Goal: Task Accomplishment & Management: Manage account settings

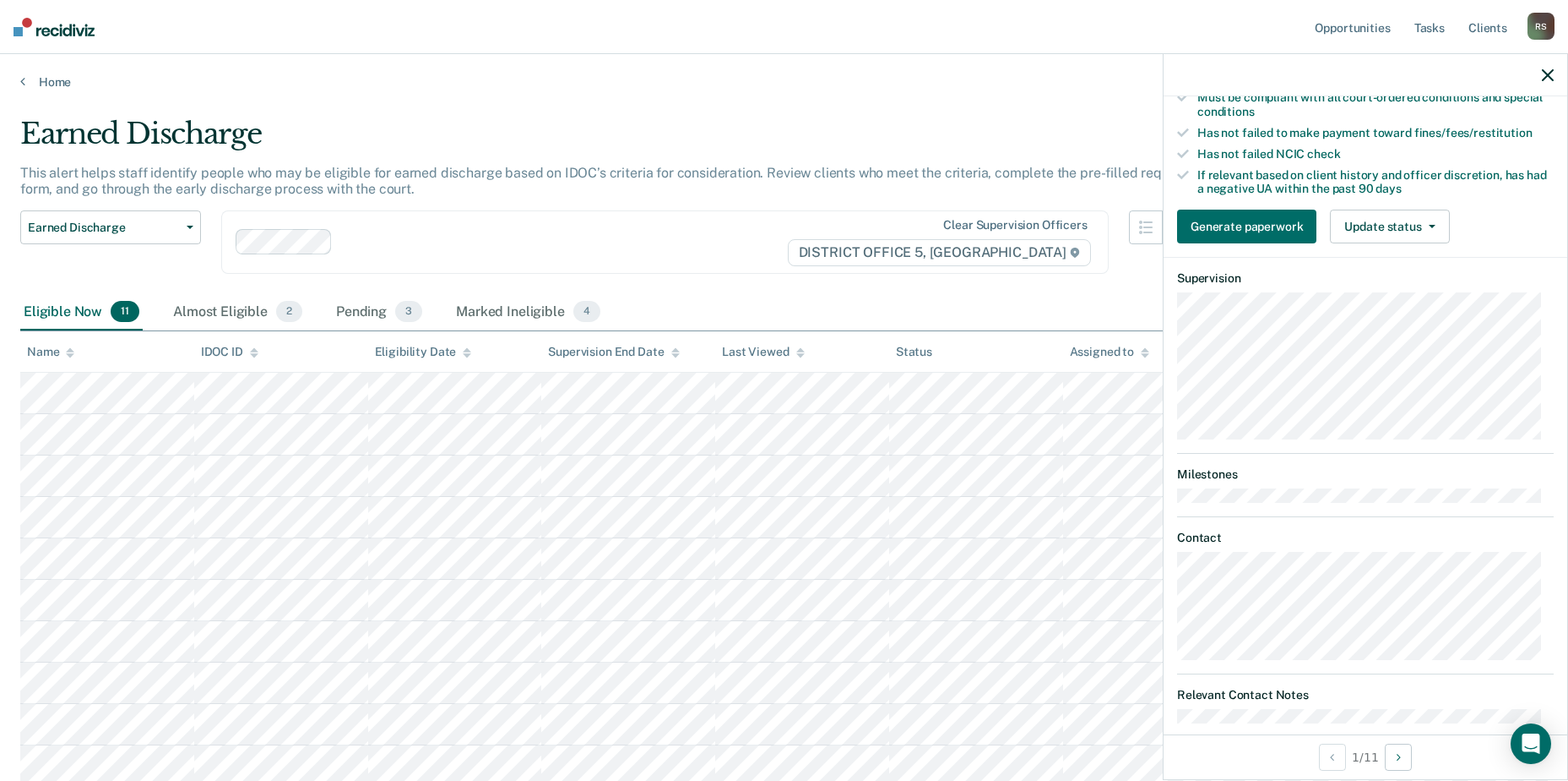
scroll to position [299, 0]
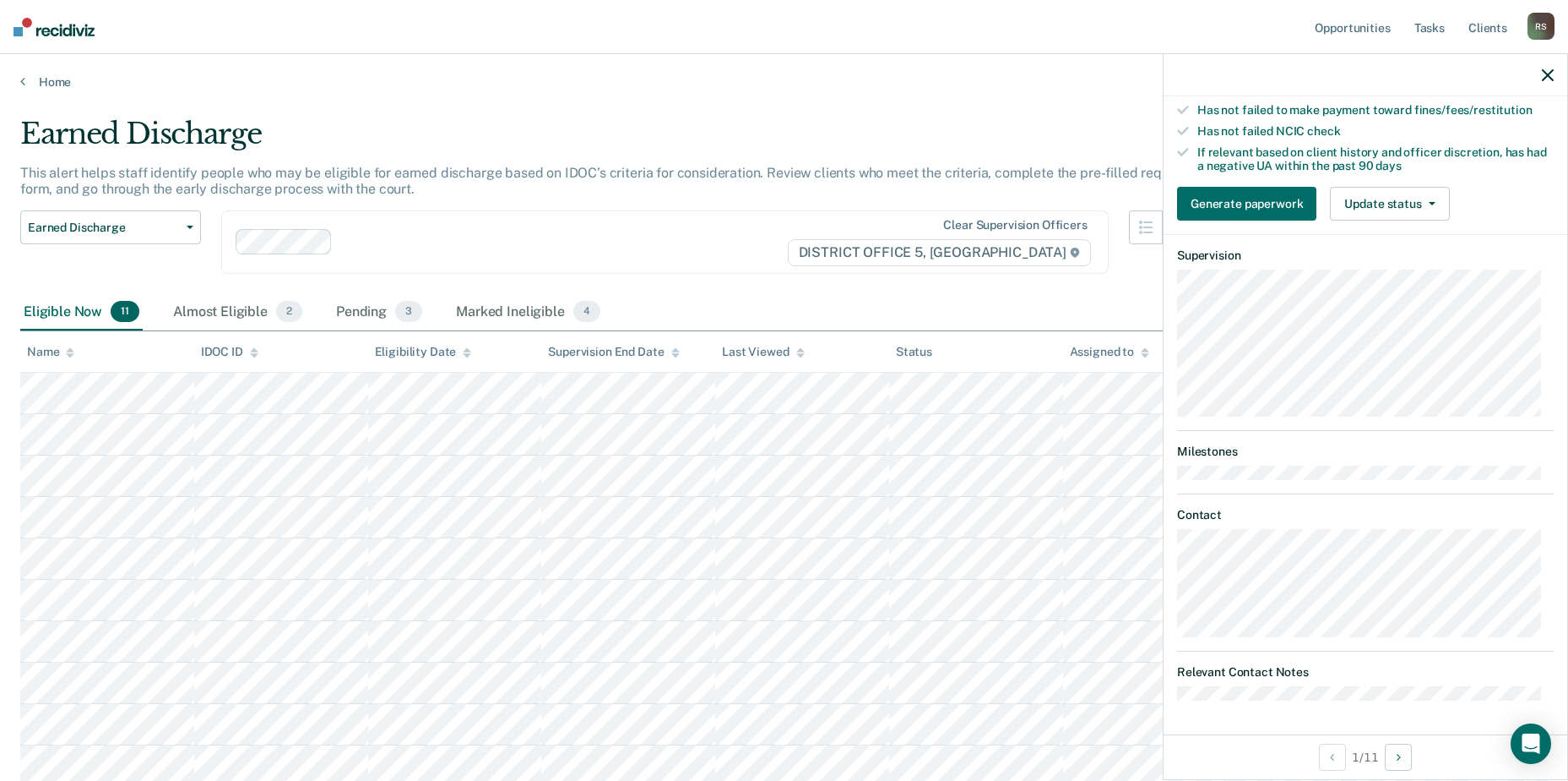
click at [1542, 79] on div at bounding box center [1365, 75] width 403 height 43
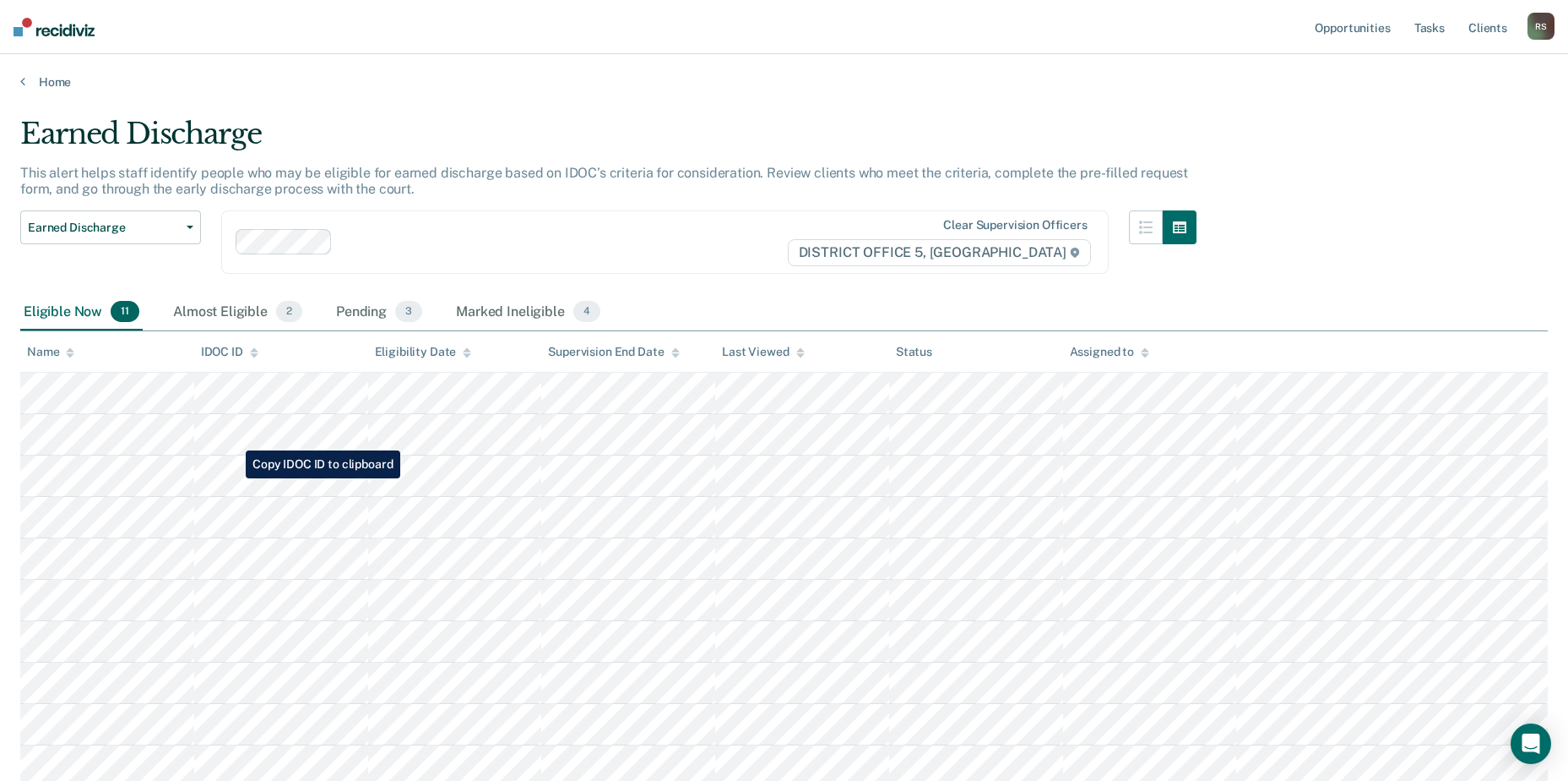
scroll to position [48, 0]
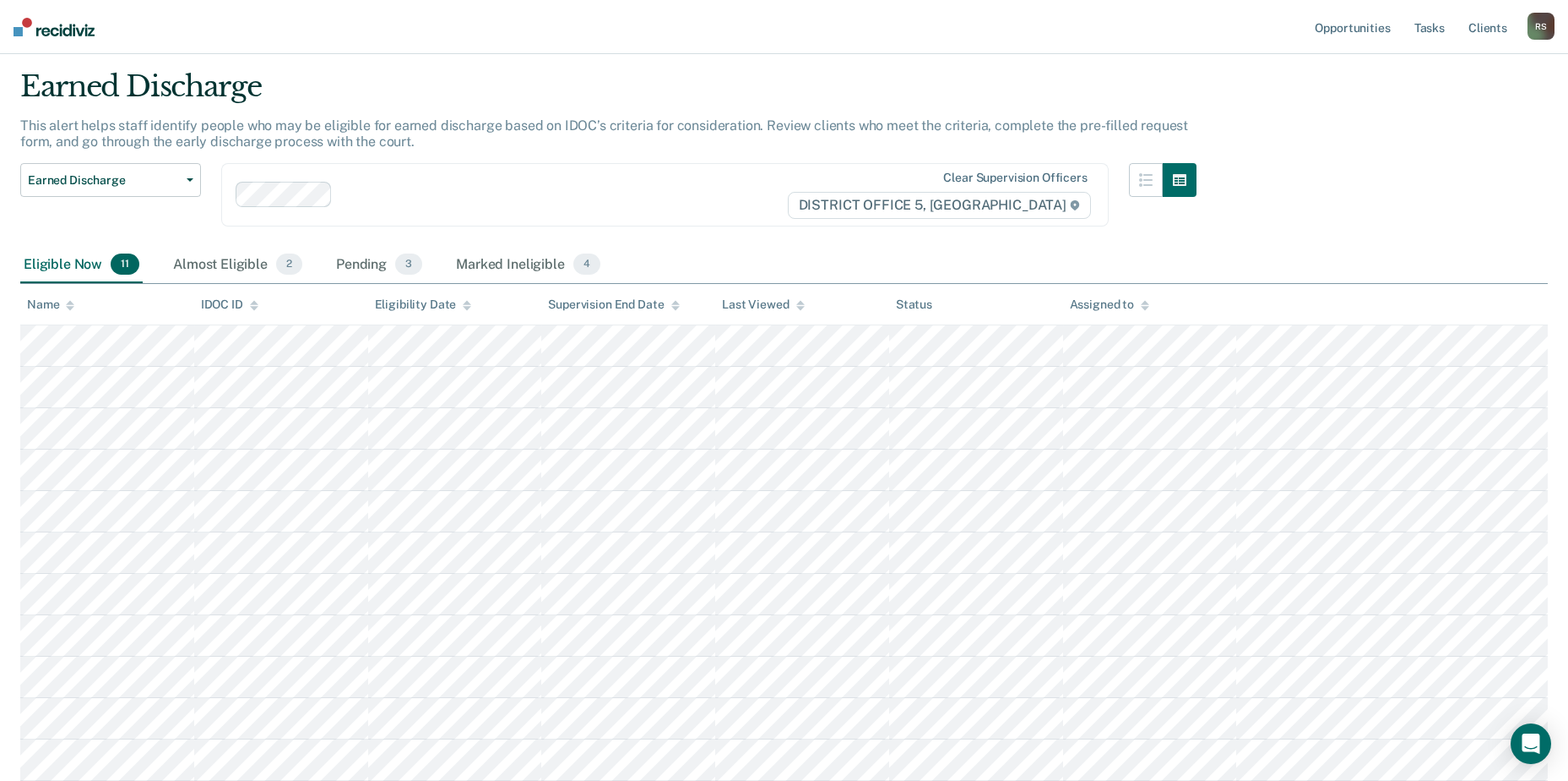
click at [83, 268] on div "Eligible Now 11" at bounding box center [82, 266] width 123 height 37
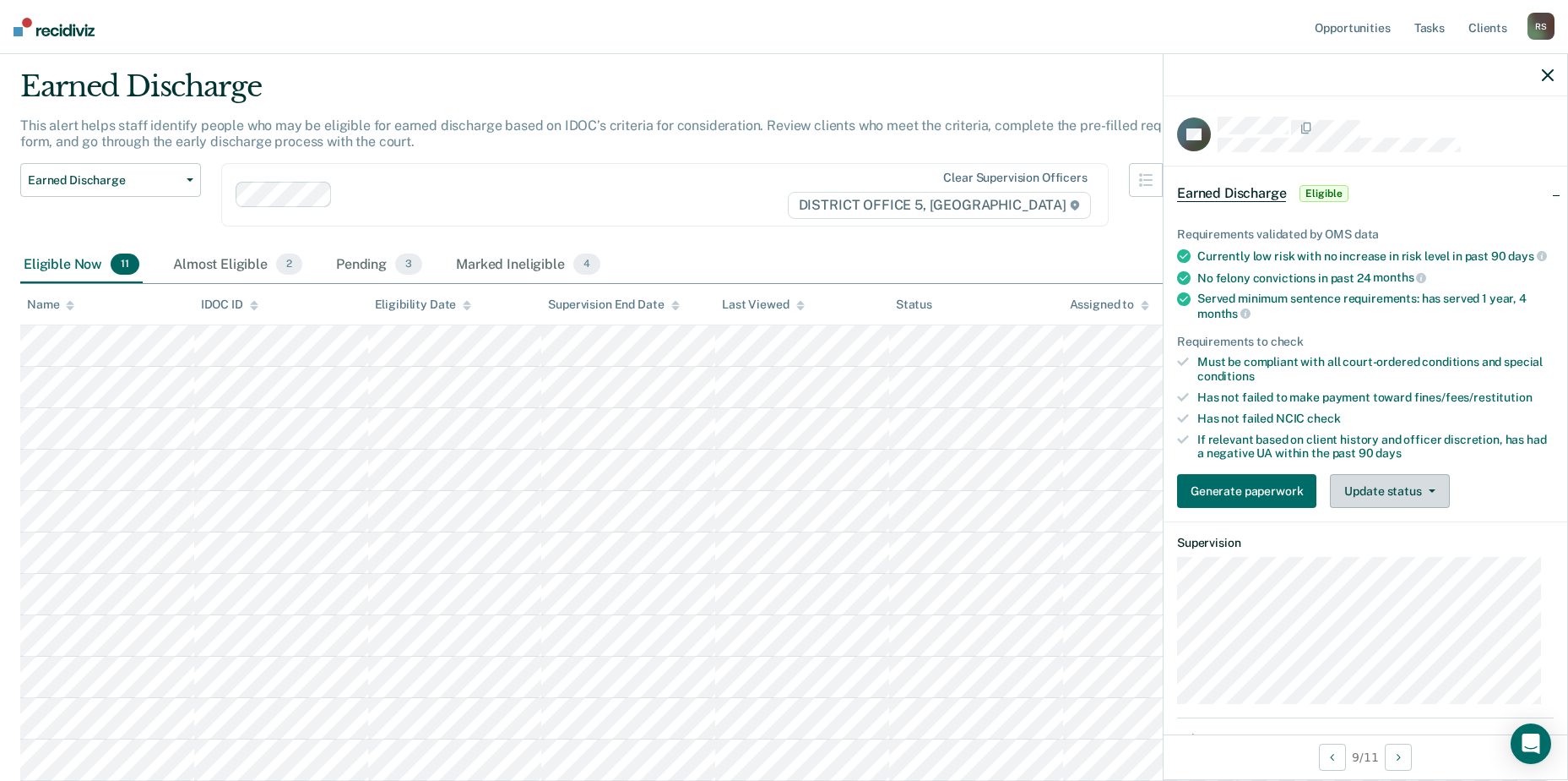
click at [1412, 506] on button "Update status" at bounding box center [1389, 491] width 119 height 34
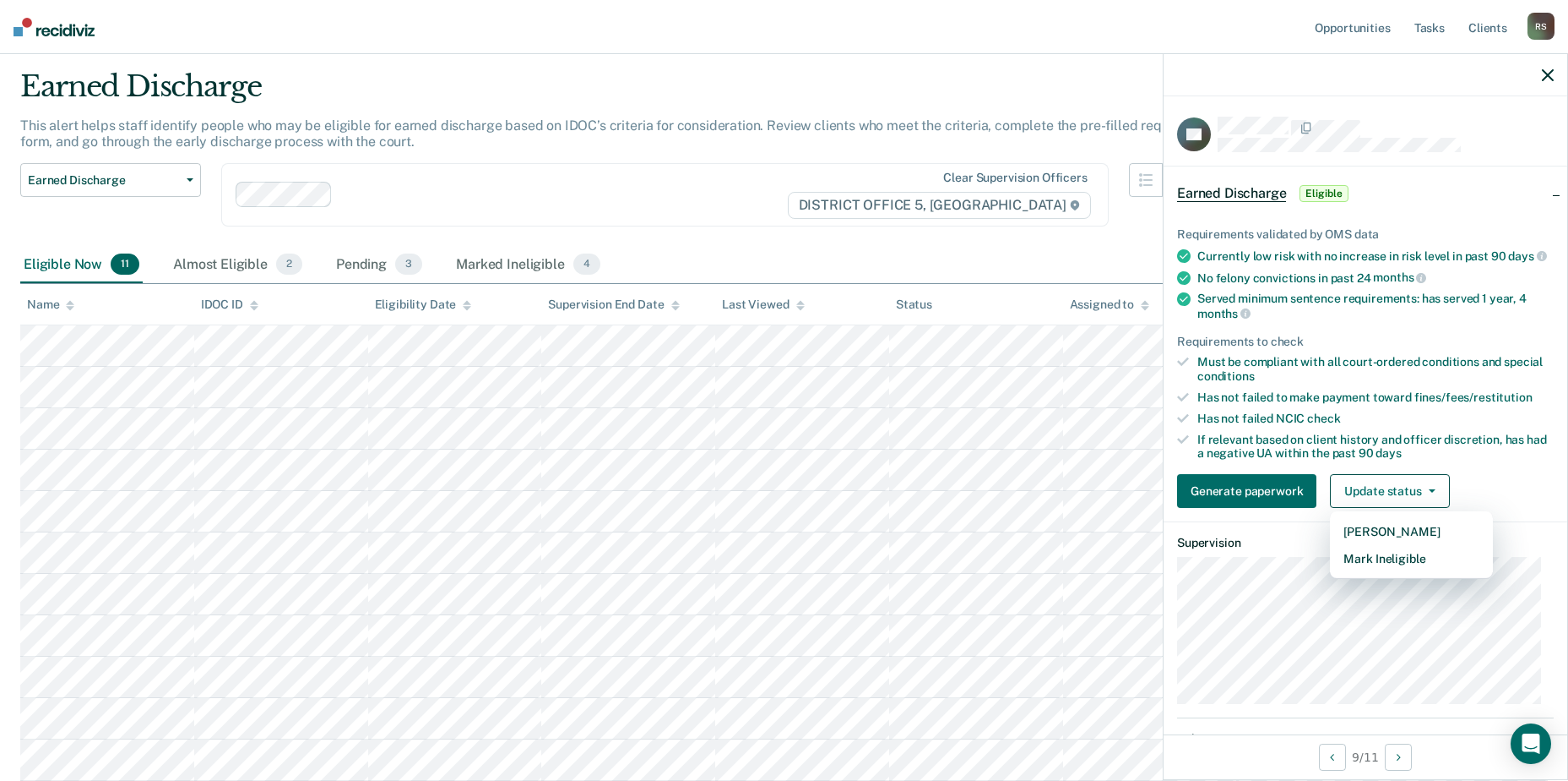
click at [1411, 588] on article "DP Earned Discharge Eligible Requirements validated by OMS data Currently low r…" at bounding box center [1365, 561] width 376 height 889
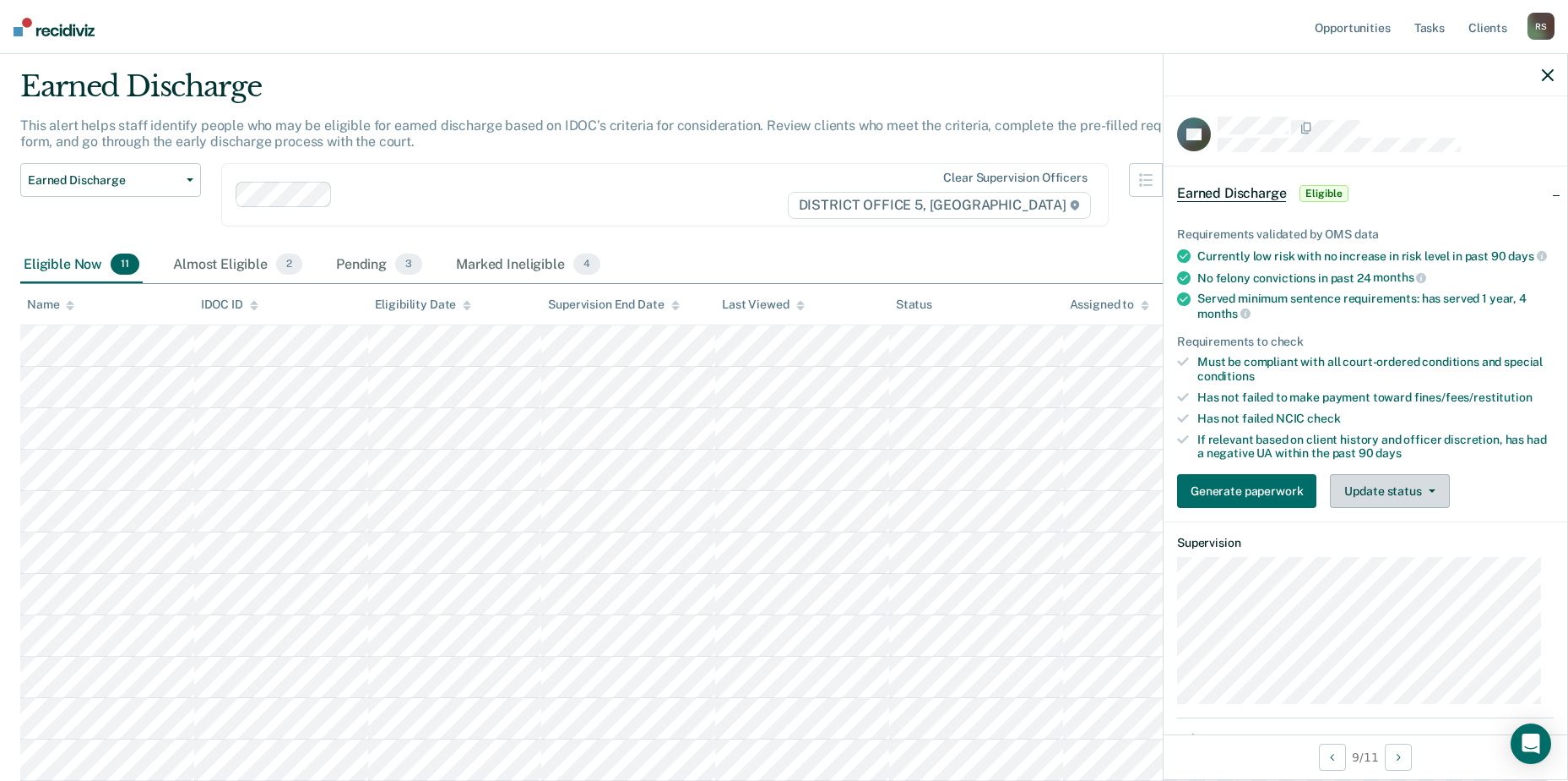
click at [1375, 507] on button "Update status" at bounding box center [1389, 491] width 119 height 34
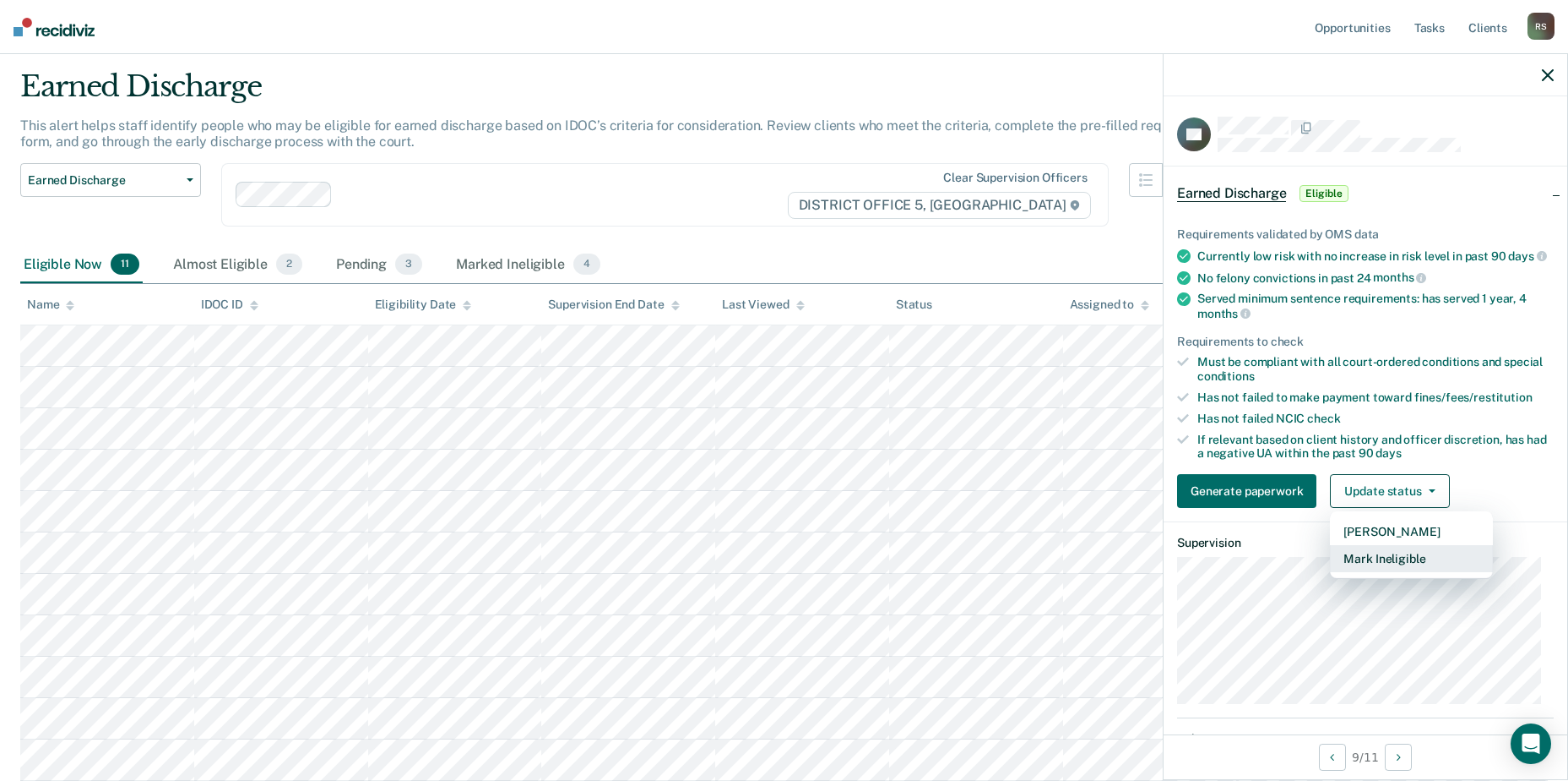
click at [1385, 571] on button "Mark Ineligible" at bounding box center [1411, 559] width 163 height 27
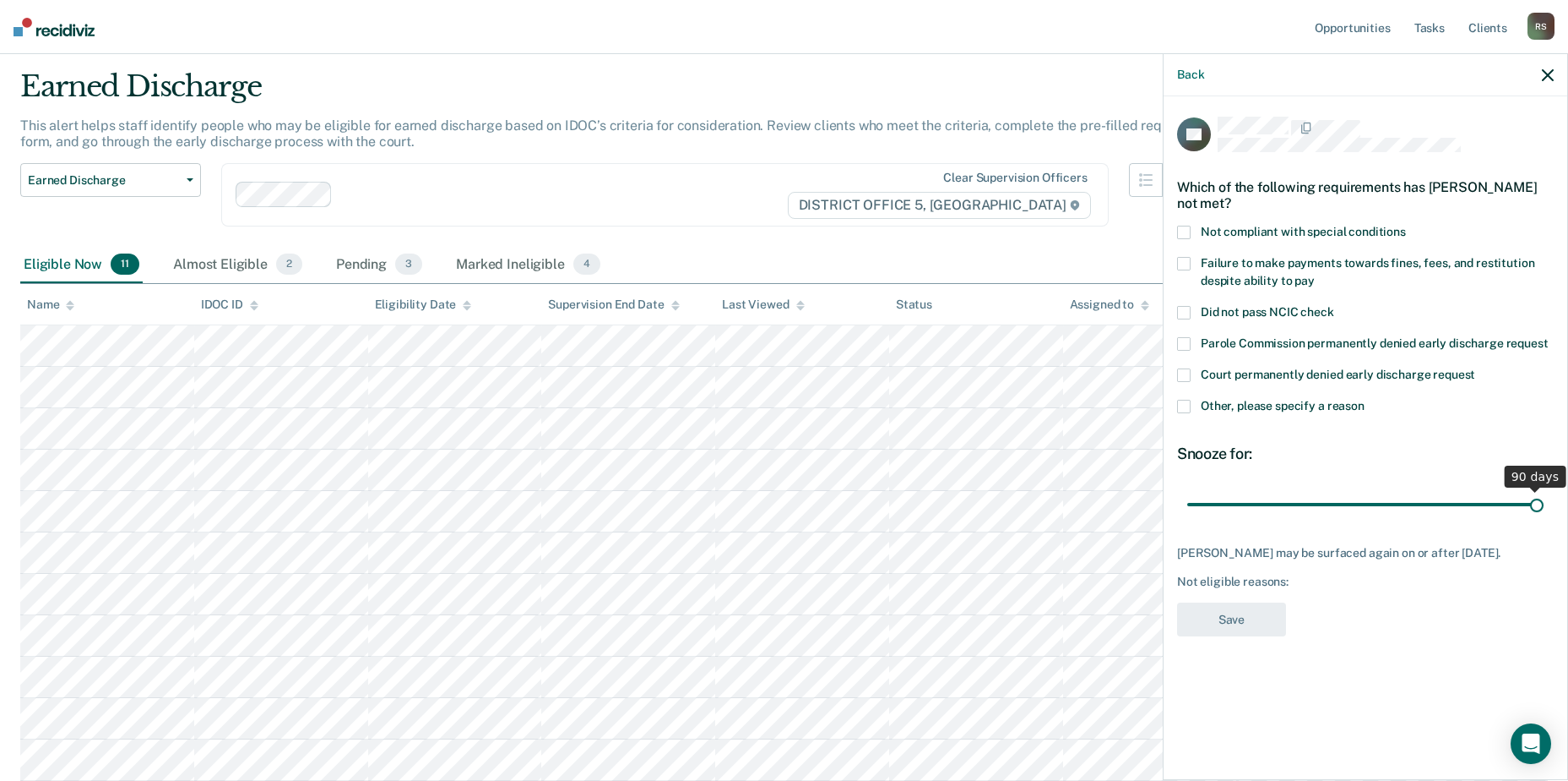
drag, startPoint x: 1309, startPoint y: 484, endPoint x: 1567, endPoint y: 498, distance: 258.4
type input "90"
click at [1543, 498] on input "range" at bounding box center [1365, 503] width 357 height 30
click at [1183, 257] on span at bounding box center [1184, 264] width 14 height 14
click at [1188, 399] on span at bounding box center [1184, 406] width 14 height 14
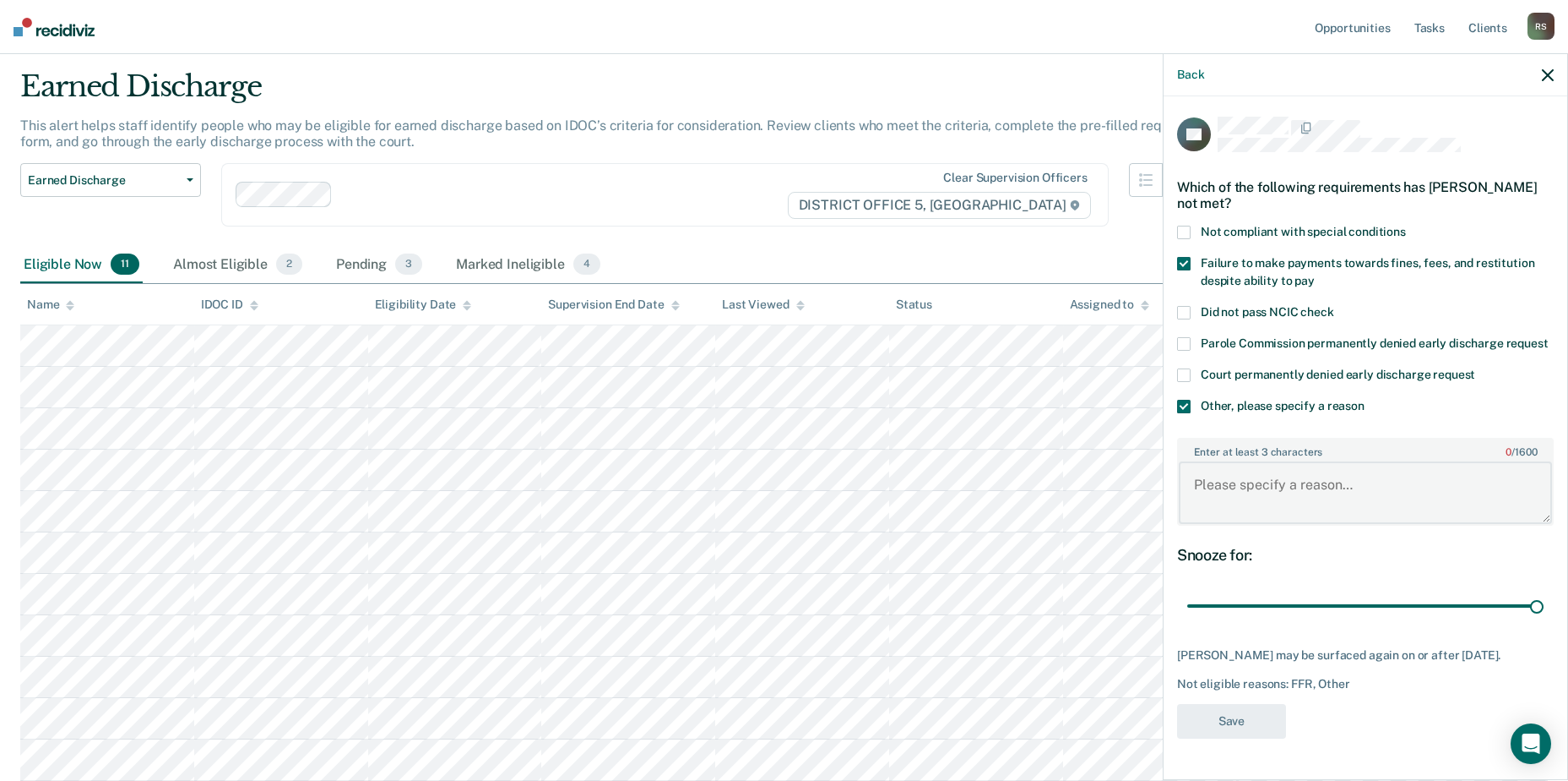
click at [1237, 473] on textarea "Enter at least 3 characters 0 / 1600" at bounding box center [1365, 492] width 373 height 62
type textarea "Financial obligations"
click at [1236, 706] on button "Save" at bounding box center [1232, 721] width 109 height 35
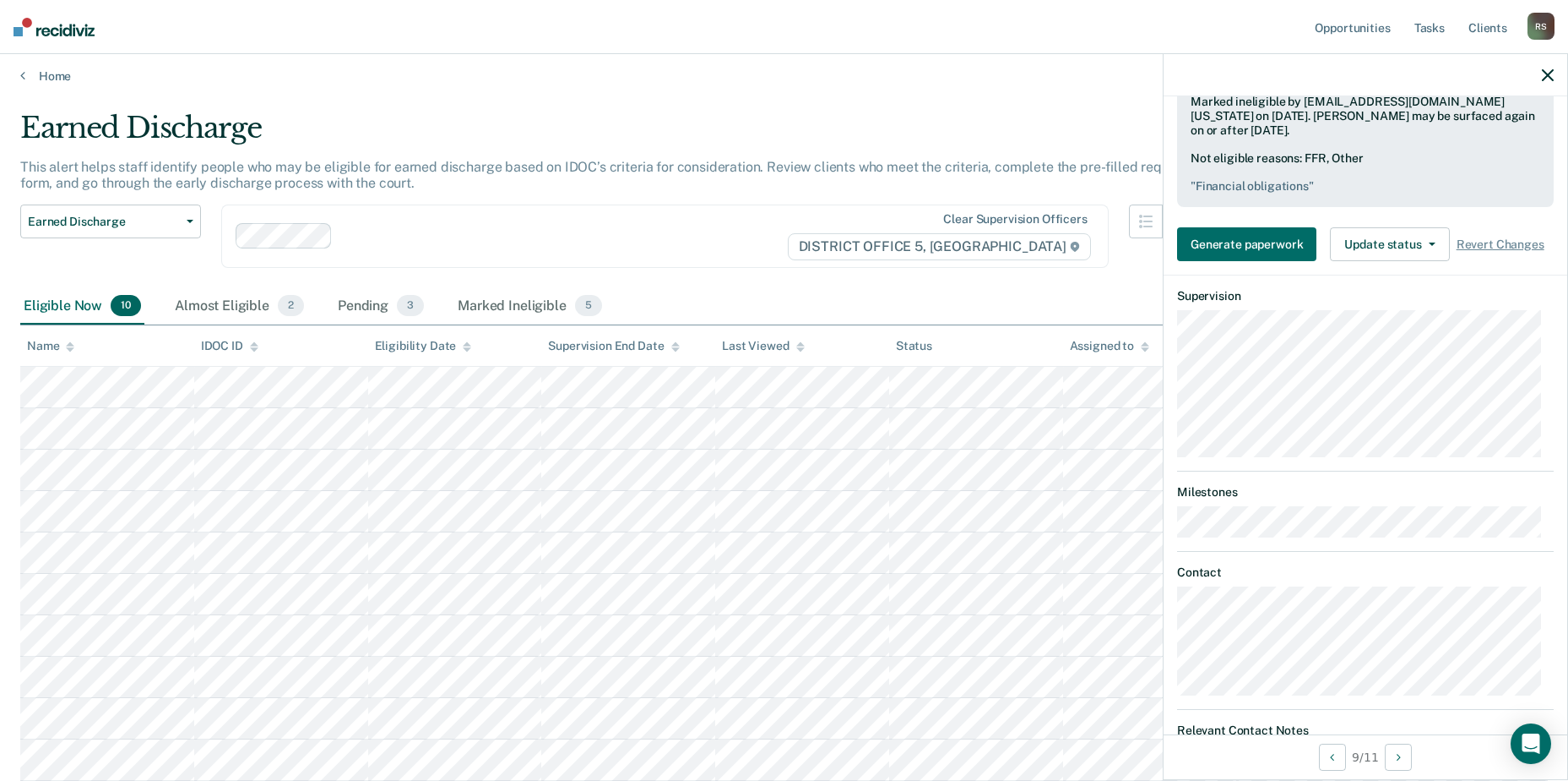
scroll to position [470, 0]
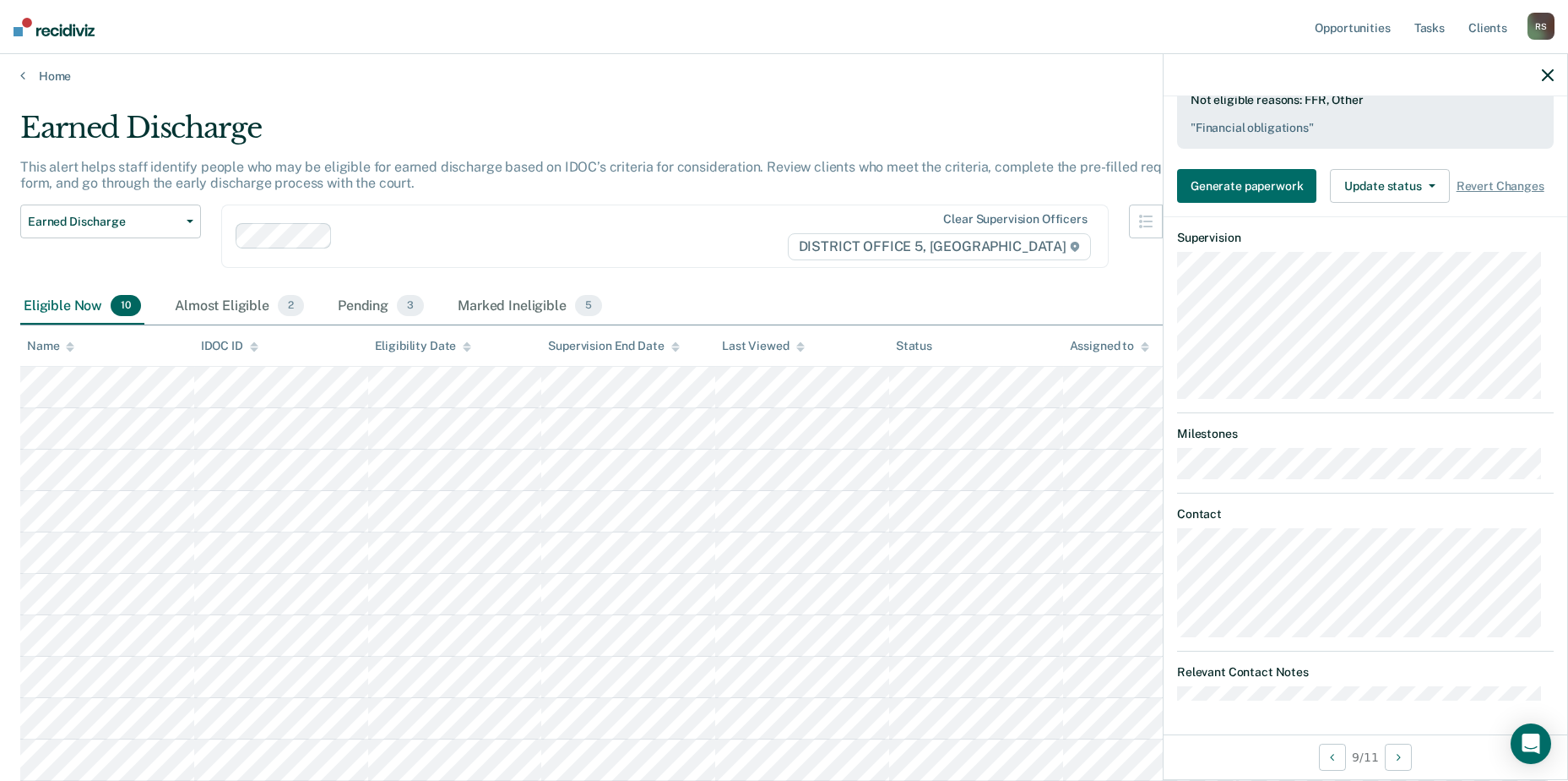
click at [1543, 72] on icon "button" at bounding box center [1548, 75] width 12 height 12
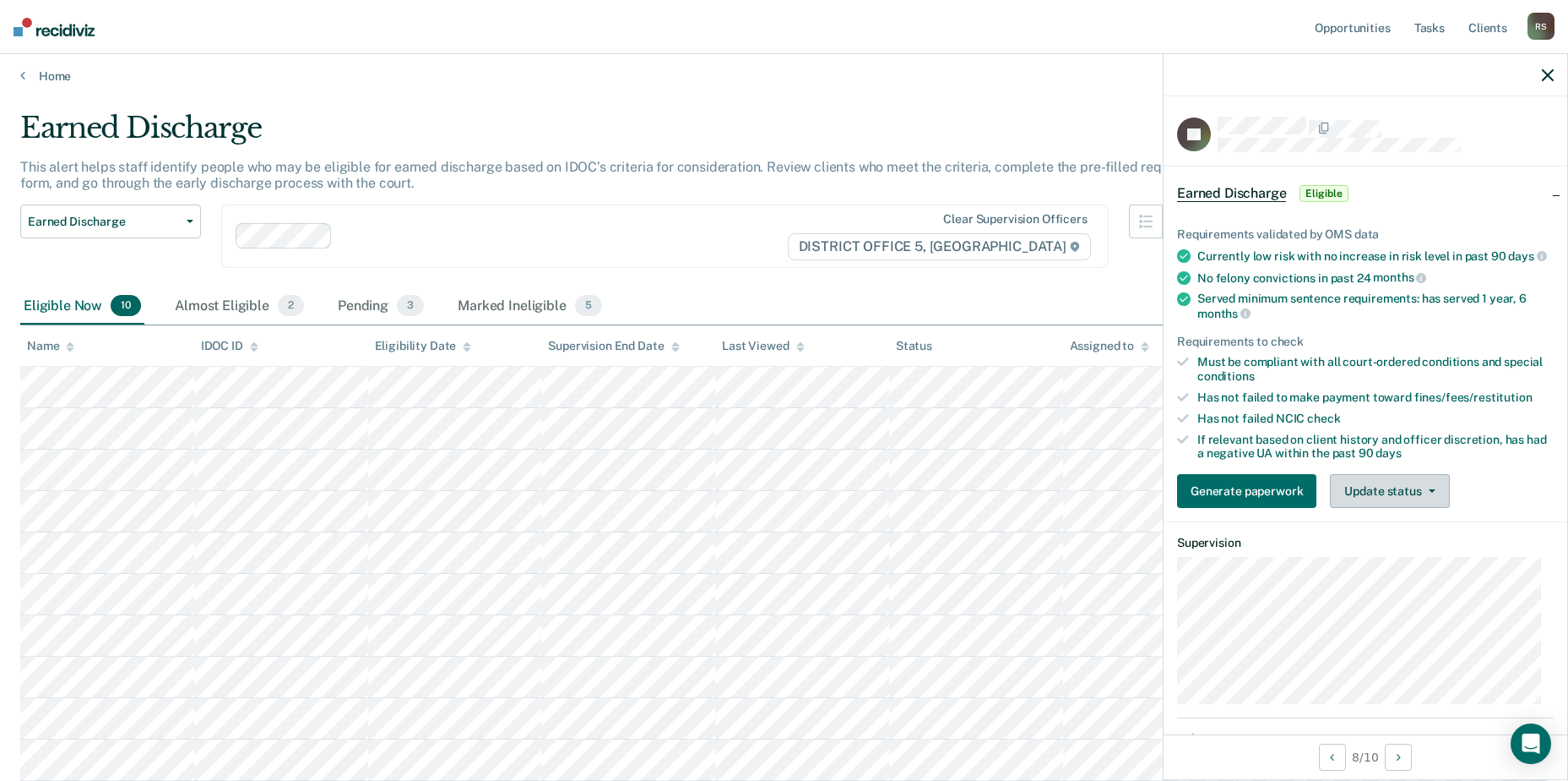
click at [1422, 492] on span "button" at bounding box center [1428, 491] width 14 height 3
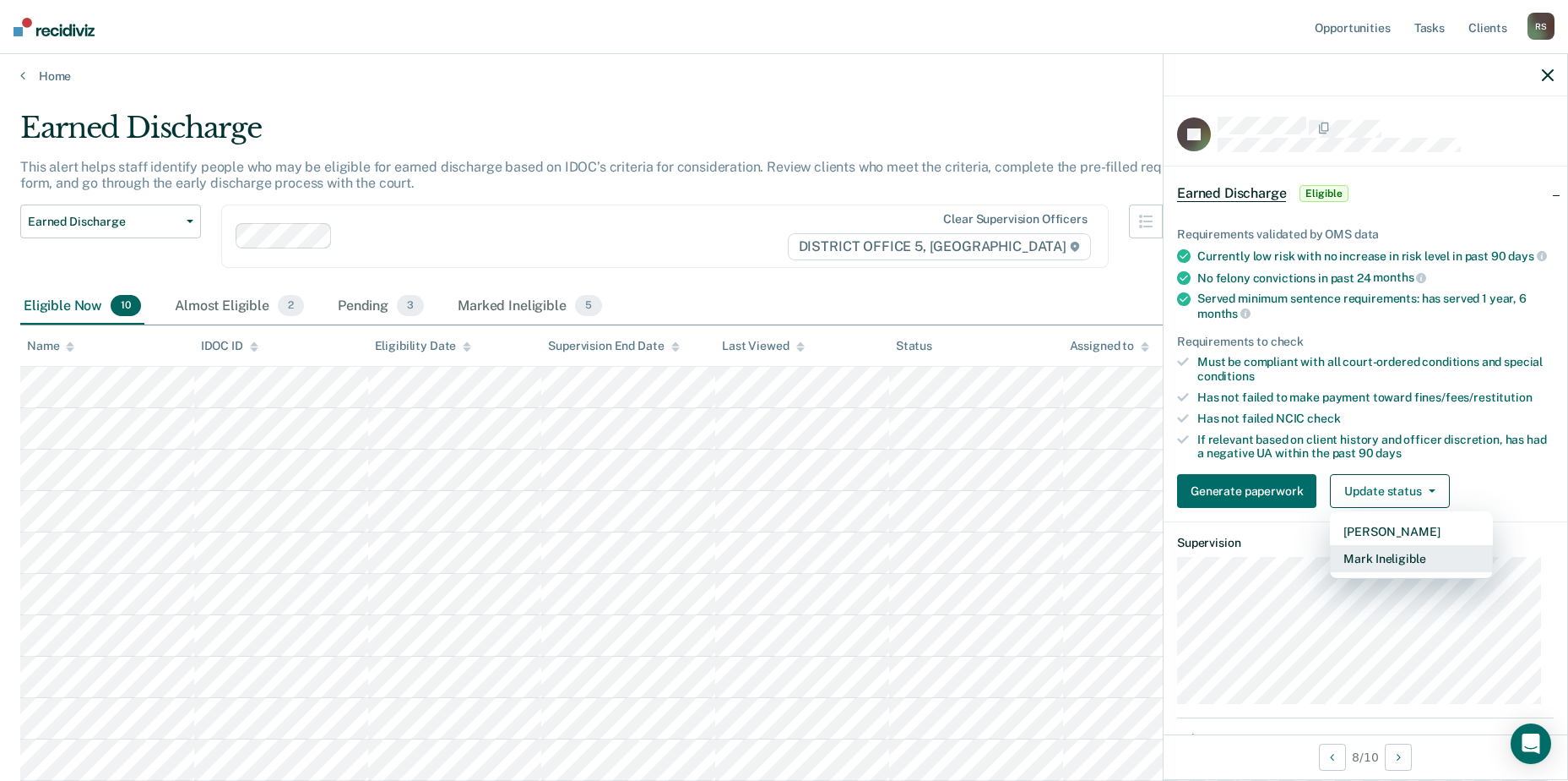
click at [1407, 570] on button "Mark Ineligible" at bounding box center [1411, 559] width 163 height 27
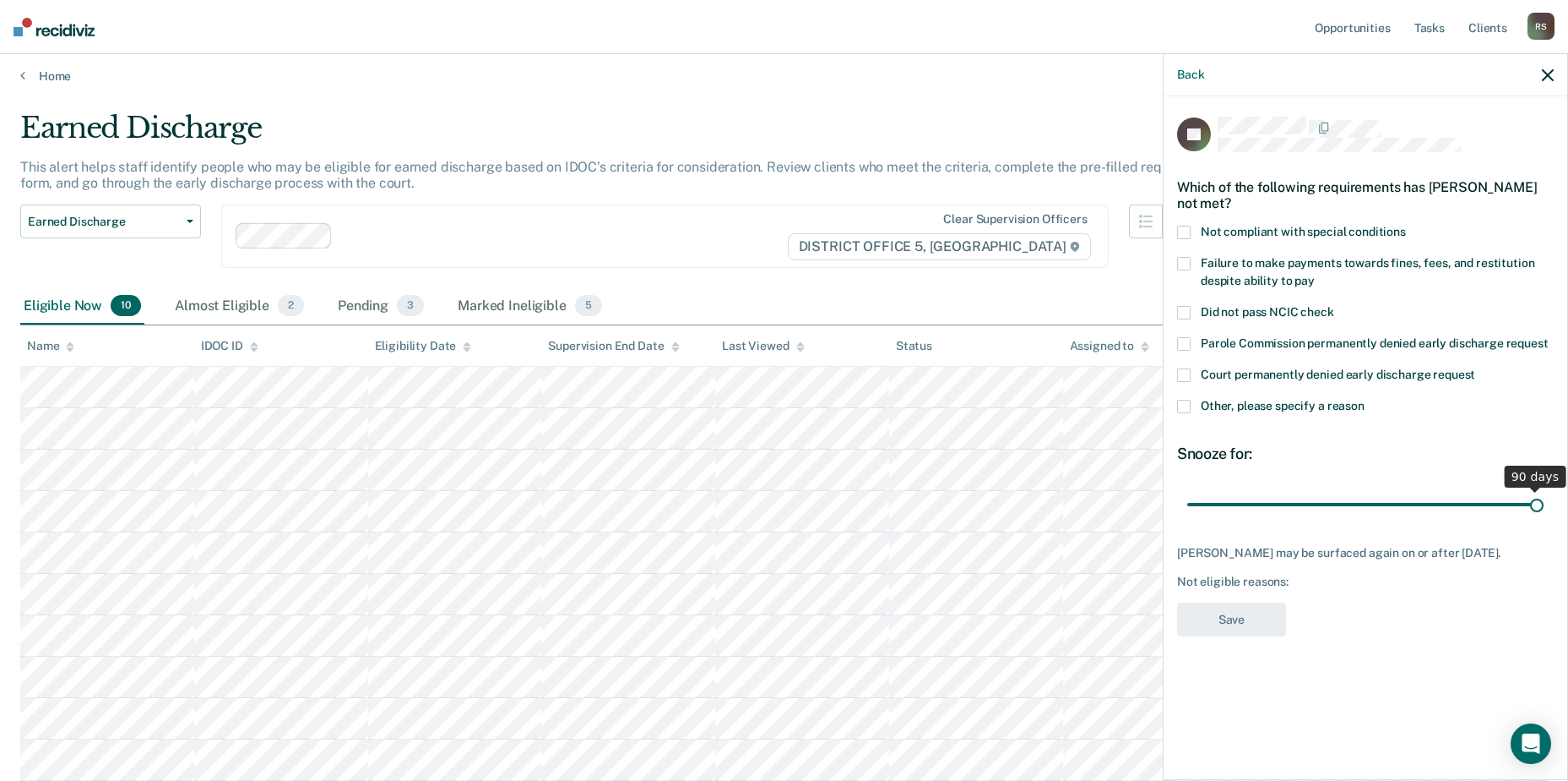
drag, startPoint x: 1311, startPoint y: 503, endPoint x: 1549, endPoint y: 502, distance: 238.0
type input "90"
click at [1543, 502] on input "range" at bounding box center [1365, 503] width 357 height 30
click at [1184, 407] on span at bounding box center [1184, 406] width 14 height 14
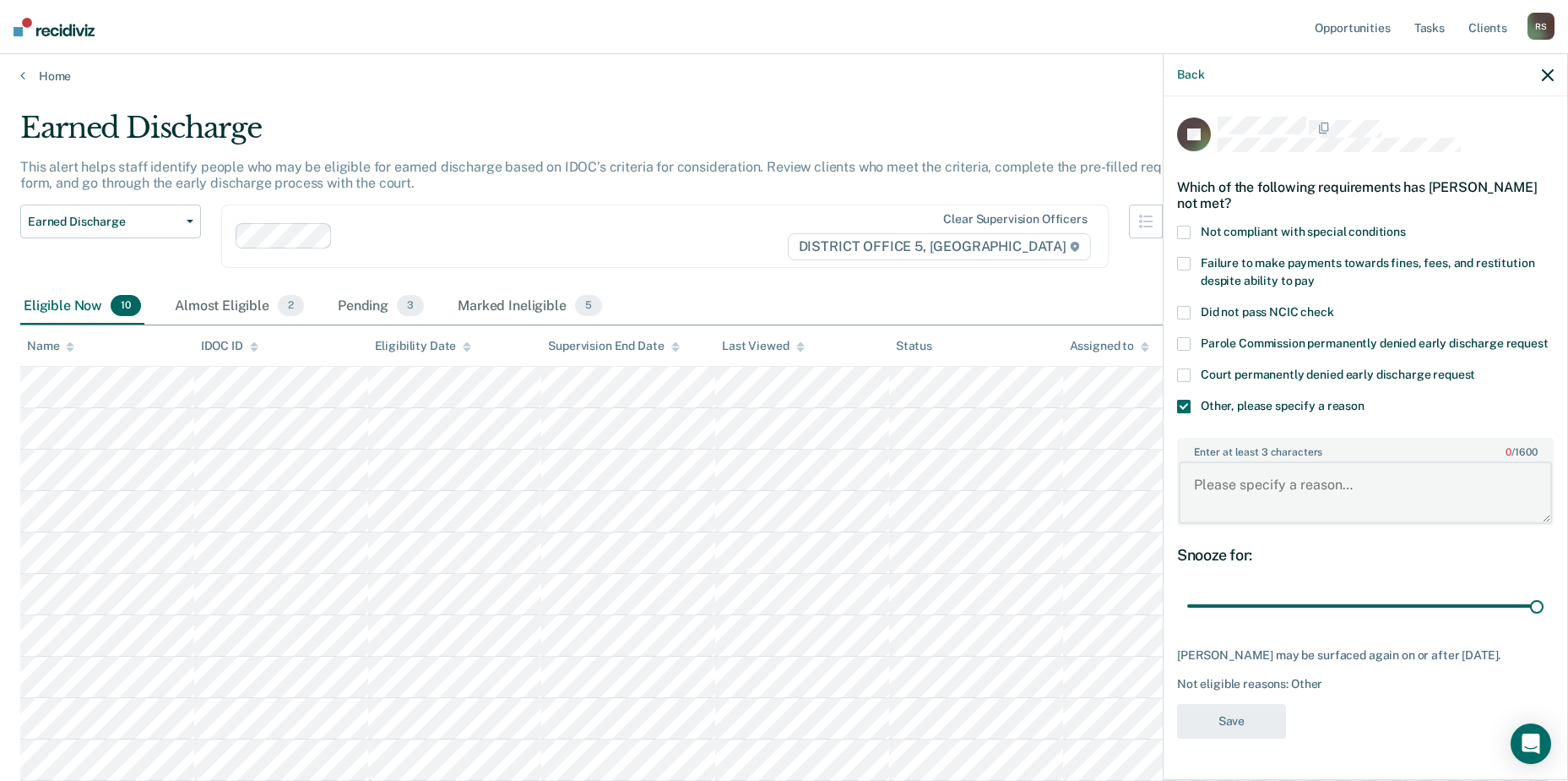
click at [1241, 497] on textarea "Enter at least 3 characters 0 / 1600" at bounding box center [1365, 492] width 373 height 62
type textarea "Financial obligations"
click at [1268, 725] on button "Save" at bounding box center [1232, 721] width 109 height 35
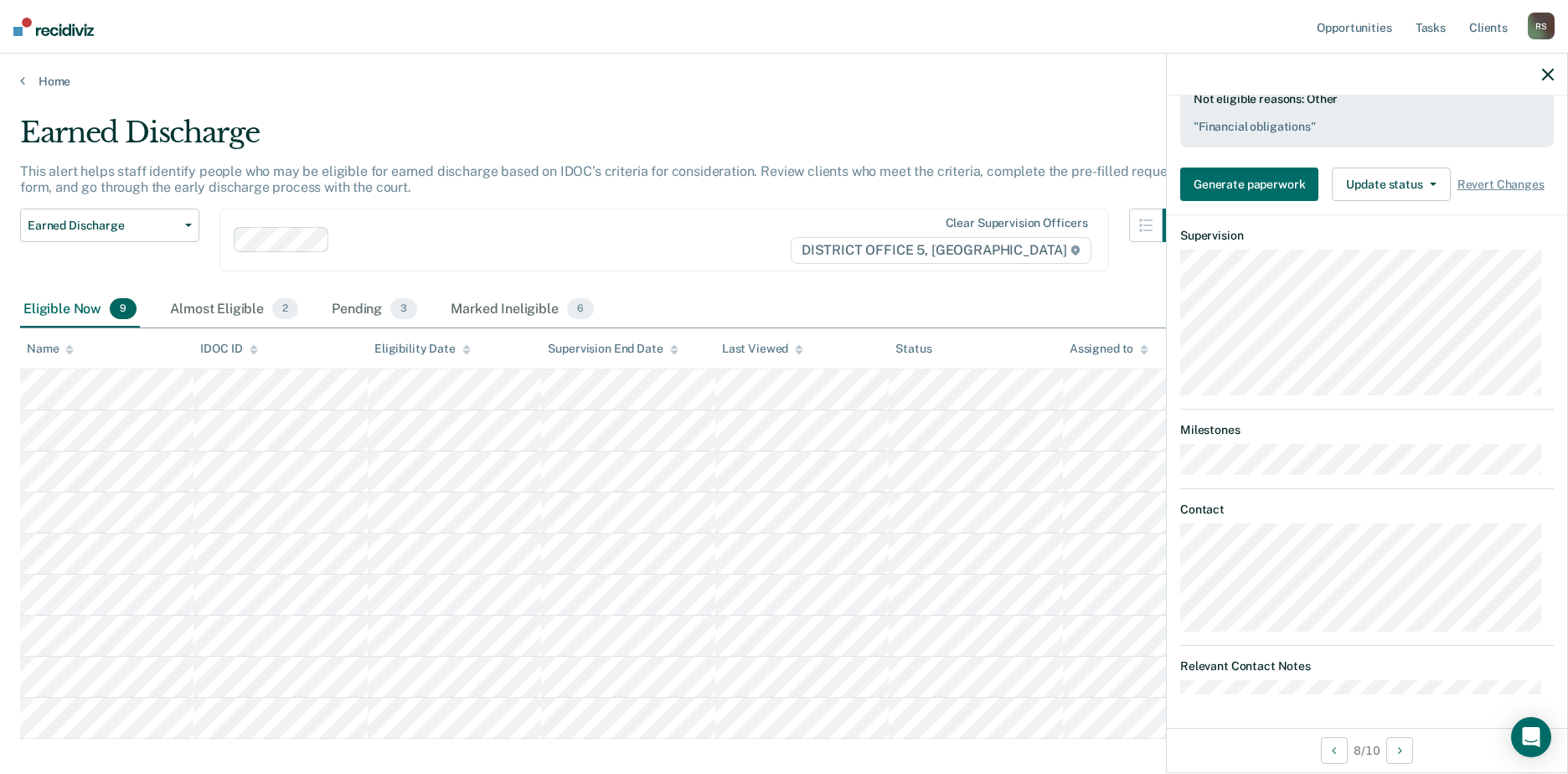
click at [1544, 74] on icon "button" at bounding box center [1548, 74] width 12 height 12
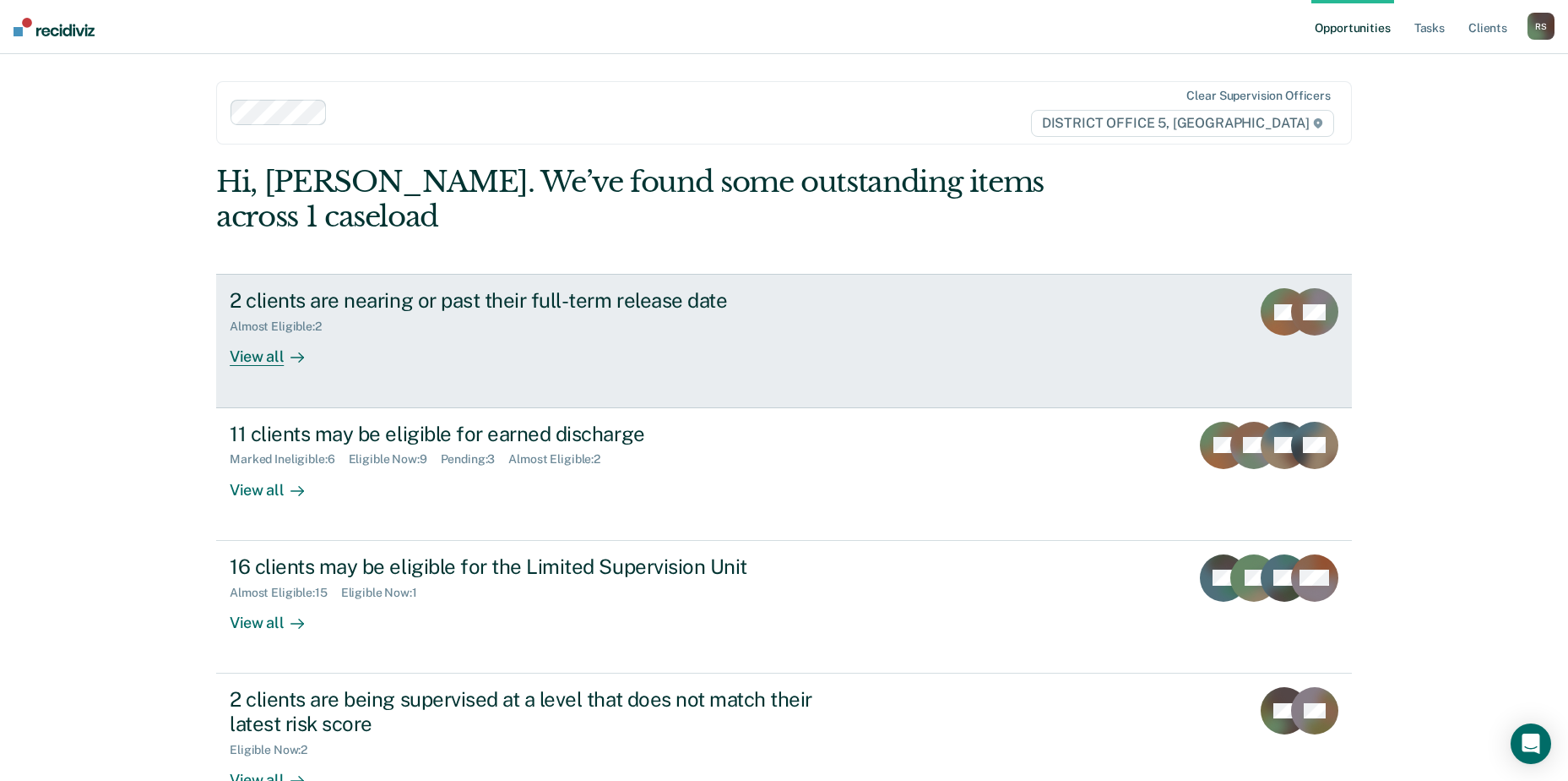
click at [276, 334] on div "View all" at bounding box center [277, 350] width 94 height 33
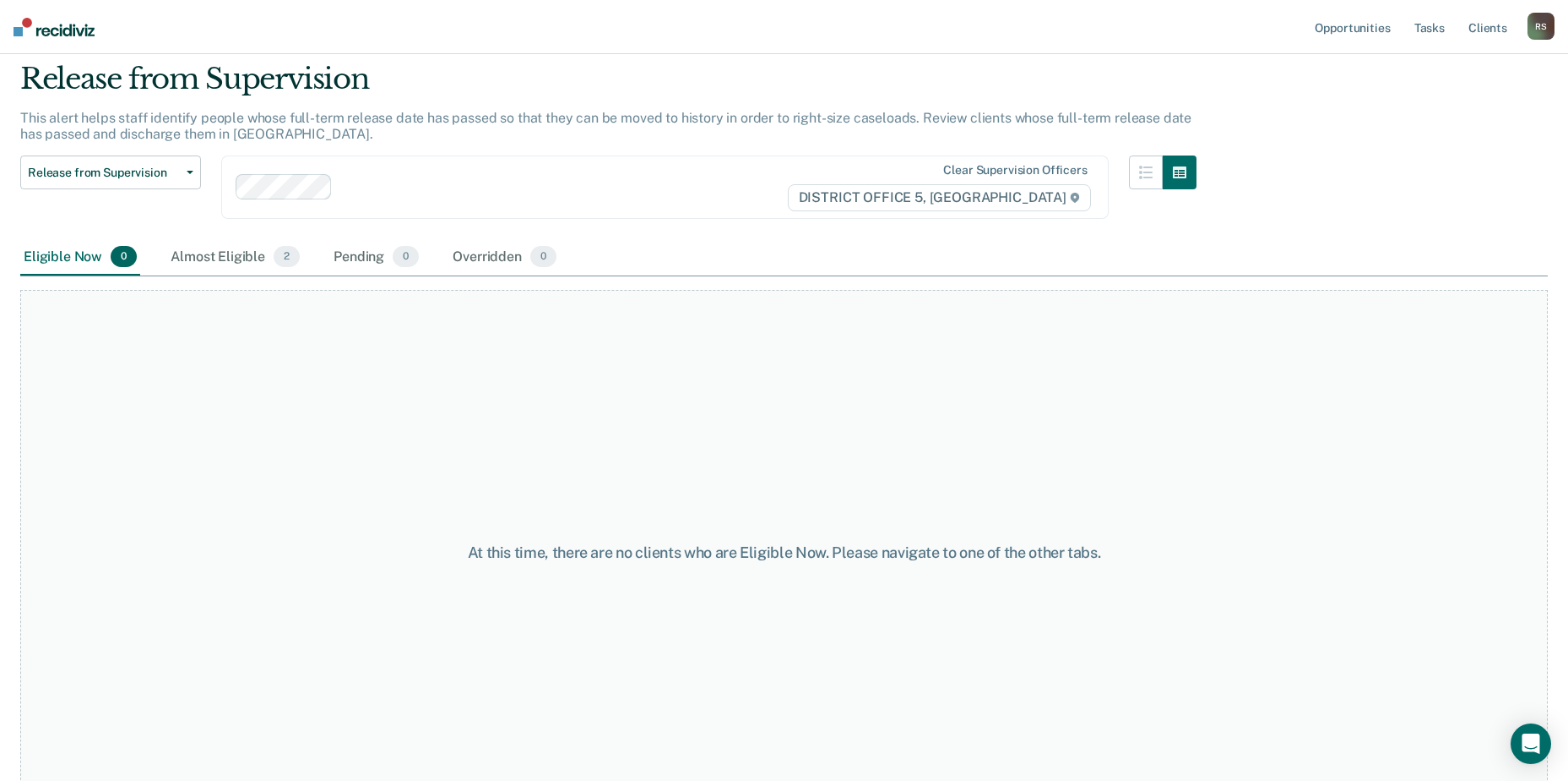
scroll to position [88, 0]
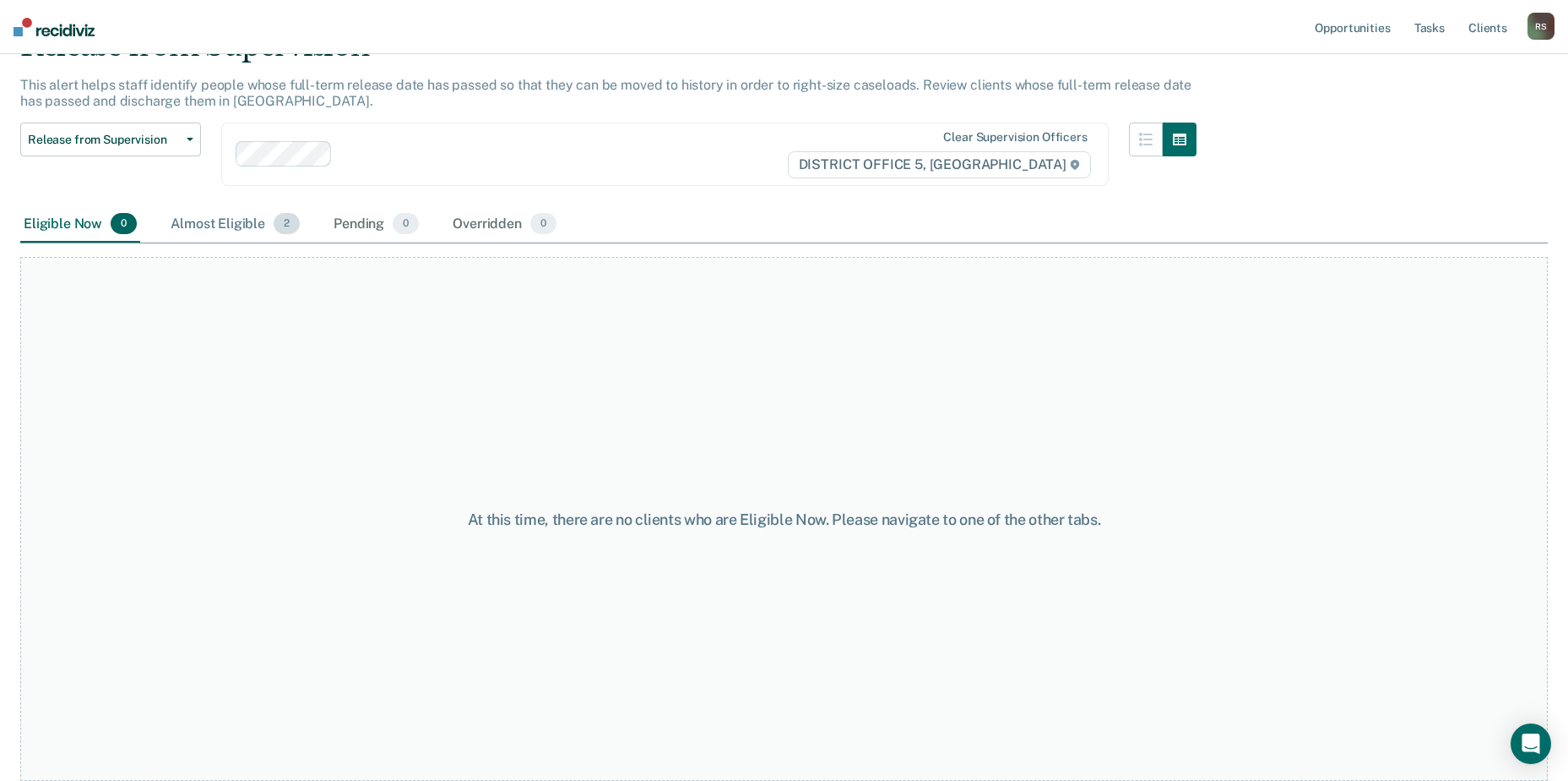
click at [246, 223] on div "Almost Eligible 2" at bounding box center [235, 225] width 136 height 37
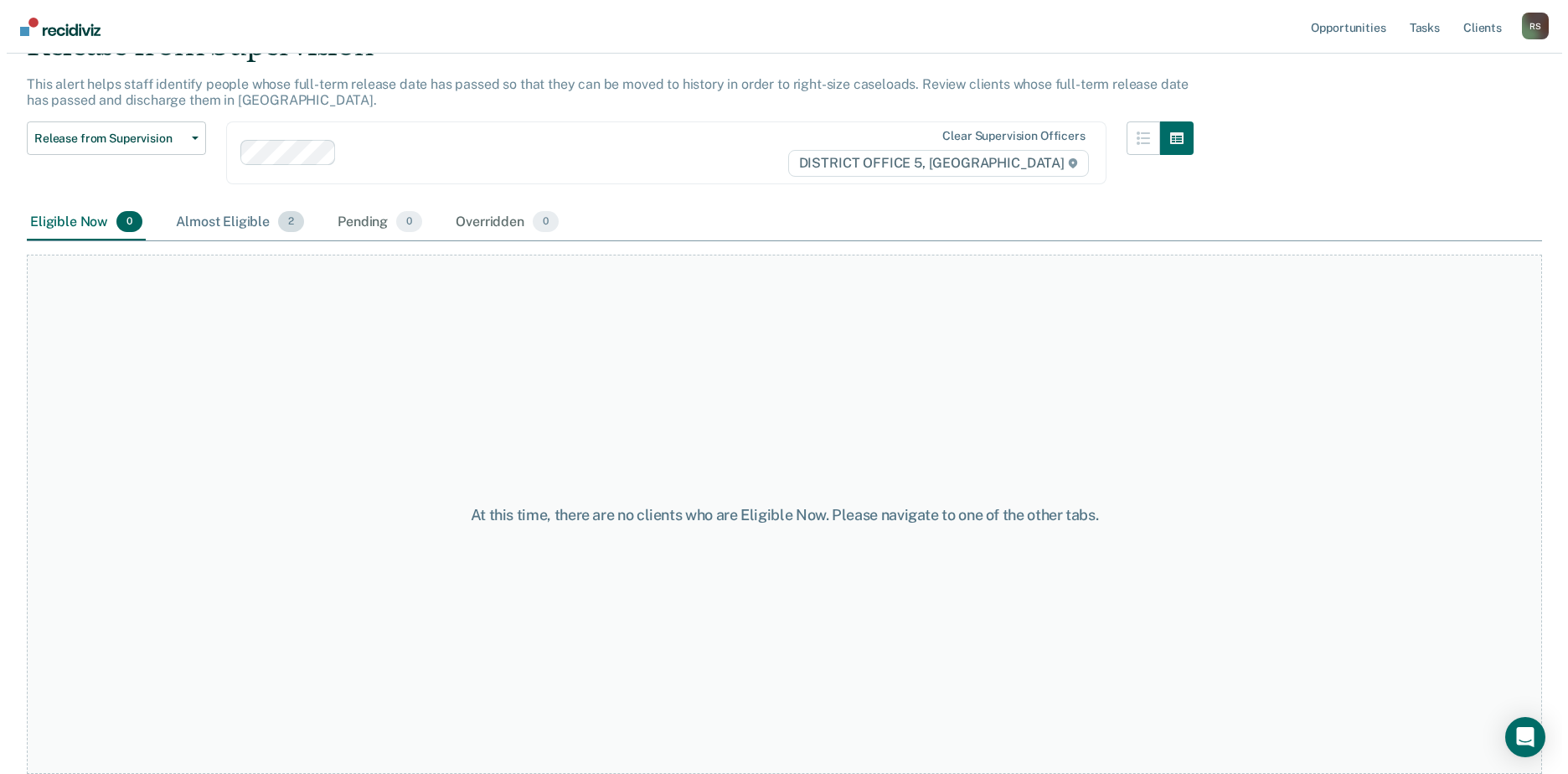
scroll to position [0, 0]
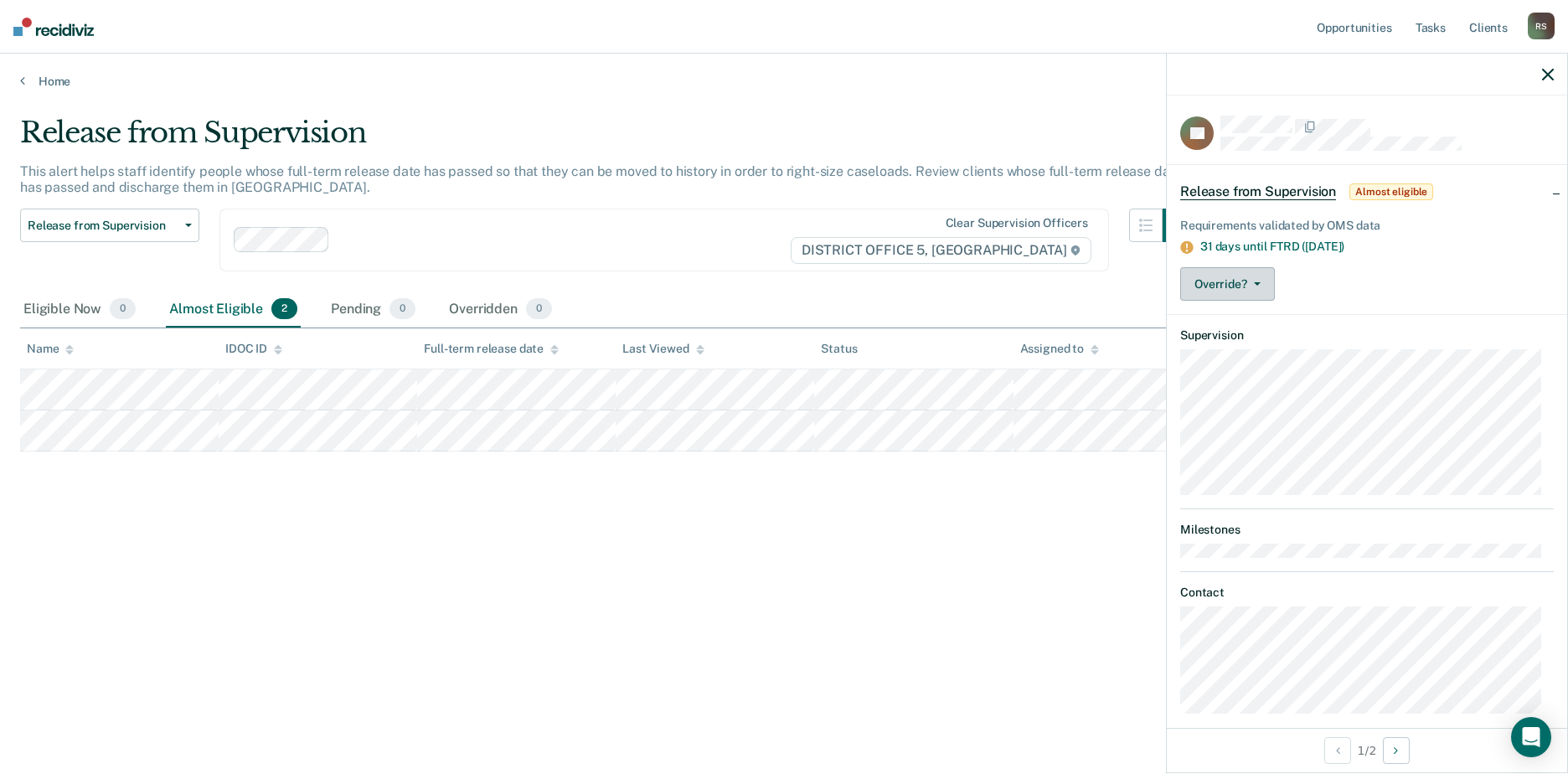
click at [1261, 275] on button "Override?" at bounding box center [1228, 284] width 95 height 34
click at [1281, 358] on button "Mark Overridden" at bounding box center [1261, 351] width 161 height 27
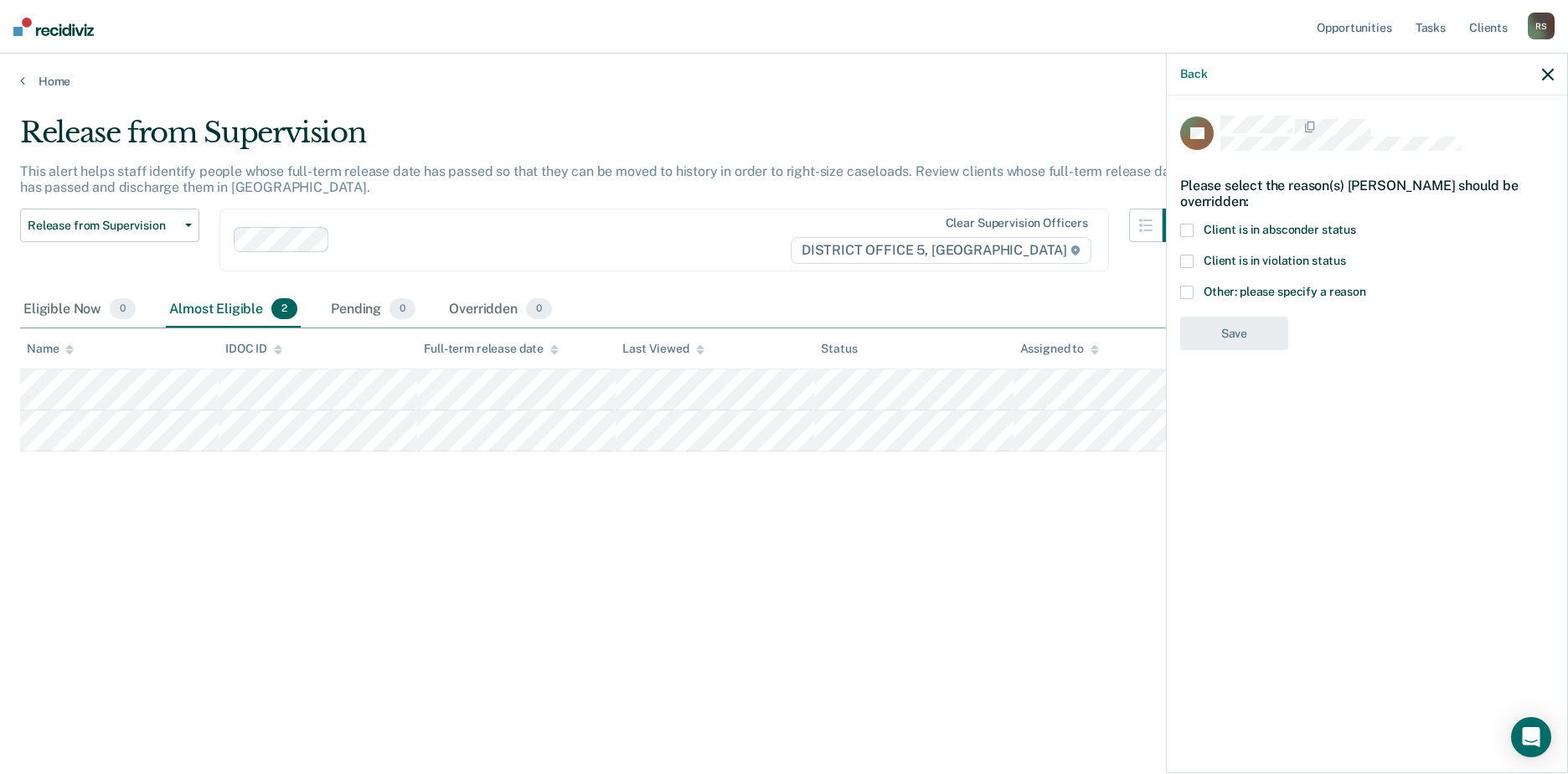
click at [1185, 285] on label "Other: please specify a reason" at bounding box center [1367, 294] width 373 height 18
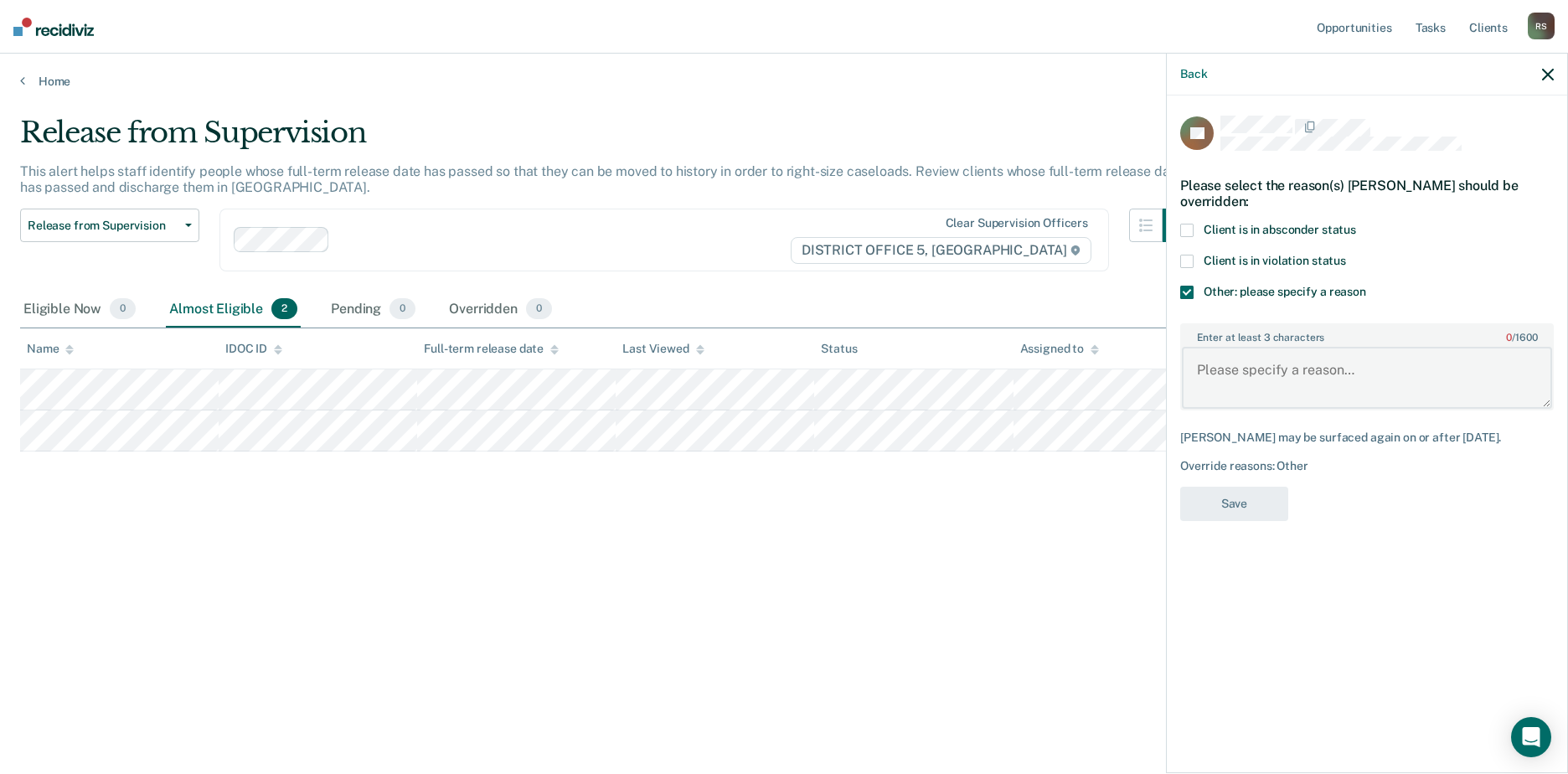
click at [1232, 358] on textarea "Enter at least 3 characters 0 / 1600" at bounding box center [1367, 377] width 370 height 62
type textarea "financial obligations"
click at [1246, 494] on button "Save" at bounding box center [1234, 503] width 108 height 35
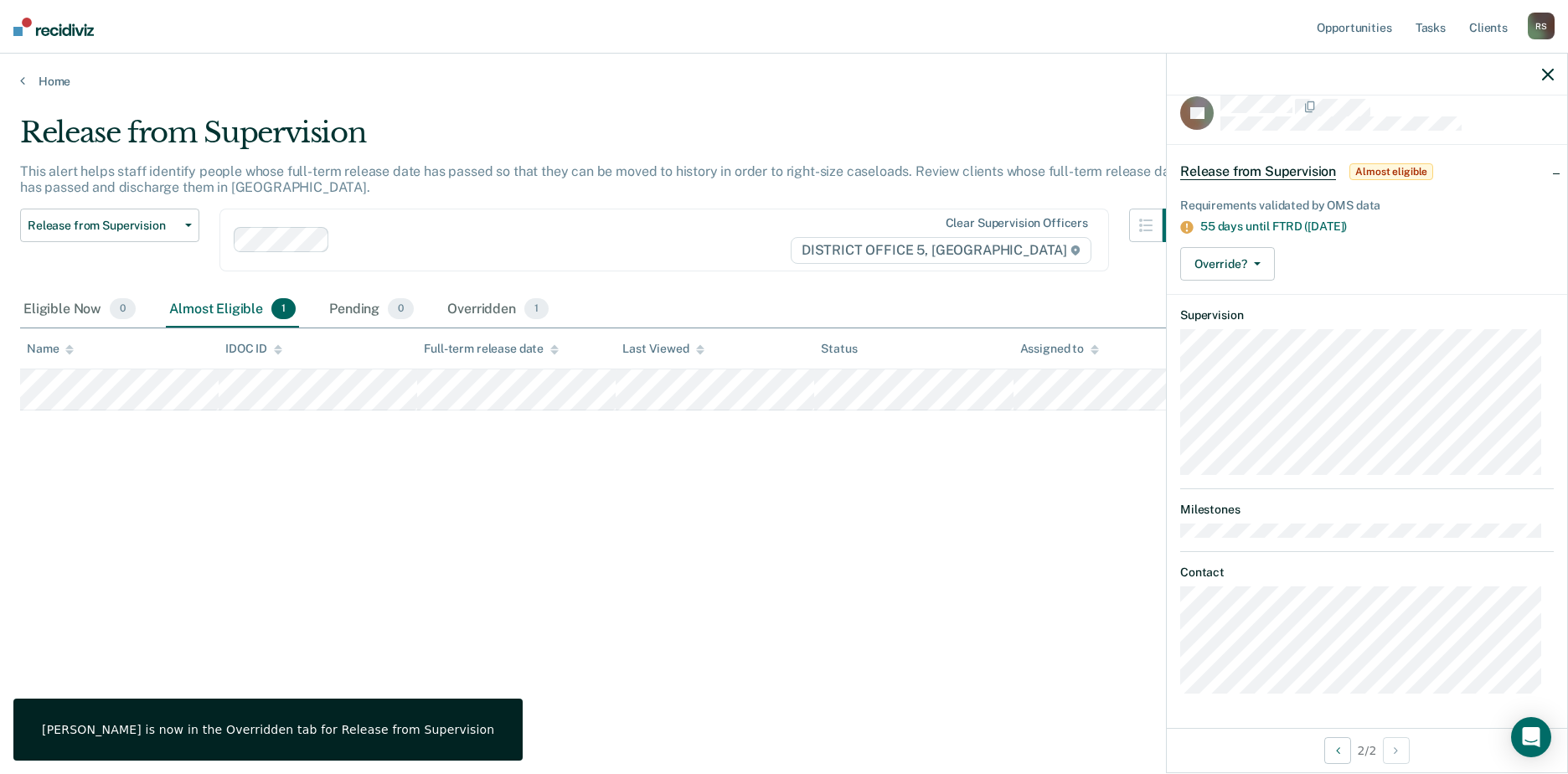
scroll to position [35, 0]
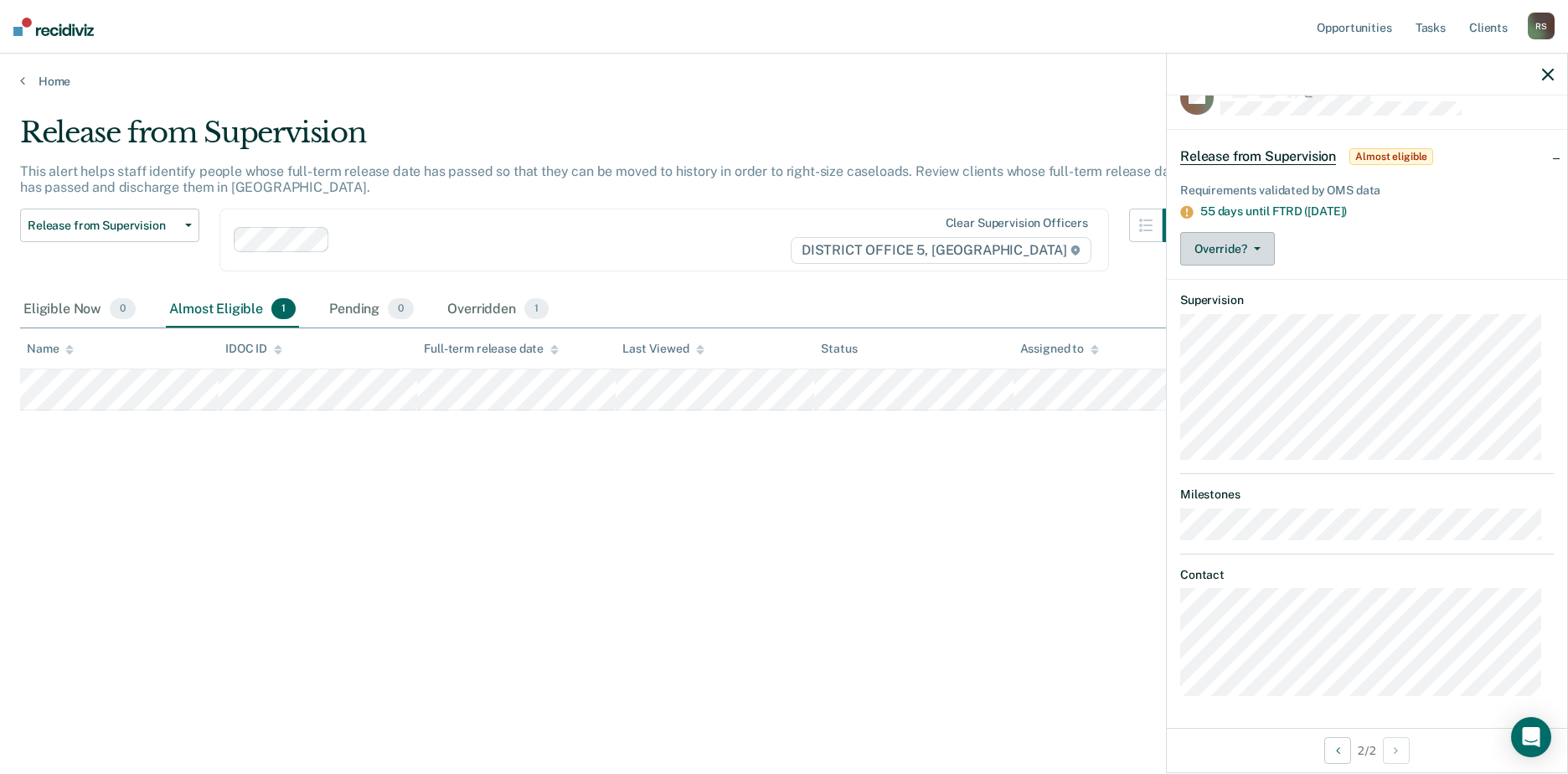
click at [1261, 237] on button "Override?" at bounding box center [1228, 249] width 95 height 34
click at [1258, 309] on button "Mark Overridden" at bounding box center [1261, 316] width 161 height 27
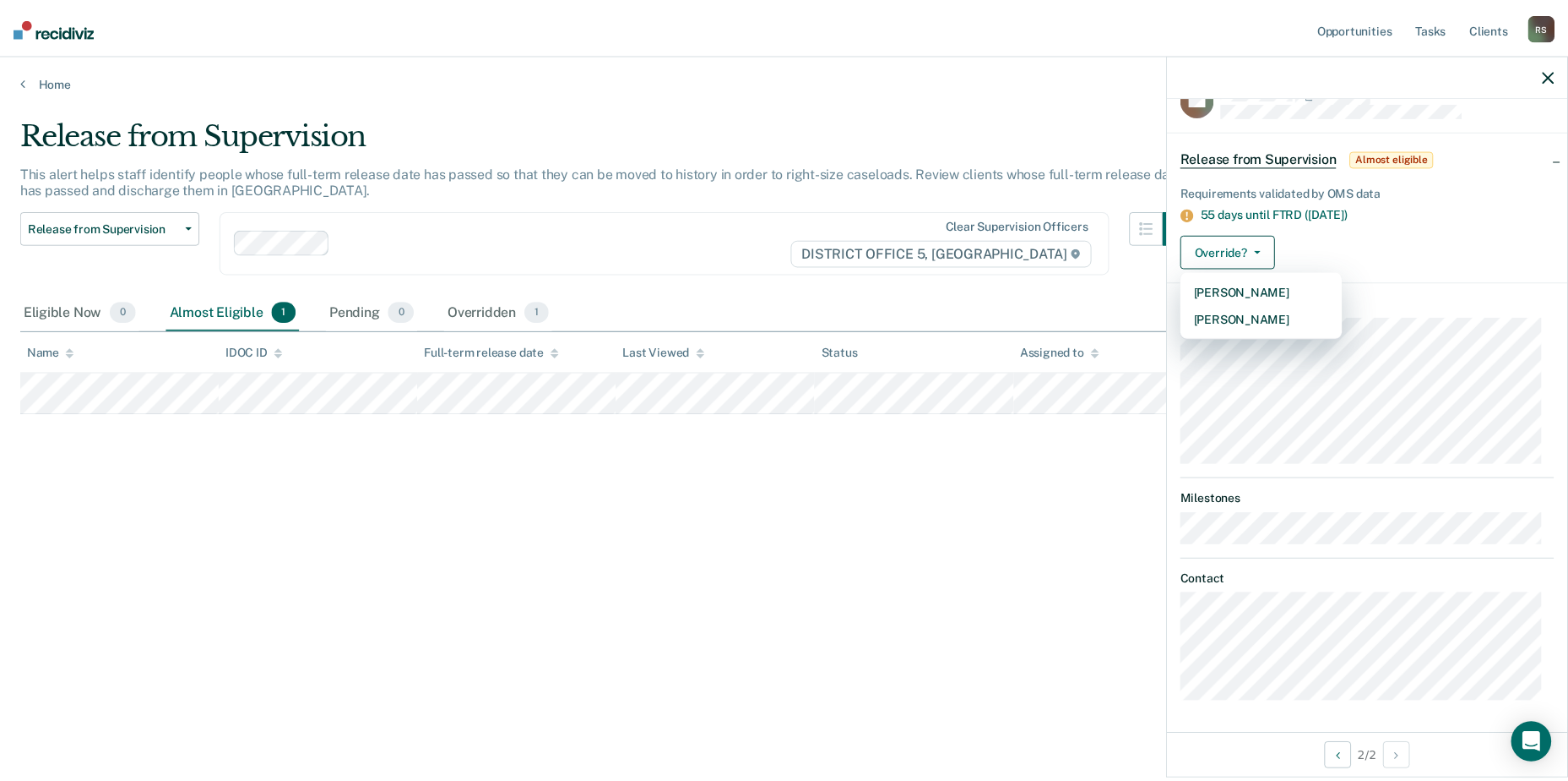
scroll to position [0, 0]
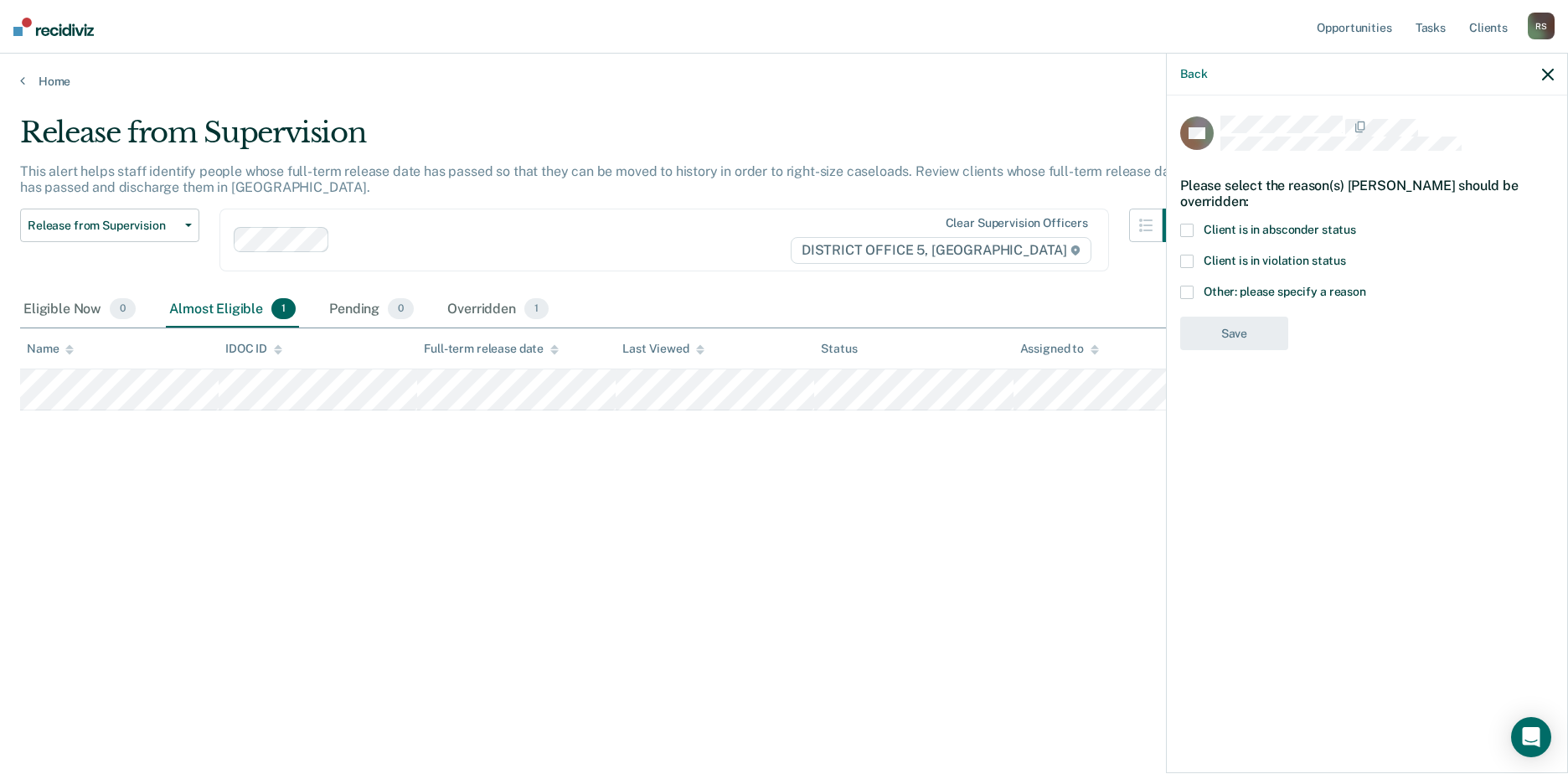
click at [1187, 285] on span at bounding box center [1187, 292] width 14 height 14
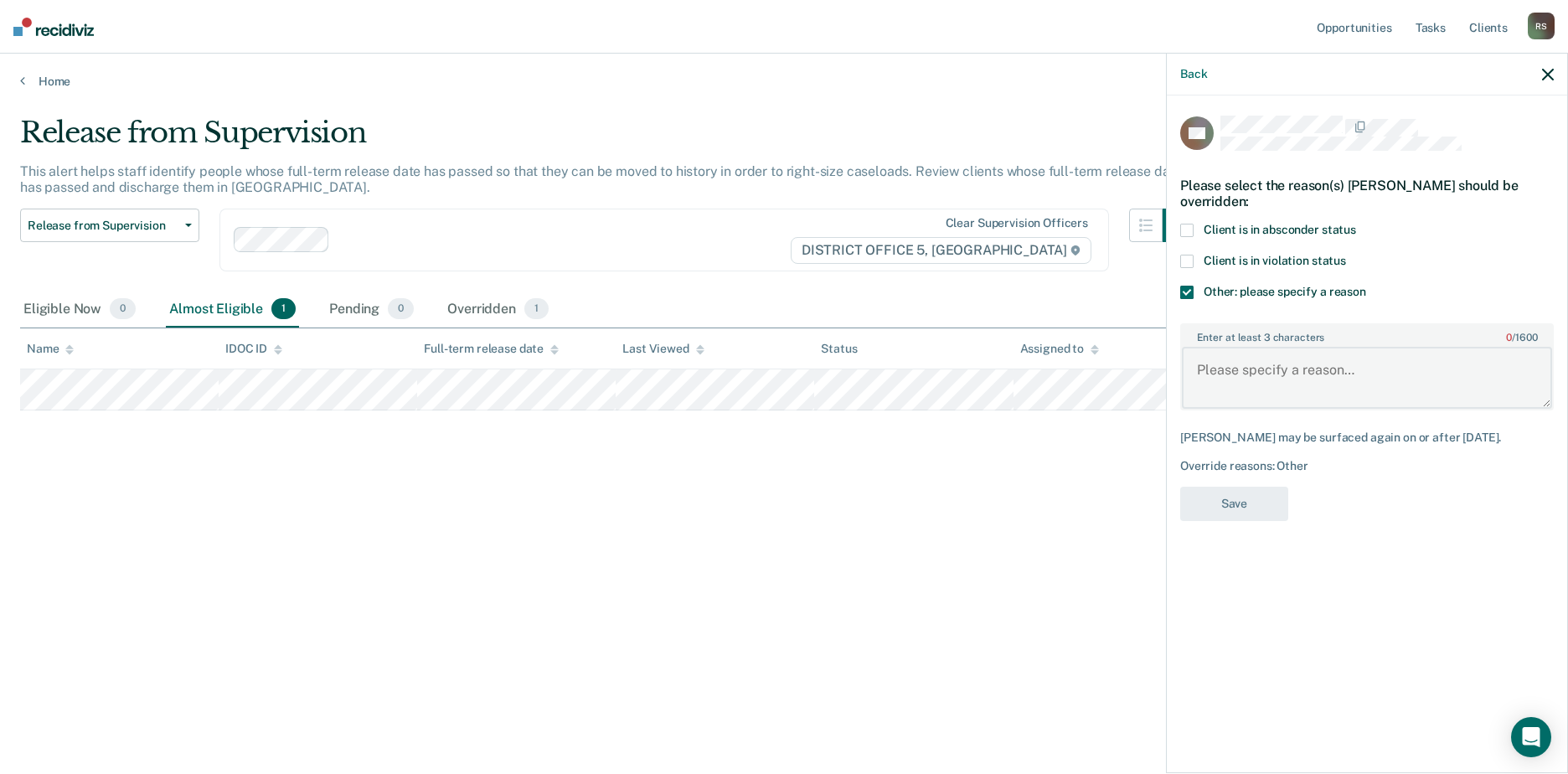
click at [1286, 365] on textarea "Enter at least 3 characters 0 / 1600" at bounding box center [1367, 377] width 370 height 62
click at [1317, 398] on textarea "financial obligations" at bounding box center [1367, 377] width 370 height 62
type textarea "financial obligations"
click at [1264, 510] on button "Save" at bounding box center [1234, 503] width 108 height 35
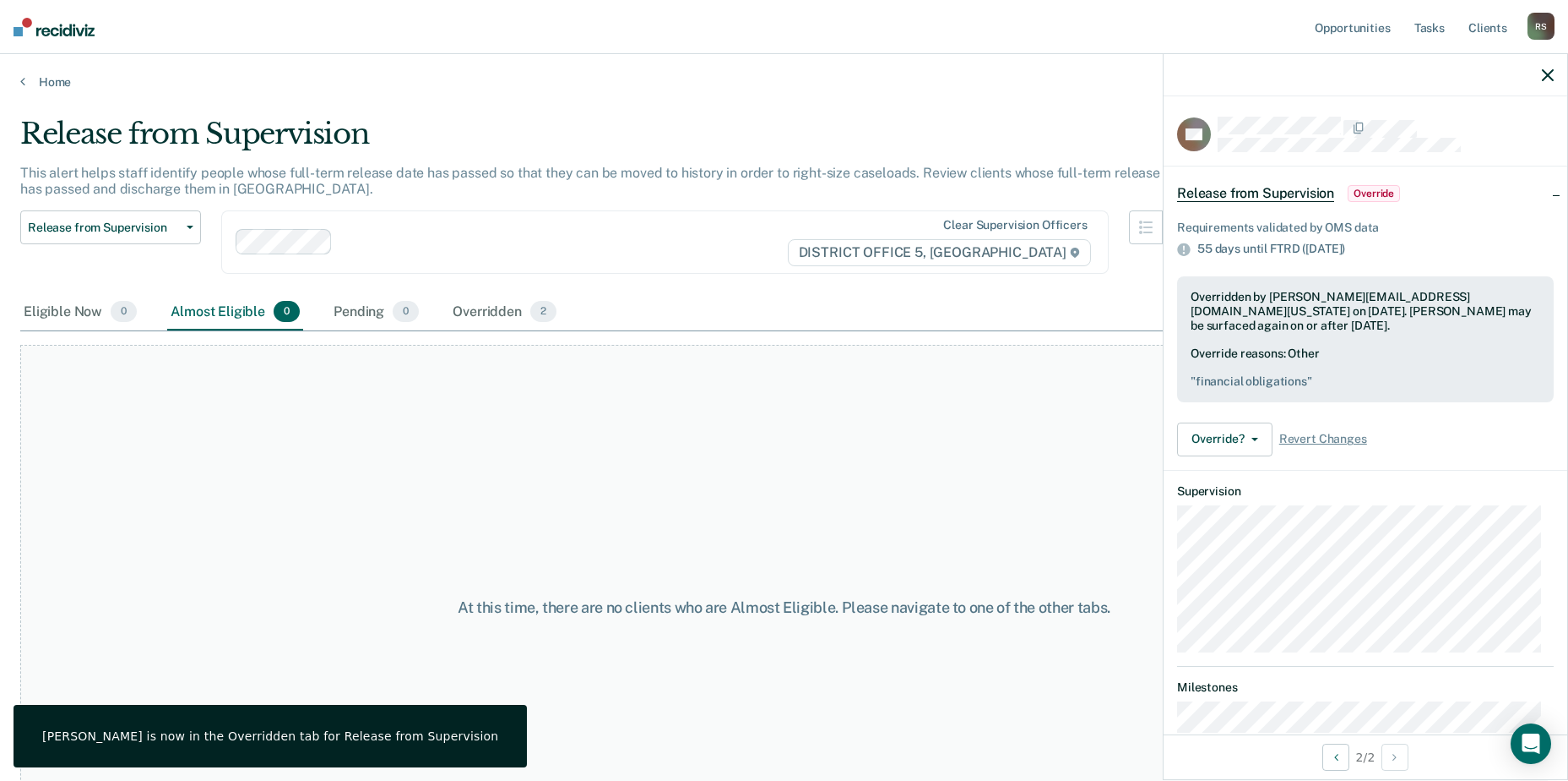
click at [1546, 72] on icon "button" at bounding box center [1548, 75] width 12 height 12
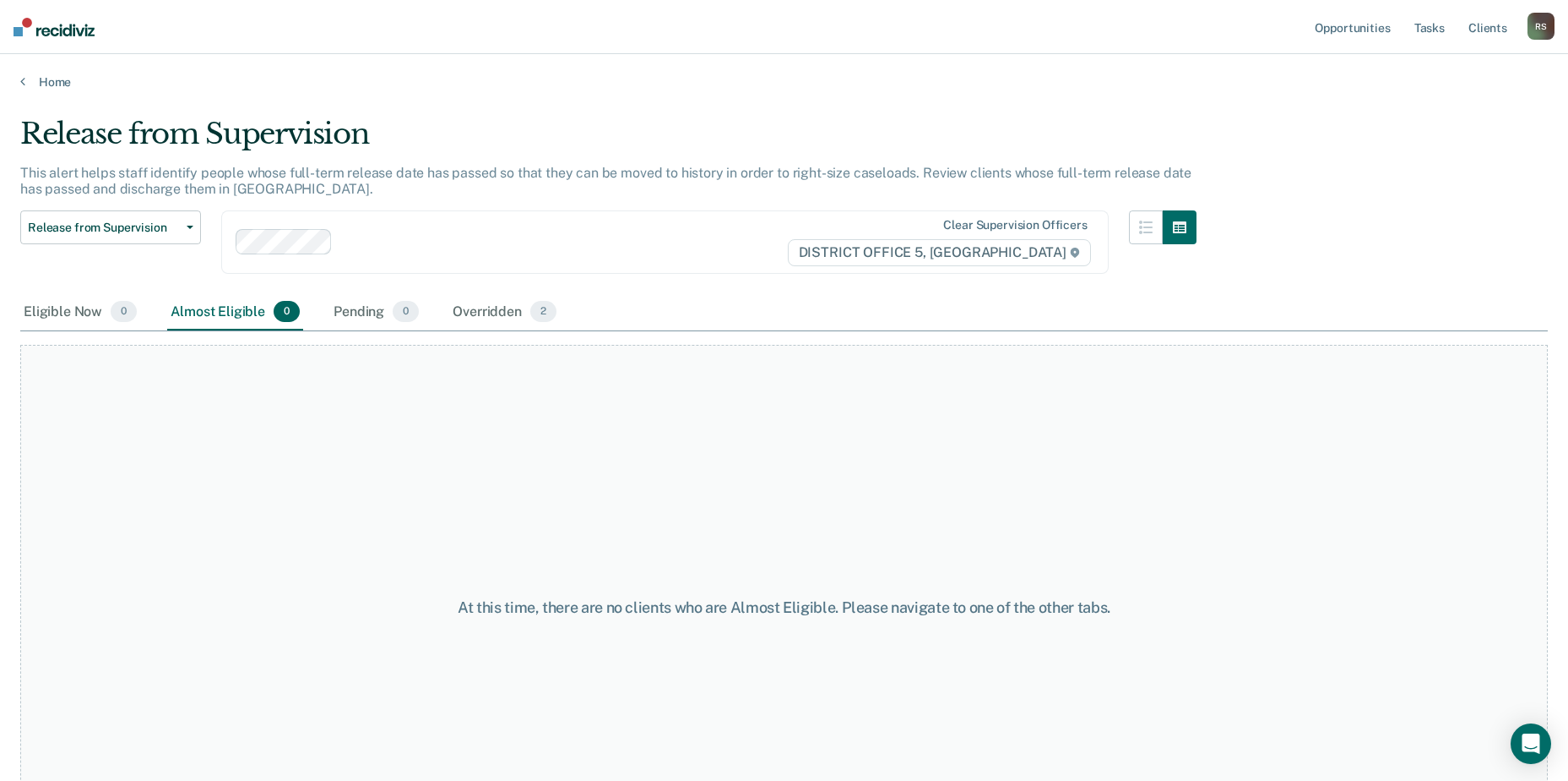
click at [66, 32] on img at bounding box center [54, 27] width 81 height 19
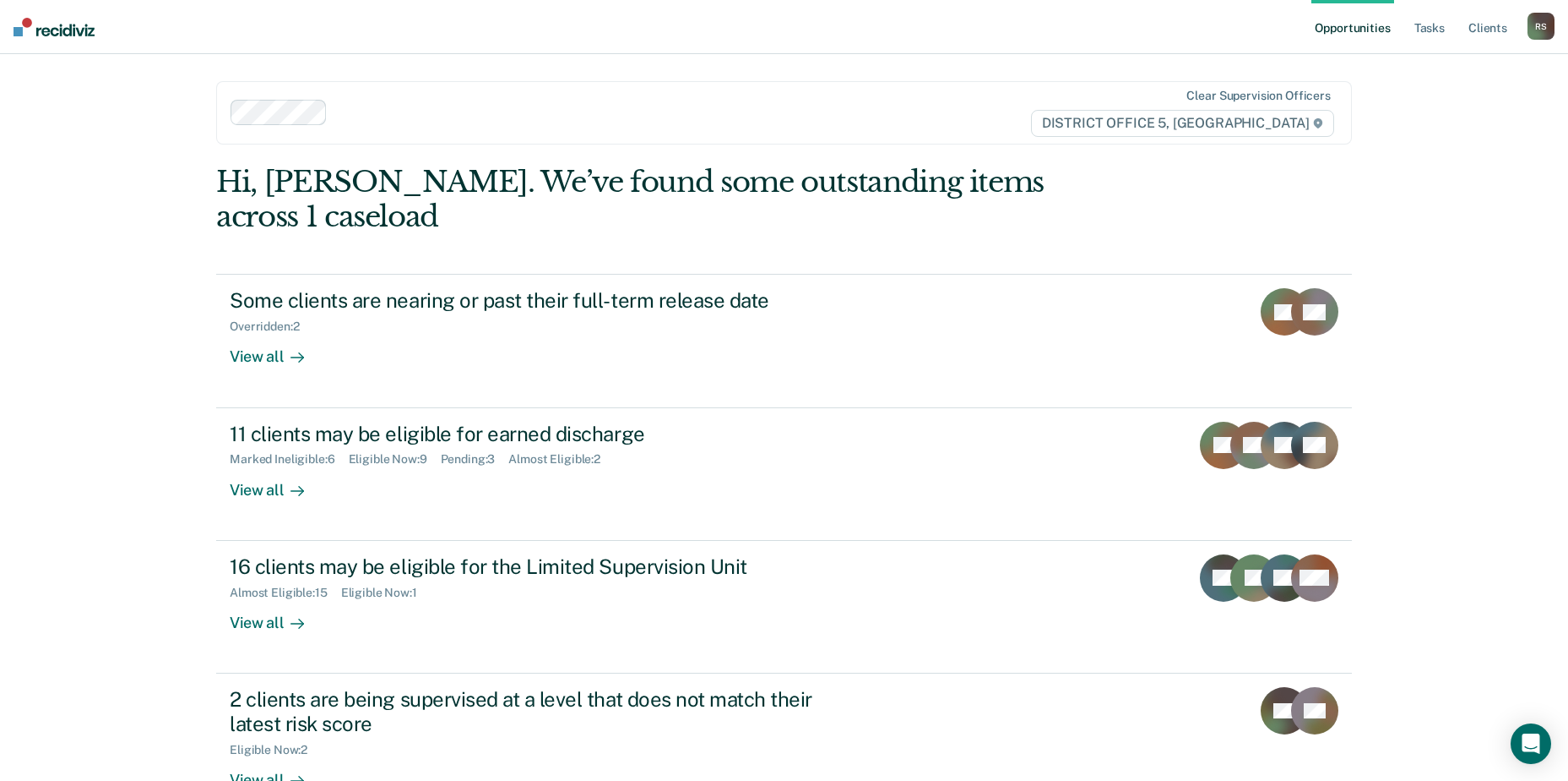
click at [70, 32] on img at bounding box center [54, 27] width 81 height 19
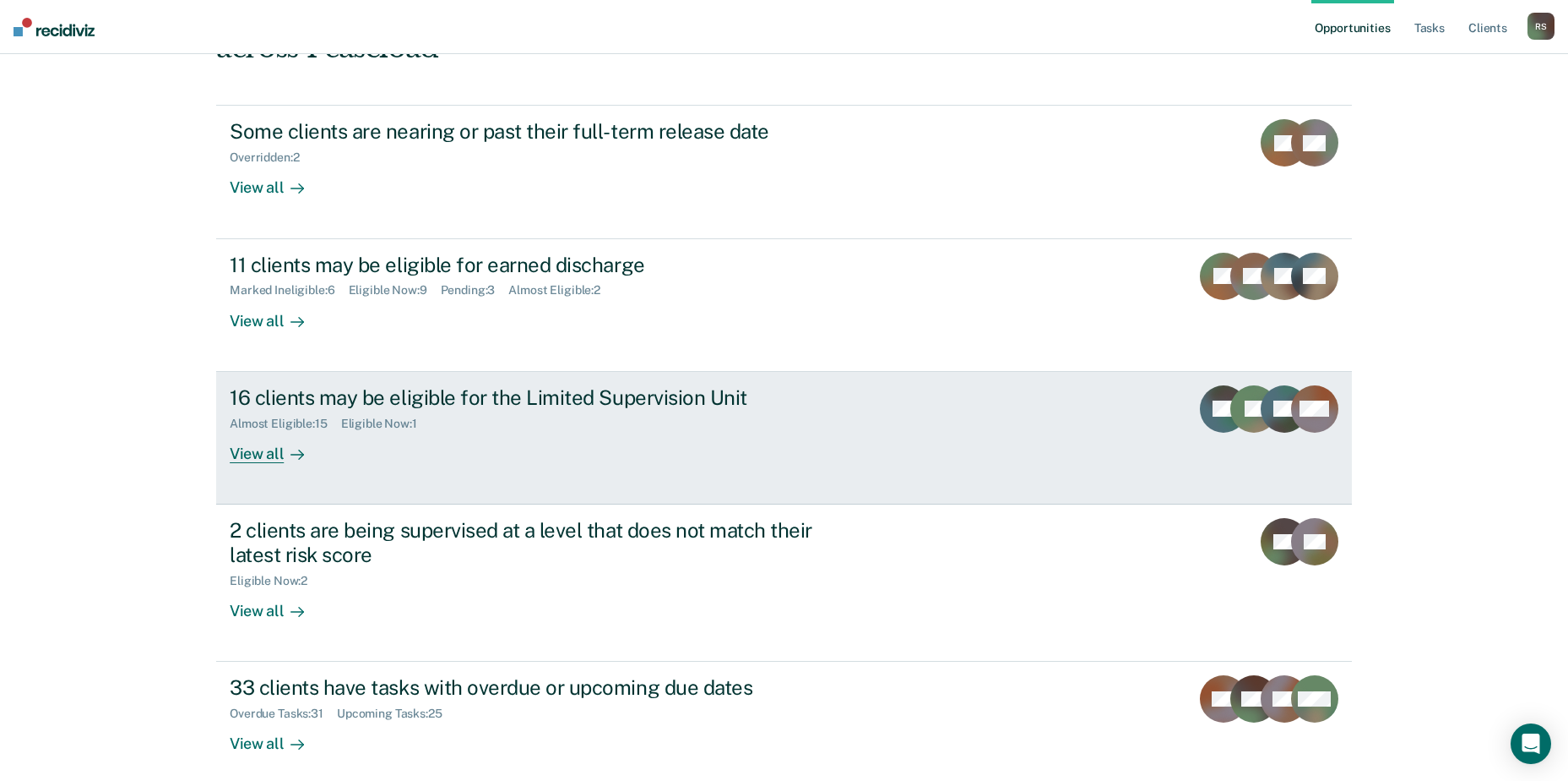
scroll to position [215, 0]
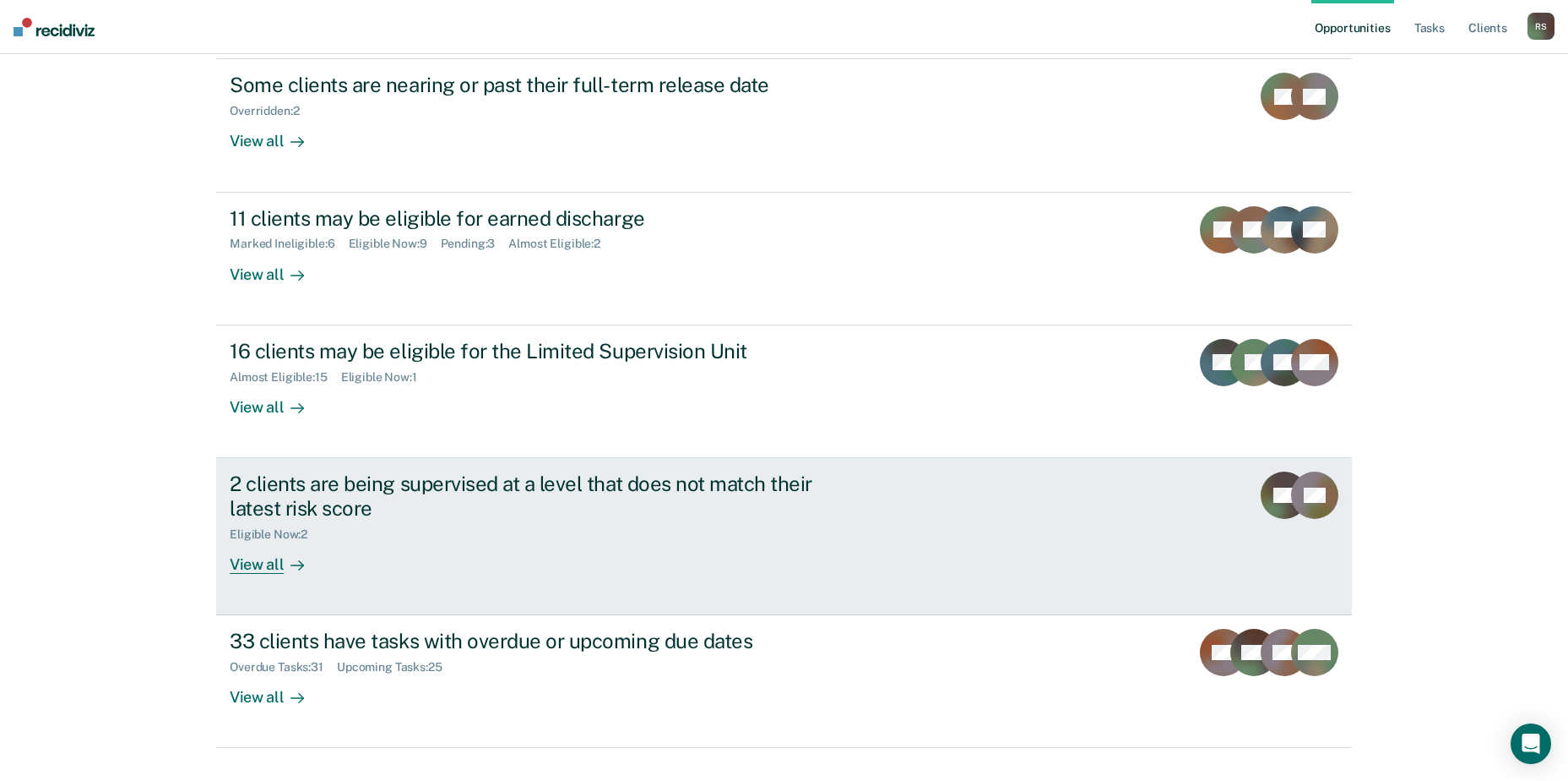
click at [283, 554] on div at bounding box center [294, 564] width 20 height 20
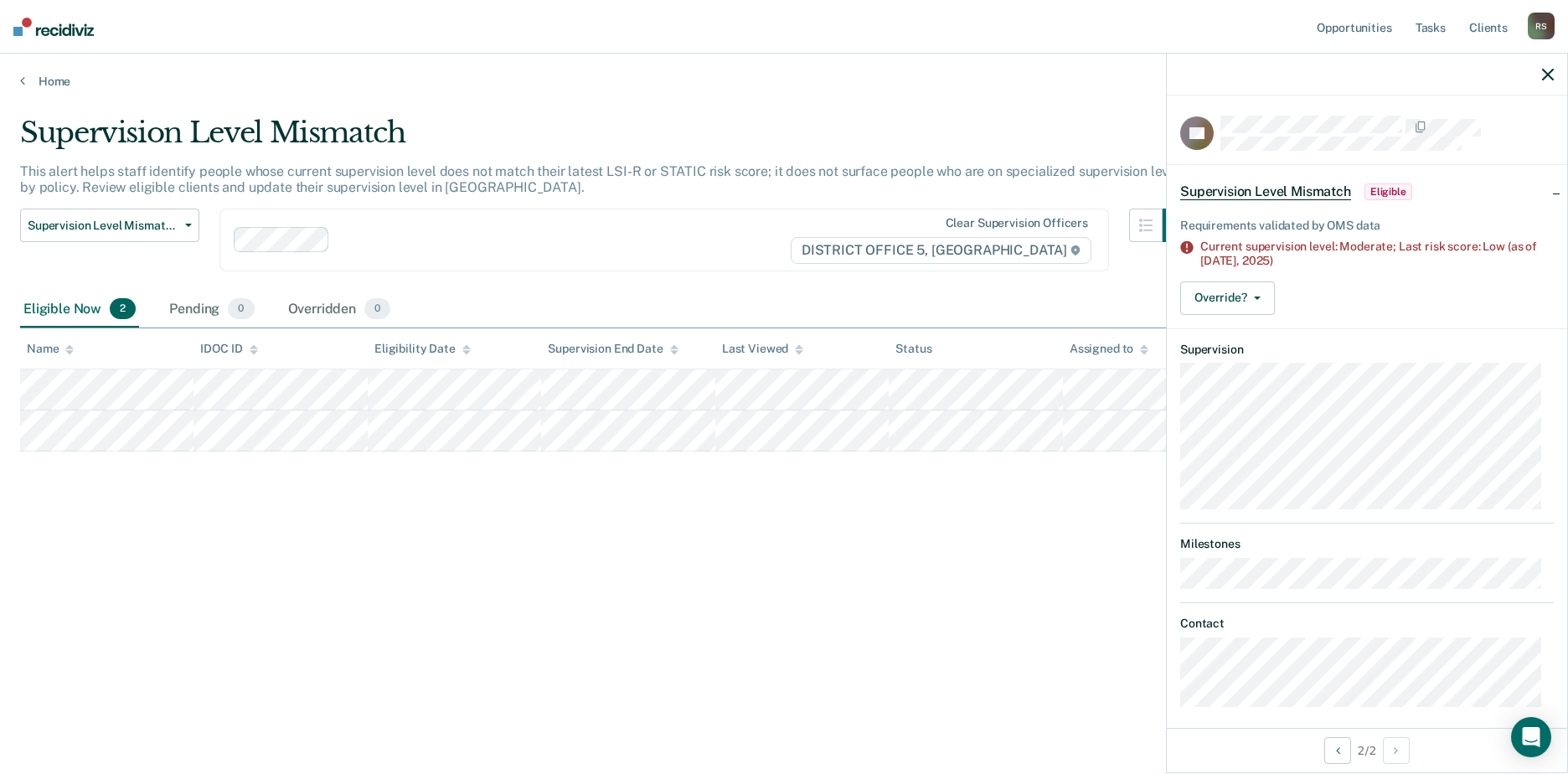
click at [1066, 598] on div "Supervision Level Mismatch This alert helps staff identify people whose current…" at bounding box center [784, 382] width 1527 height 533
click at [1549, 73] on icon "button" at bounding box center [1548, 74] width 12 height 12
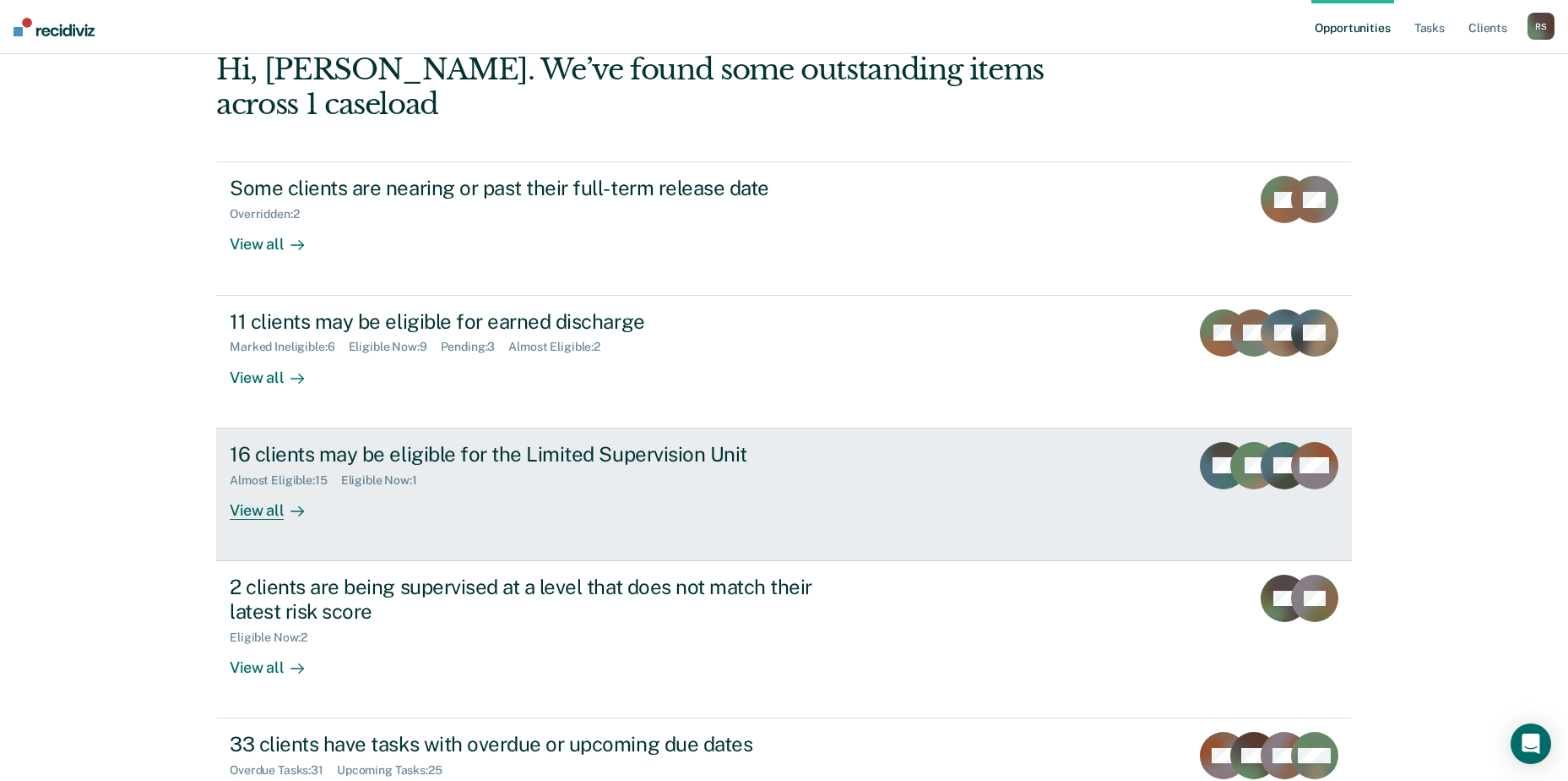
scroll to position [148, 0]
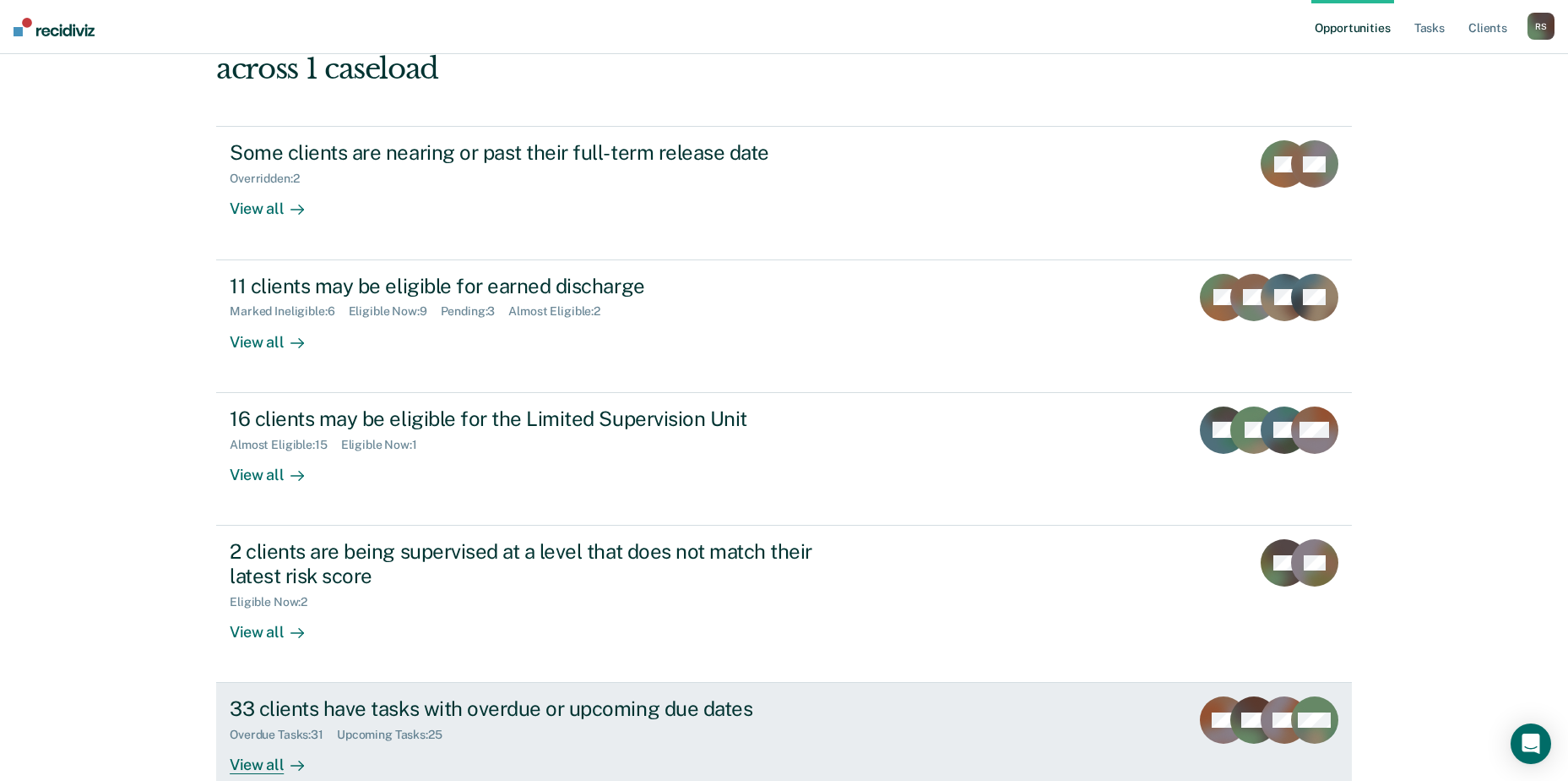
click at [290, 759] on icon at bounding box center [297, 766] width 14 height 14
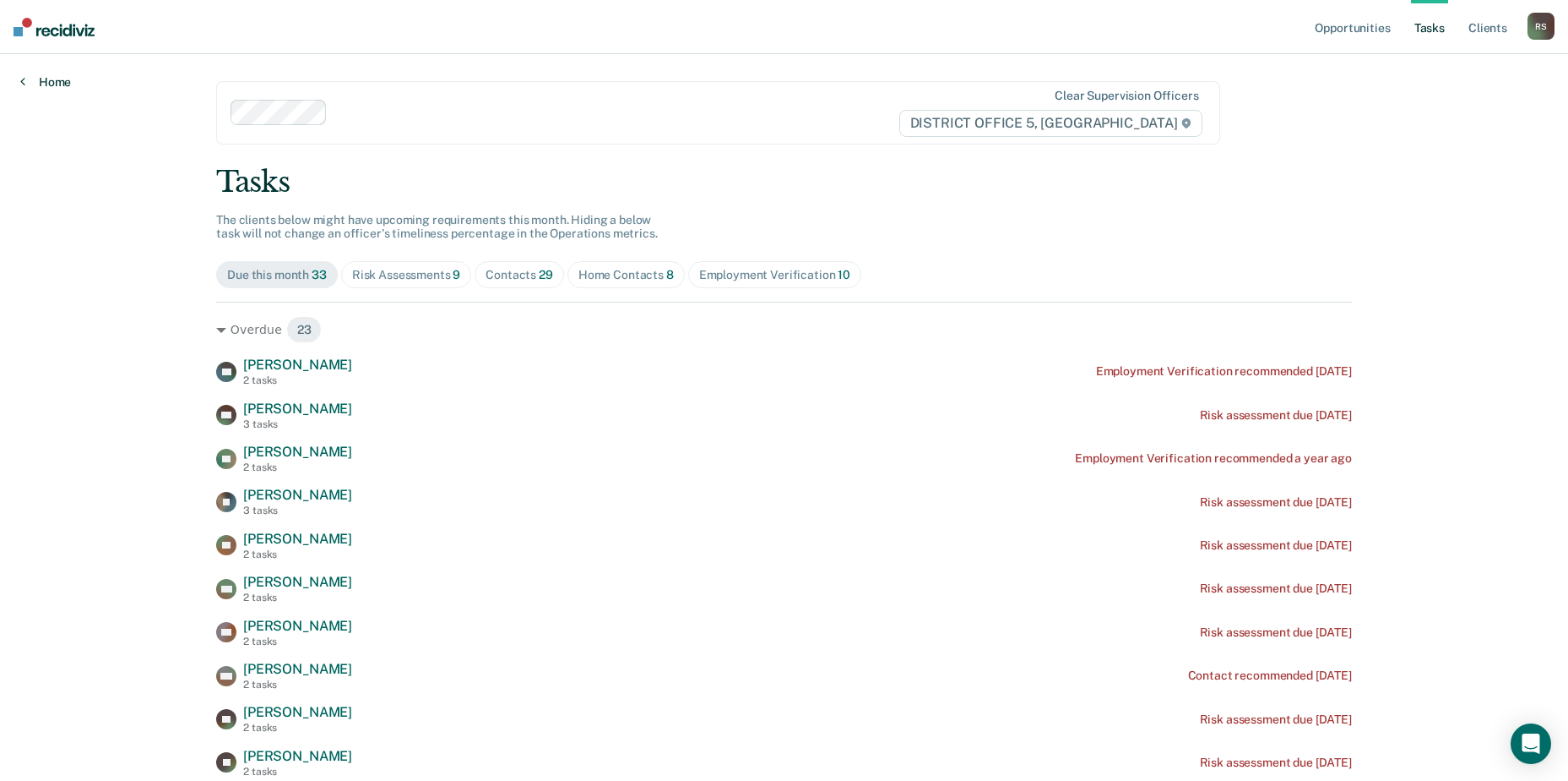
click at [60, 77] on link "Home" at bounding box center [46, 82] width 51 height 15
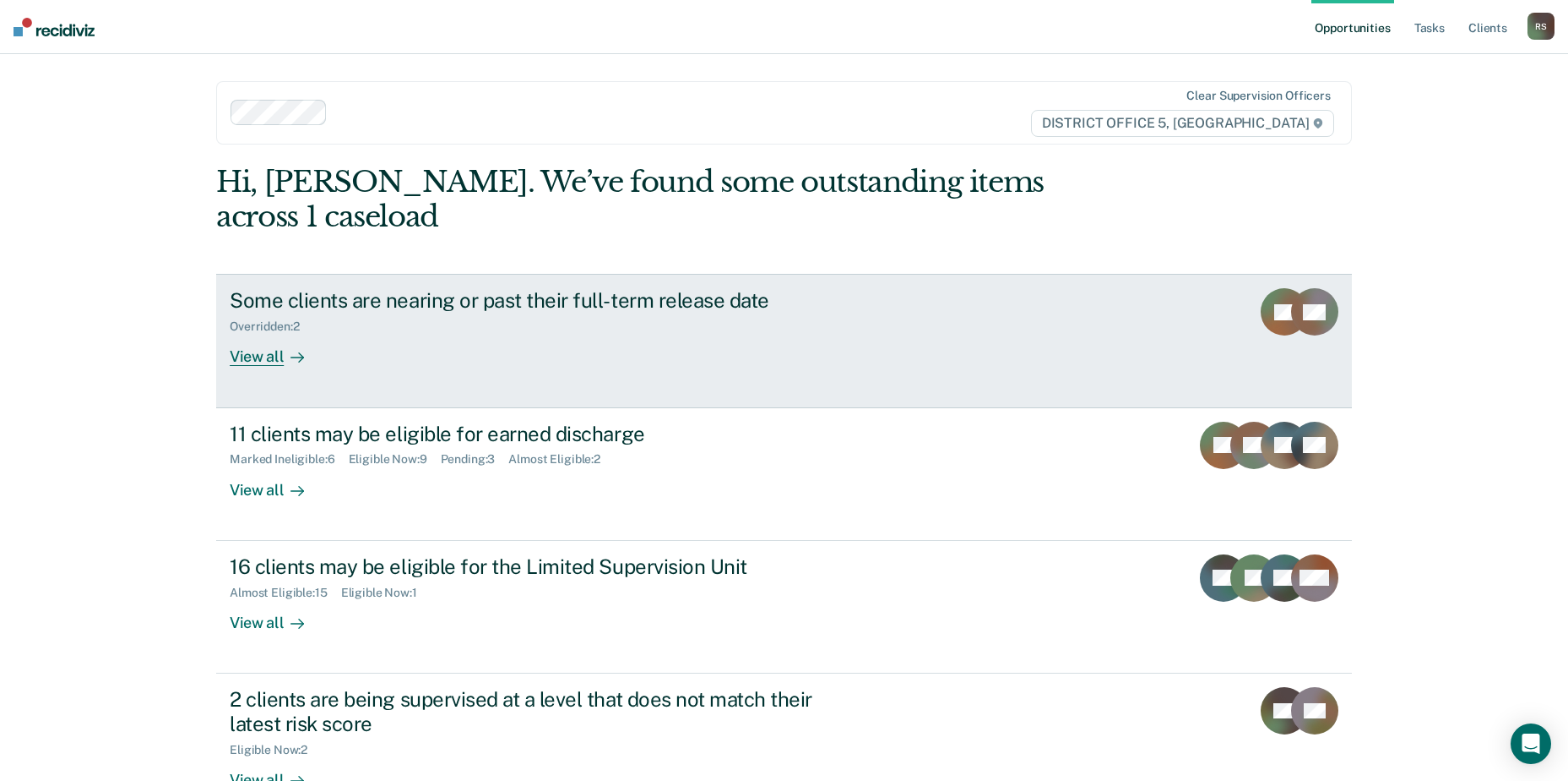
click at [264, 334] on div "View all" at bounding box center [277, 350] width 94 height 33
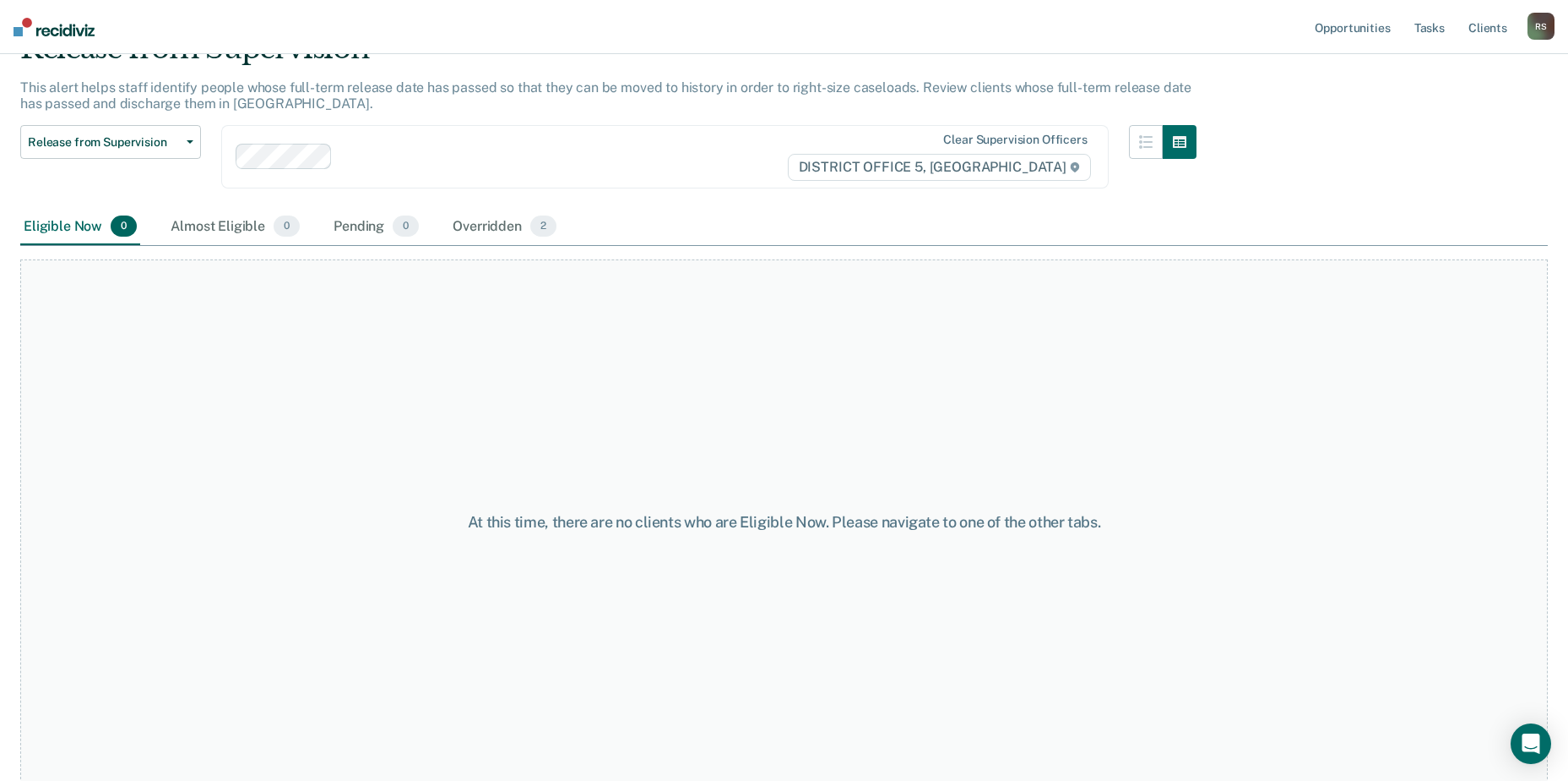
scroll to position [88, 0]
click at [256, 227] on div "Almost Eligible 0" at bounding box center [235, 225] width 136 height 37
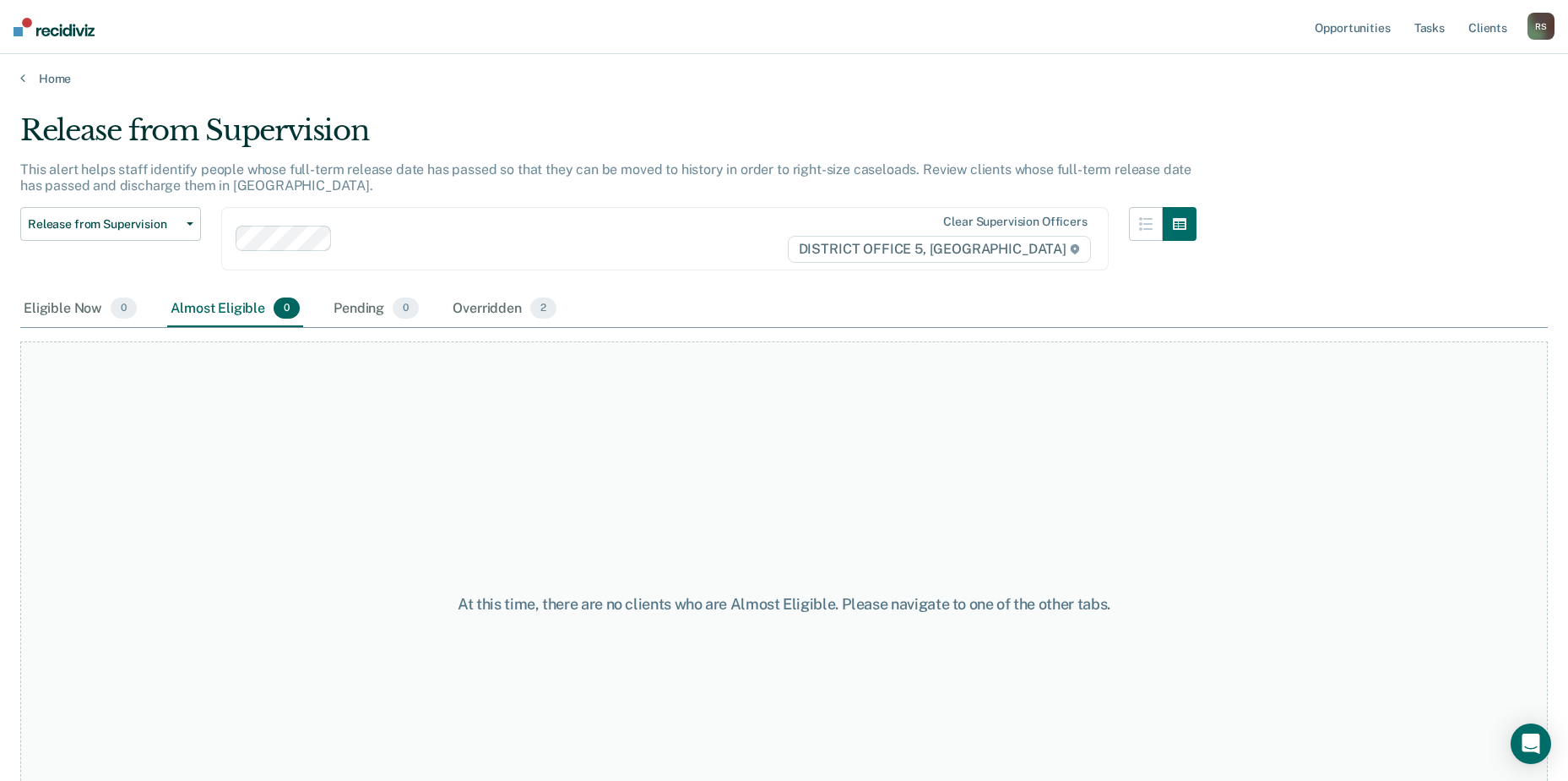
scroll to position [0, 0]
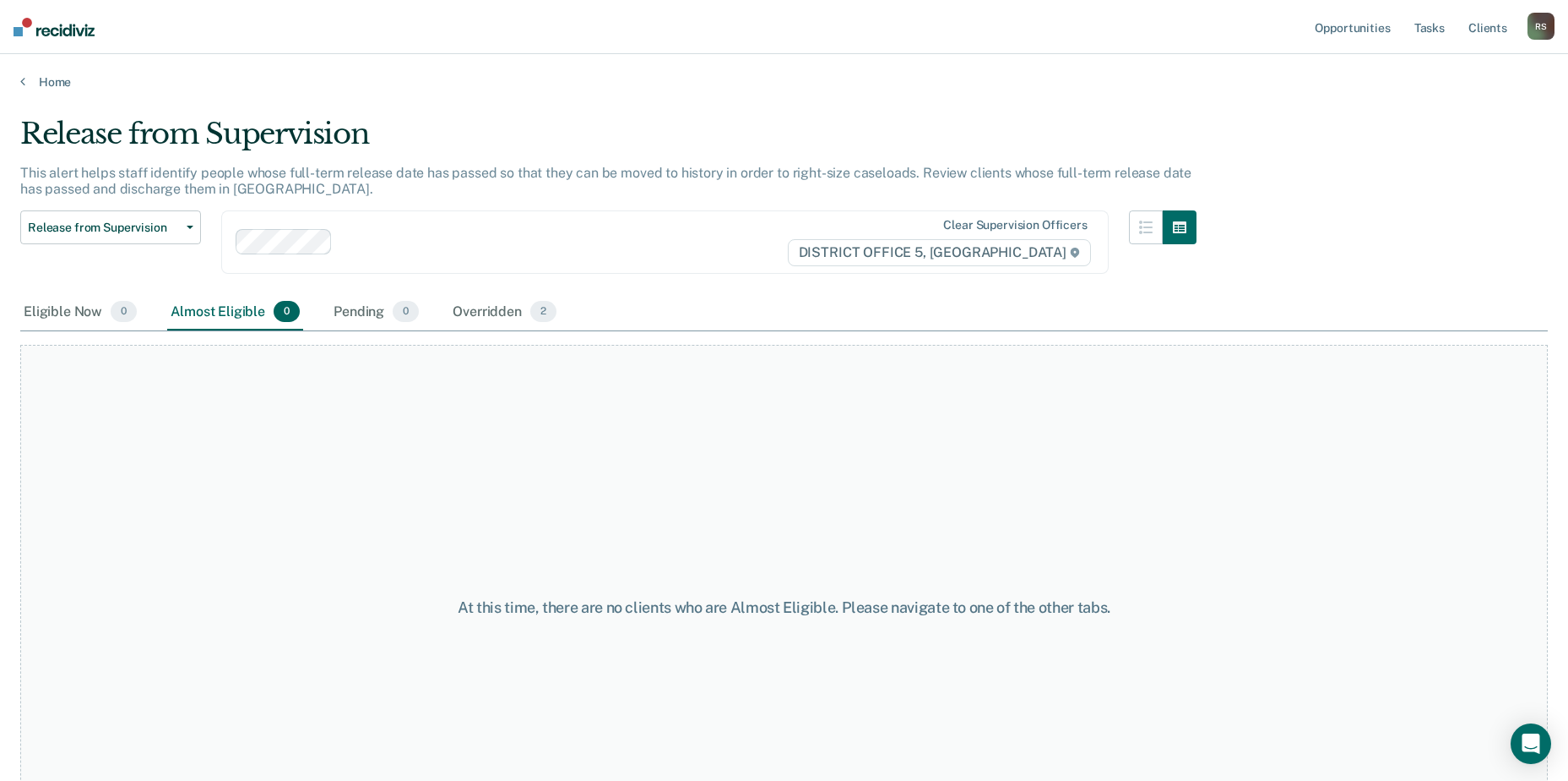
click at [75, 26] on img at bounding box center [54, 27] width 81 height 19
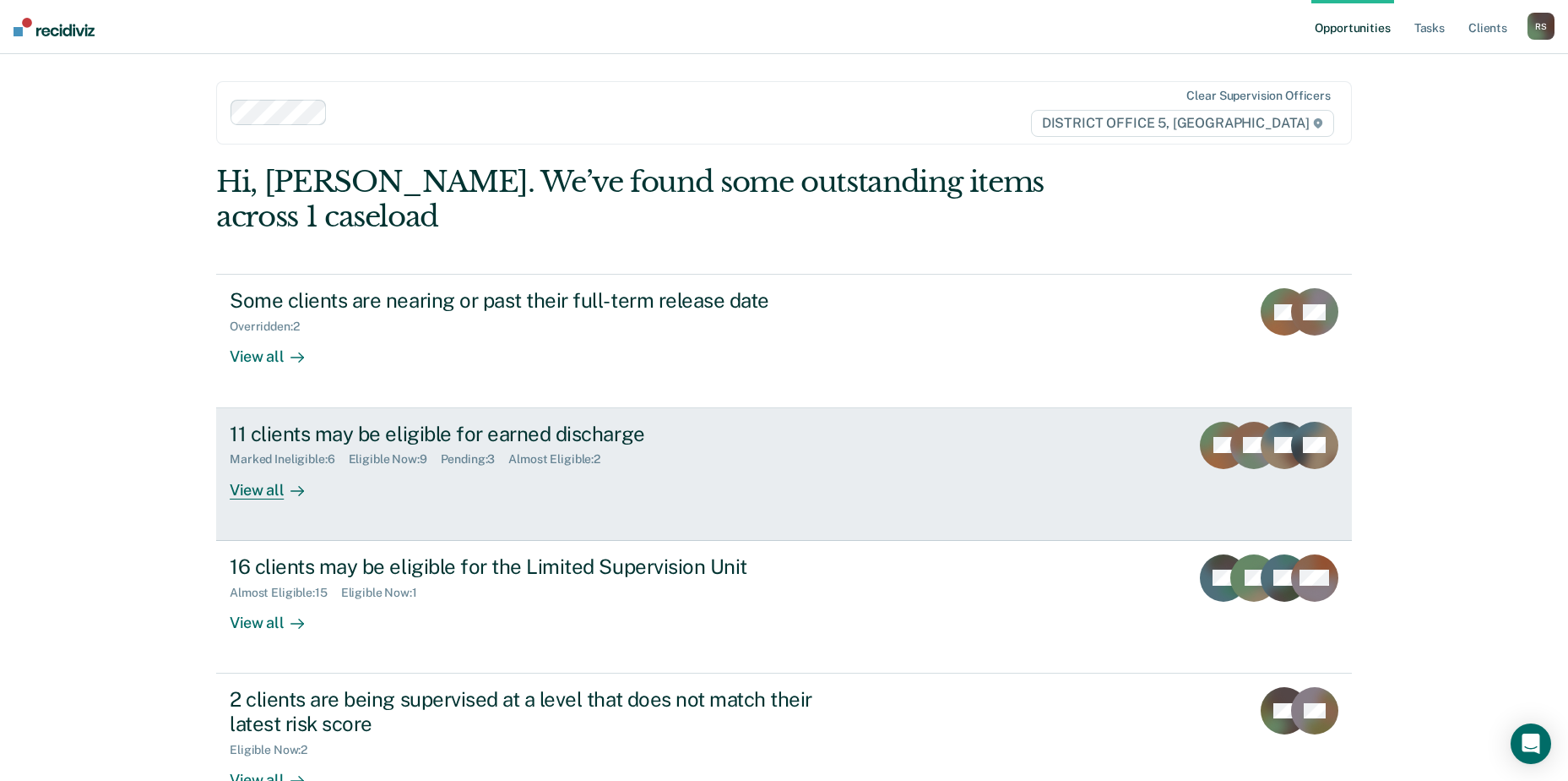
click at [275, 467] on div "View all" at bounding box center [277, 483] width 94 height 33
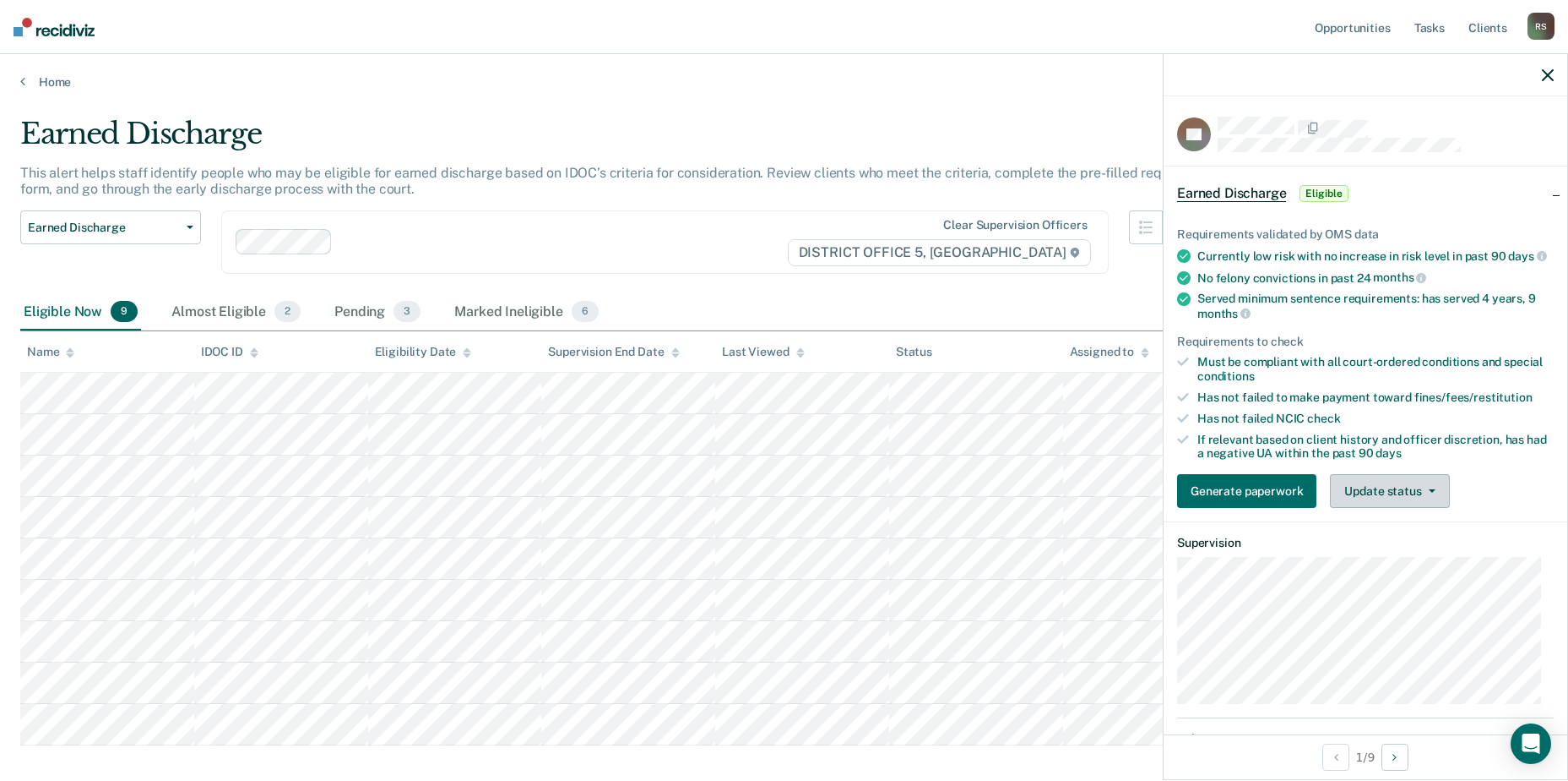
click at [1405, 508] on button "Update status" at bounding box center [1389, 491] width 119 height 34
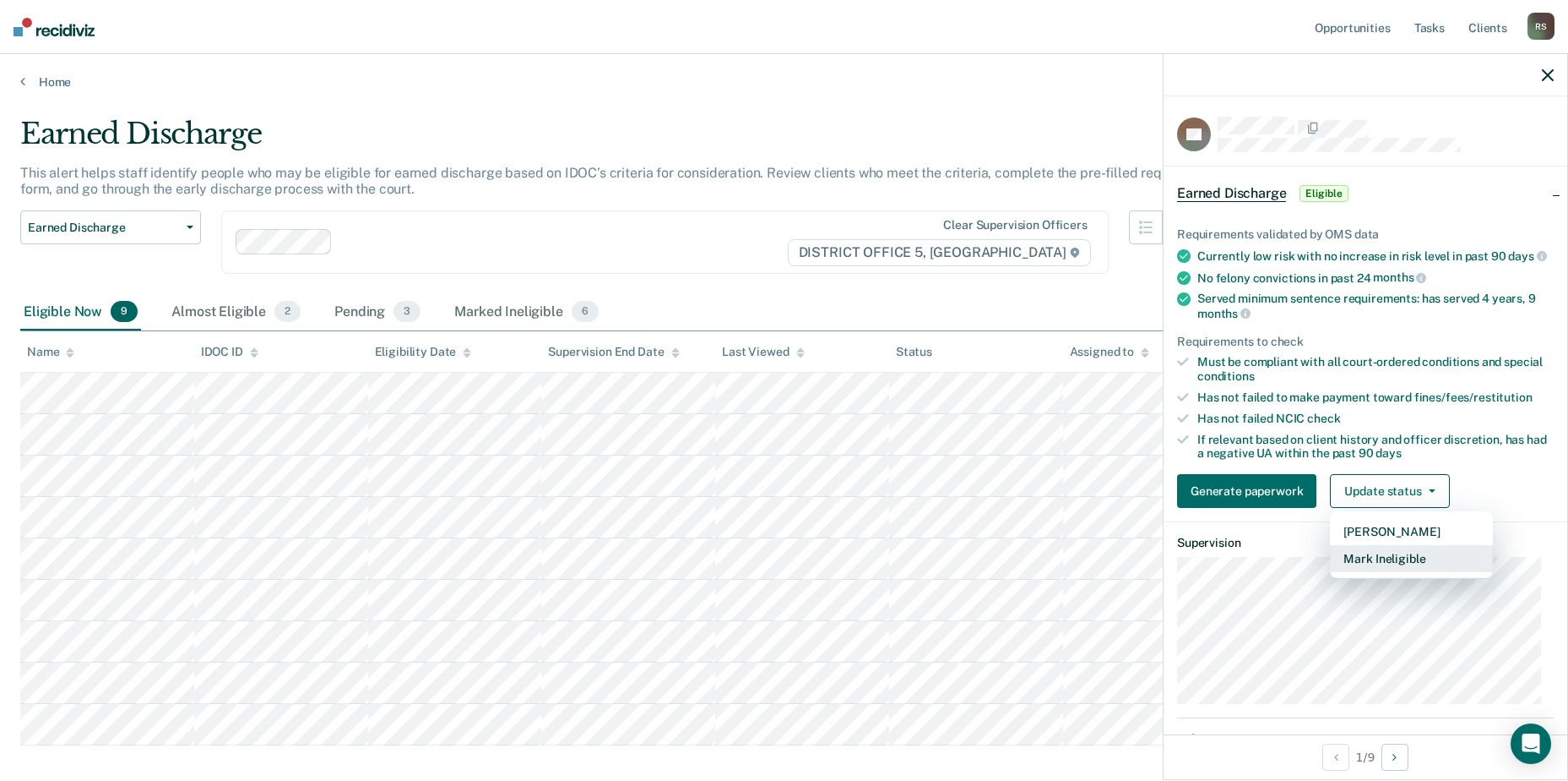
click at [1387, 572] on button "Mark Ineligible" at bounding box center [1411, 559] width 163 height 27
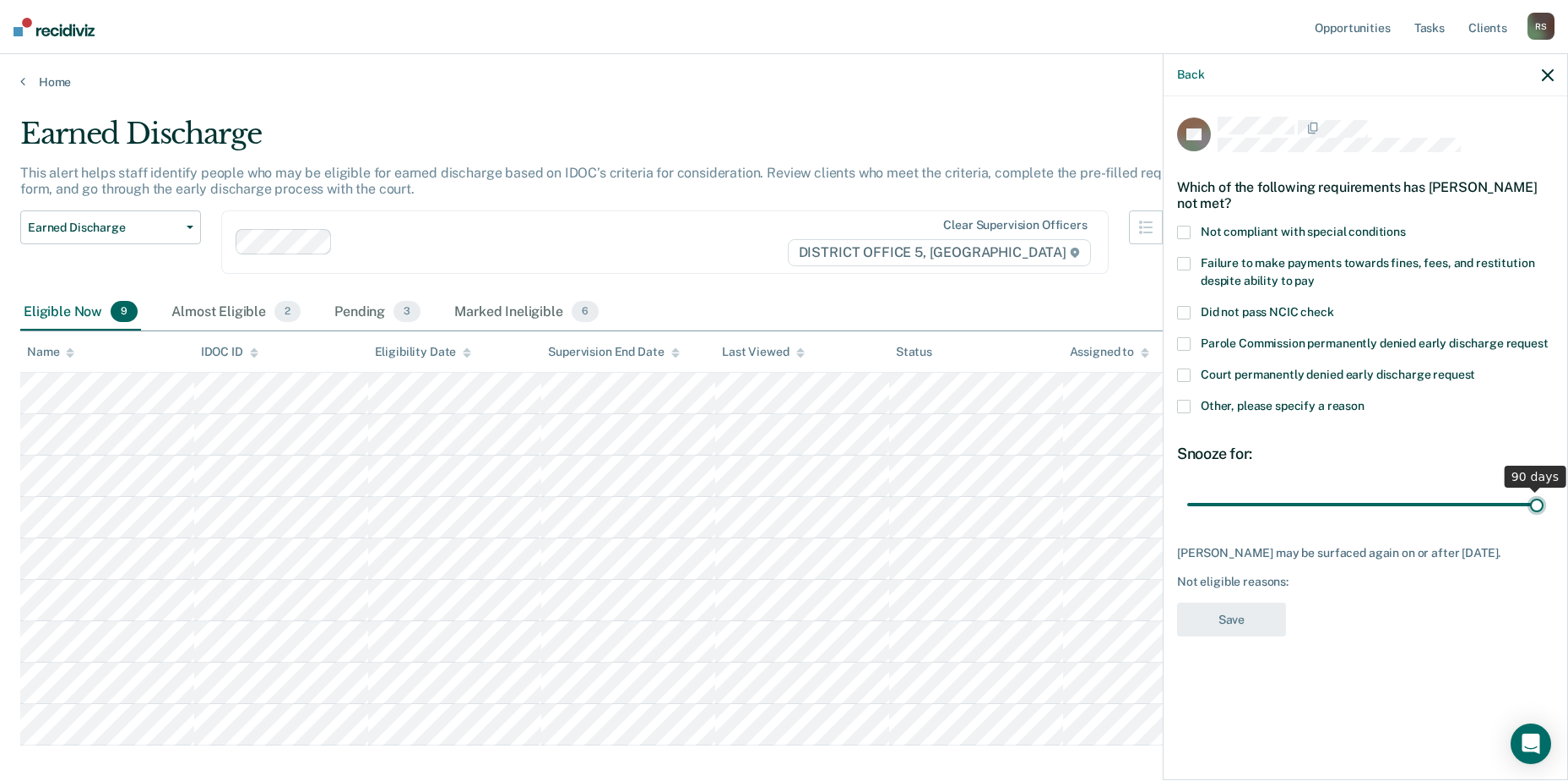
drag, startPoint x: 1309, startPoint y: 502, endPoint x: 1440, endPoint y: 486, distance: 132.0
type input "90"
click at [1543, 519] on input "range" at bounding box center [1365, 503] width 357 height 30
click at [1193, 403] on label "Other, please specify a reason" at bounding box center [1365, 408] width 376 height 18
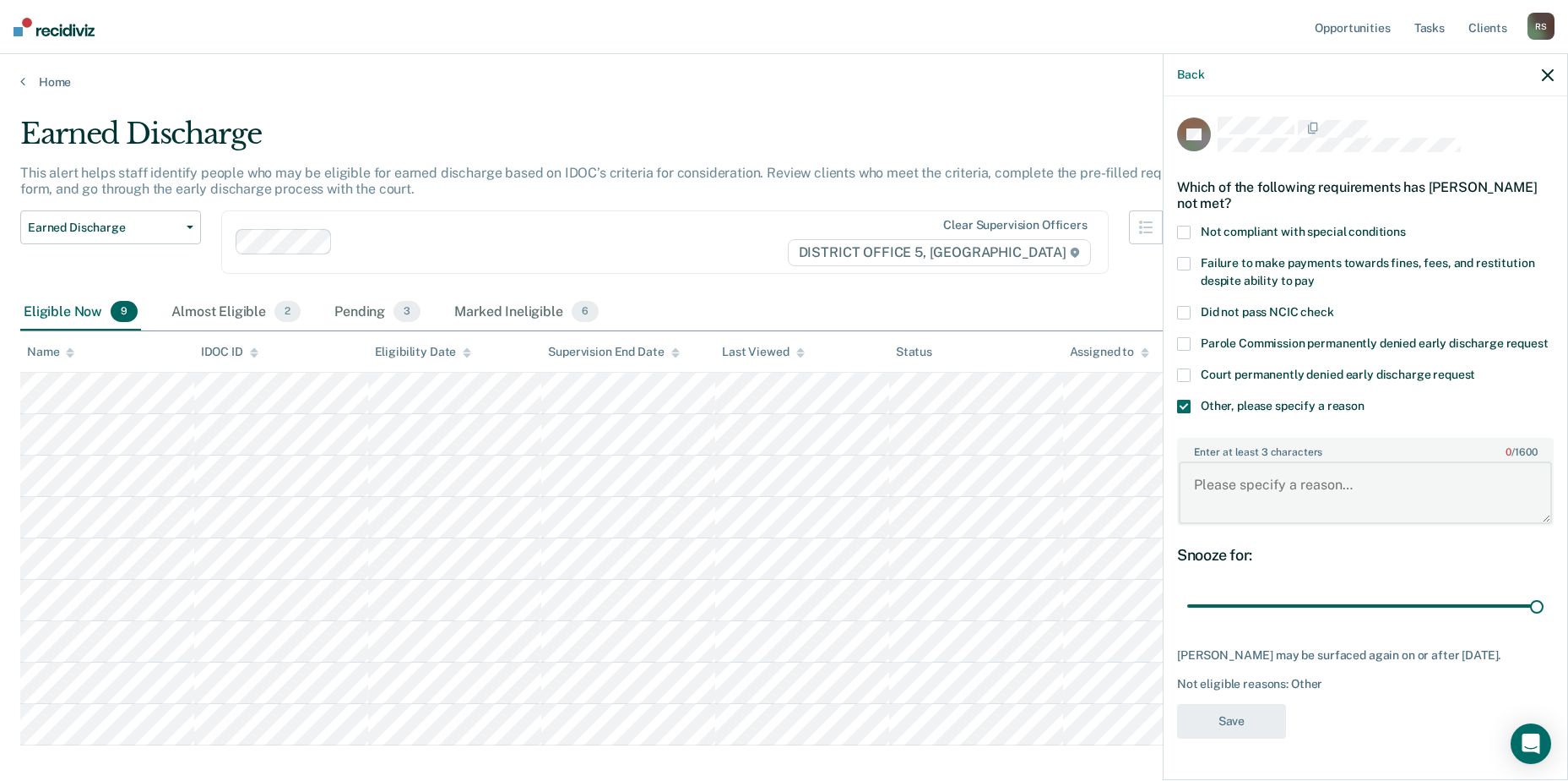
click at [1247, 491] on textarea "Enter at least 3 characters 0 / 1600" at bounding box center [1365, 492] width 373 height 62
type textarea "Court fees and fines"
click at [1246, 712] on button "Save" at bounding box center [1232, 721] width 109 height 35
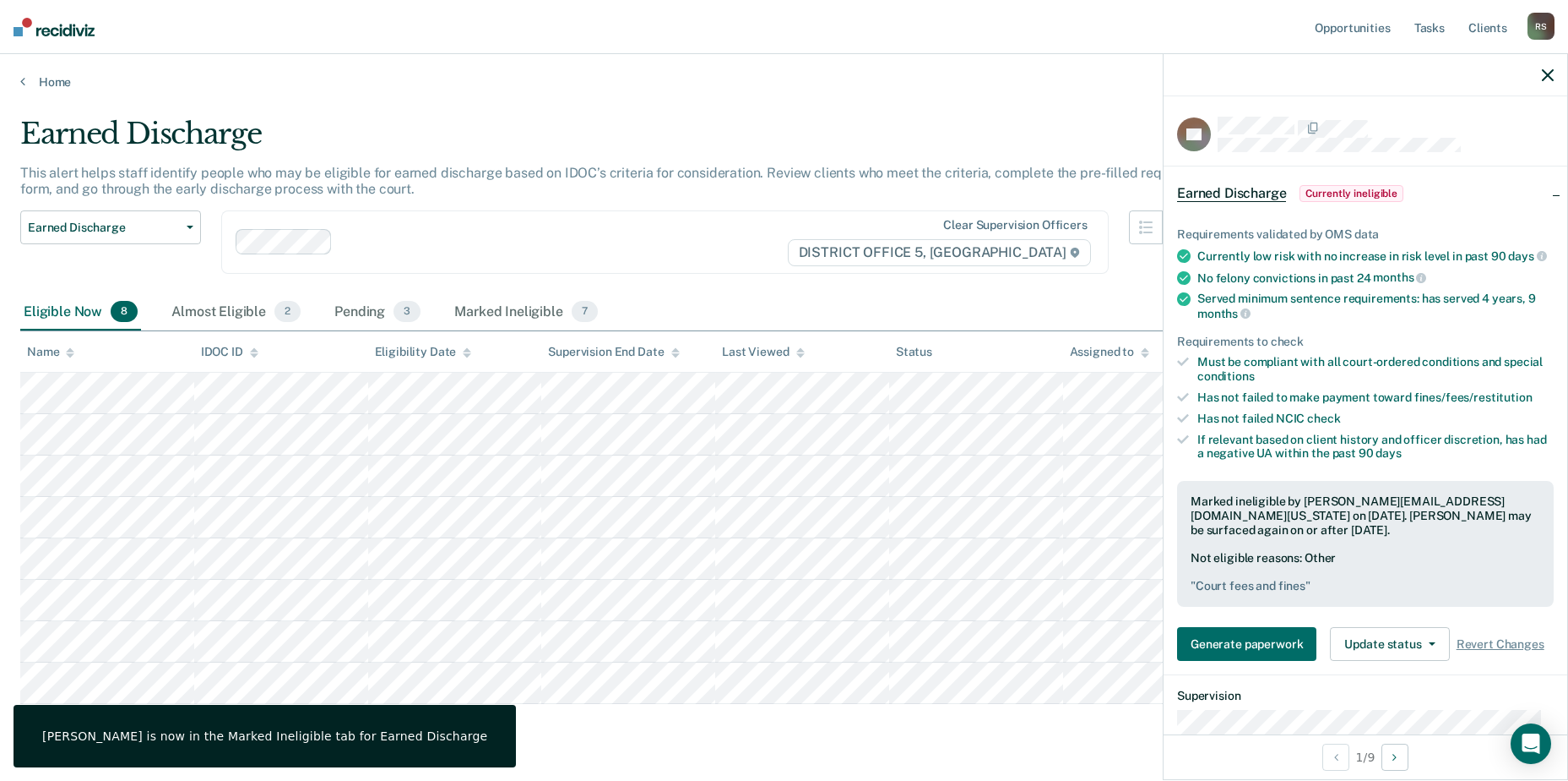
click at [1547, 73] on icon "button" at bounding box center [1548, 75] width 12 height 12
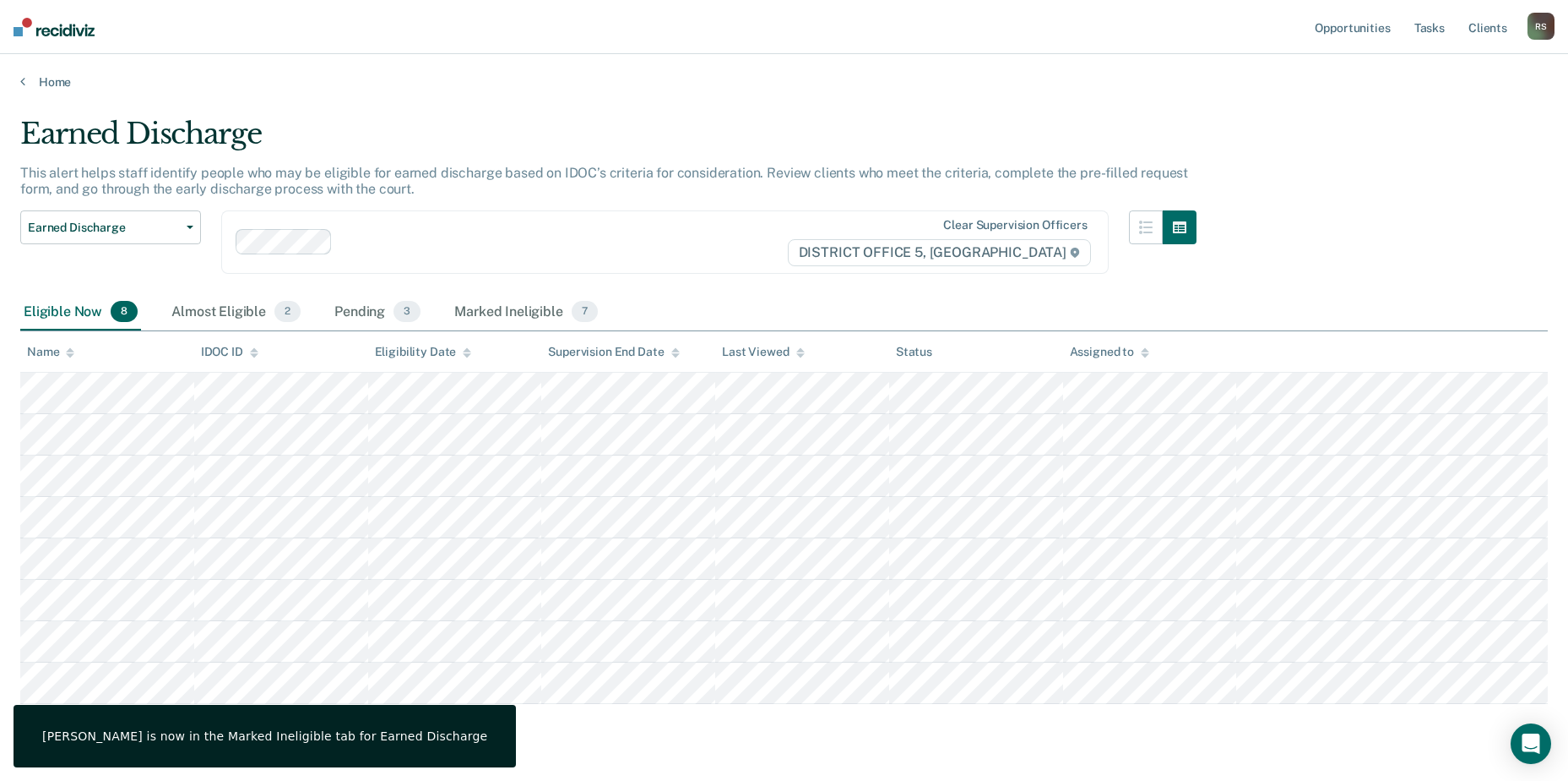
scroll to position [45, 0]
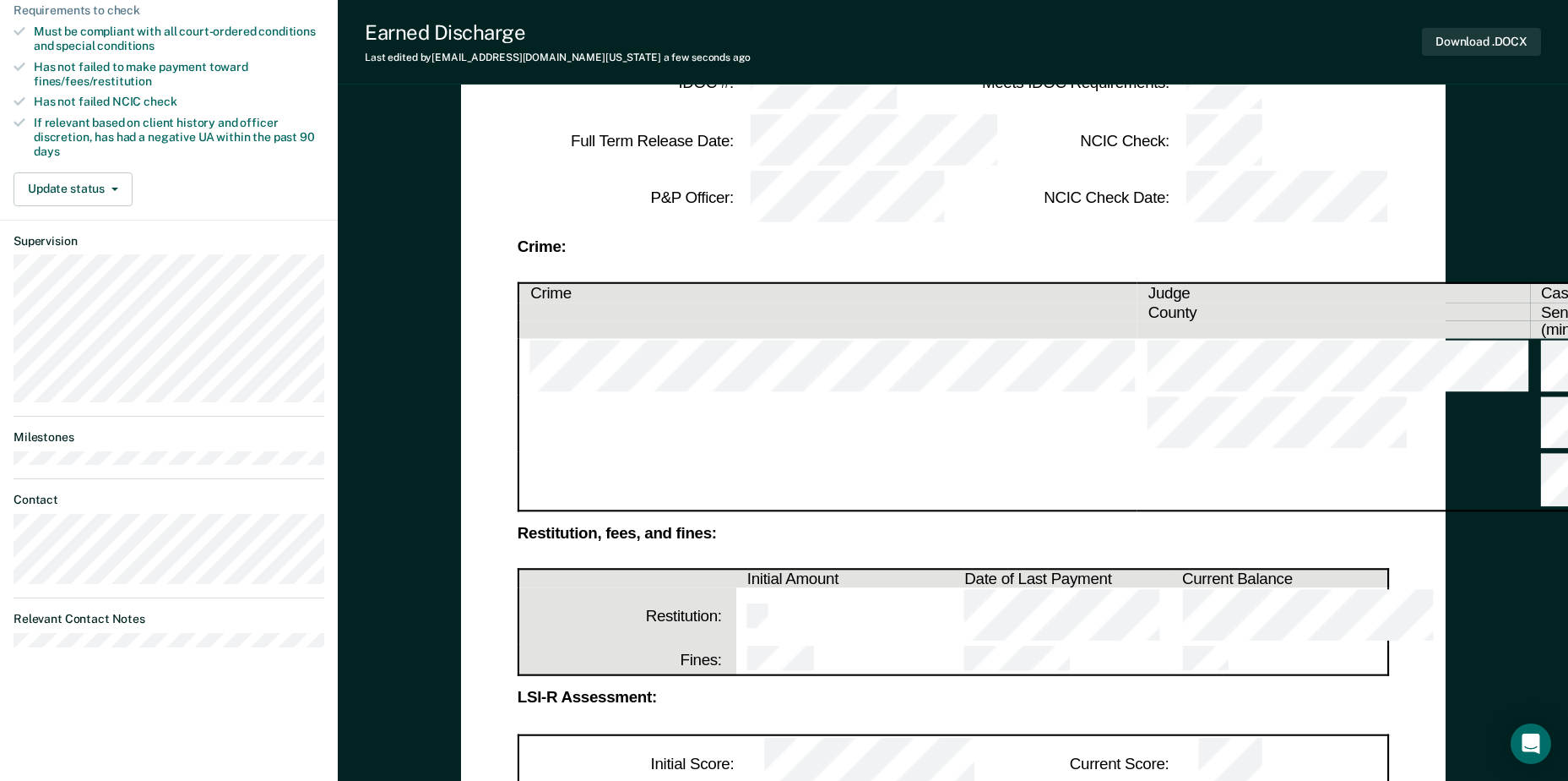
scroll to position [422, 0]
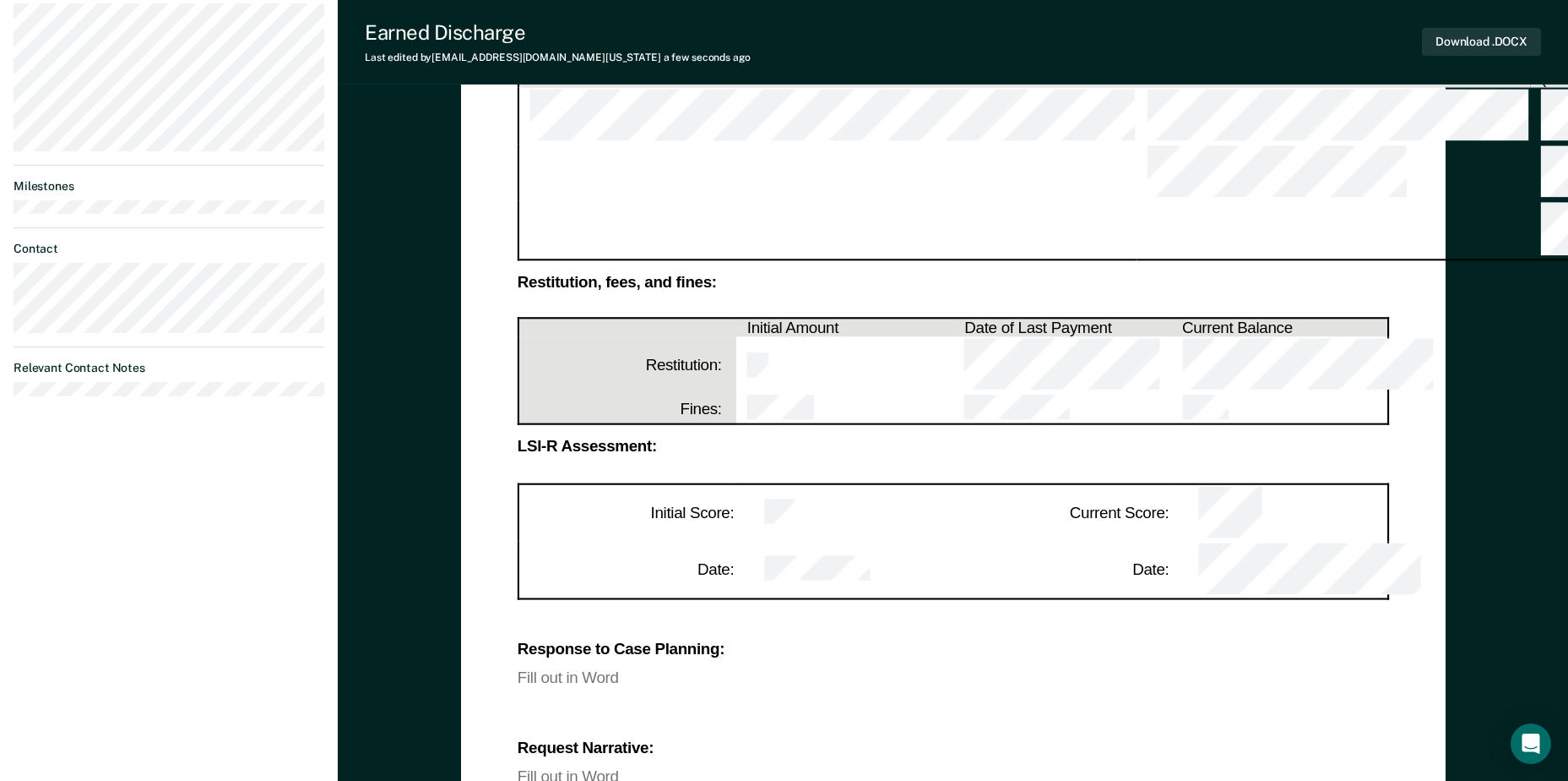
scroll to position [591, 0]
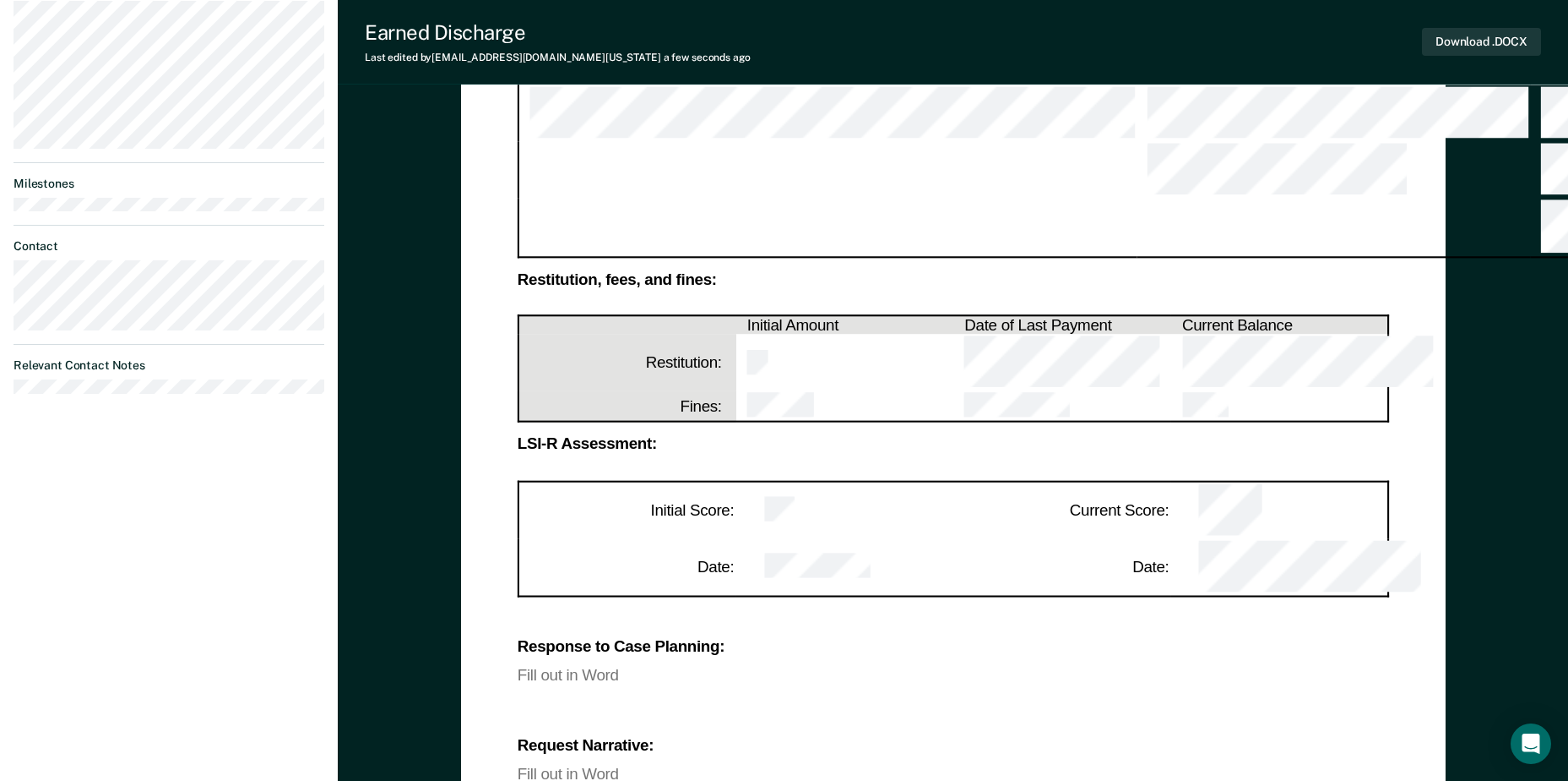
click at [581, 669] on div "Fill out in Word" at bounding box center [953, 675] width 872 height 14
click at [638, 669] on div "Fill out in Word" at bounding box center [953, 675] width 872 height 14
drag, startPoint x: 621, startPoint y: 381, endPoint x: 518, endPoint y: 381, distance: 103.0
click at [518, 669] on div "Fill out in Word" at bounding box center [953, 675] width 872 height 14
click at [781, 612] on div "Response to Case Planning: Fill out in Word Request Narrative: Fill out in Word…" at bounding box center [953, 746] width 872 height 269
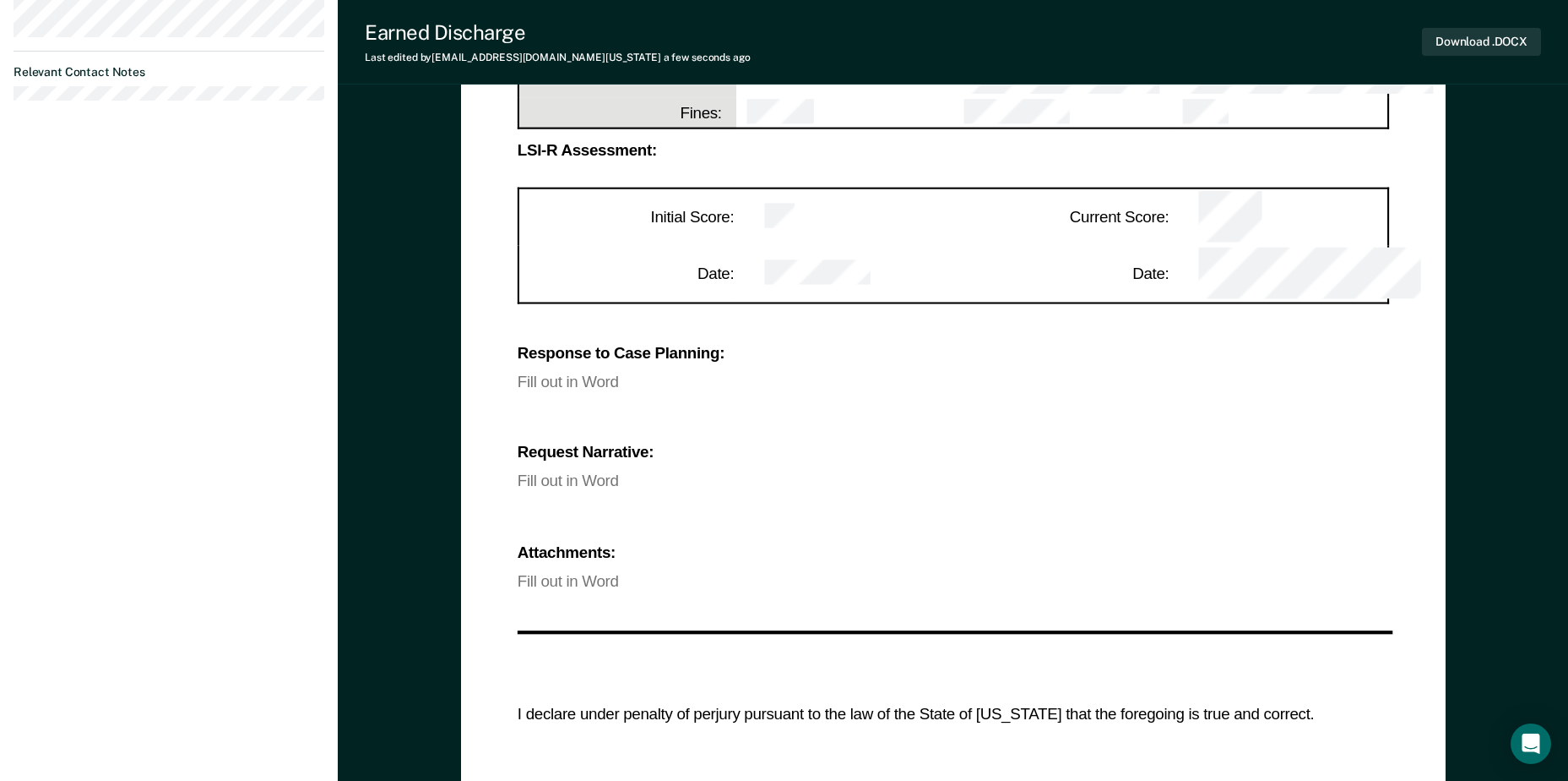
scroll to position [929, 0]
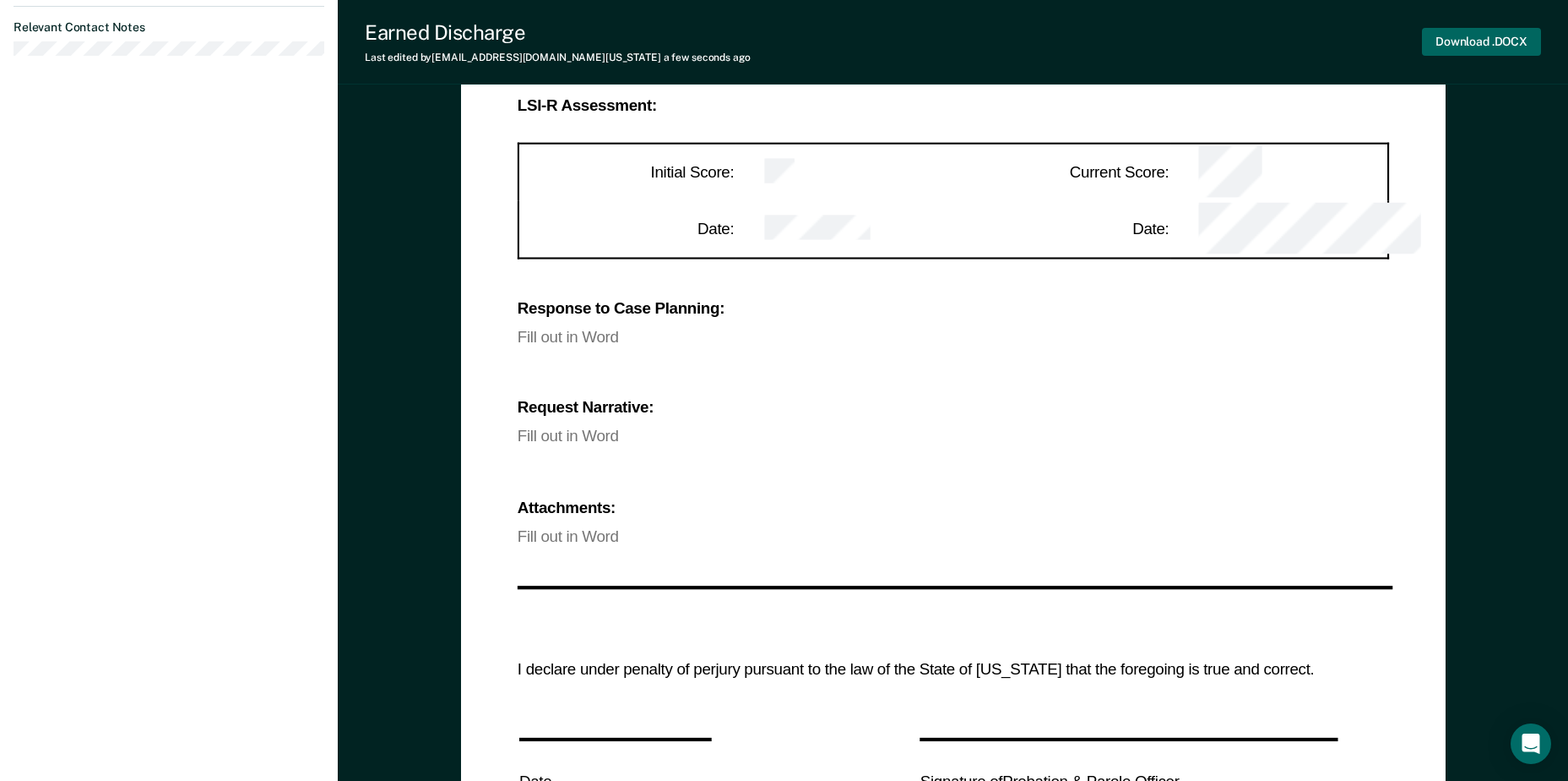
click at [1513, 38] on button "Download .DOCX" at bounding box center [1481, 42] width 119 height 28
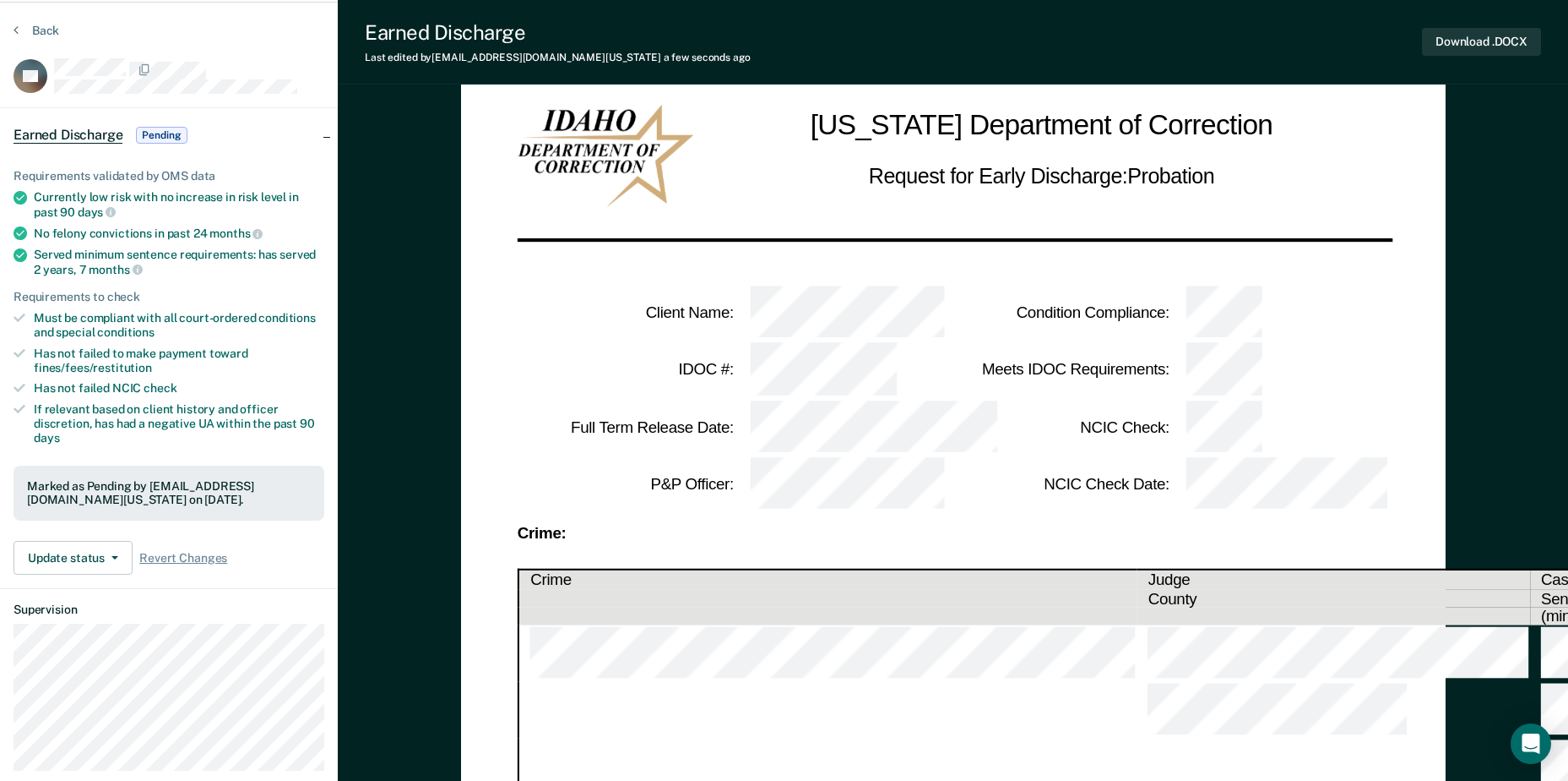
scroll to position [0, 0]
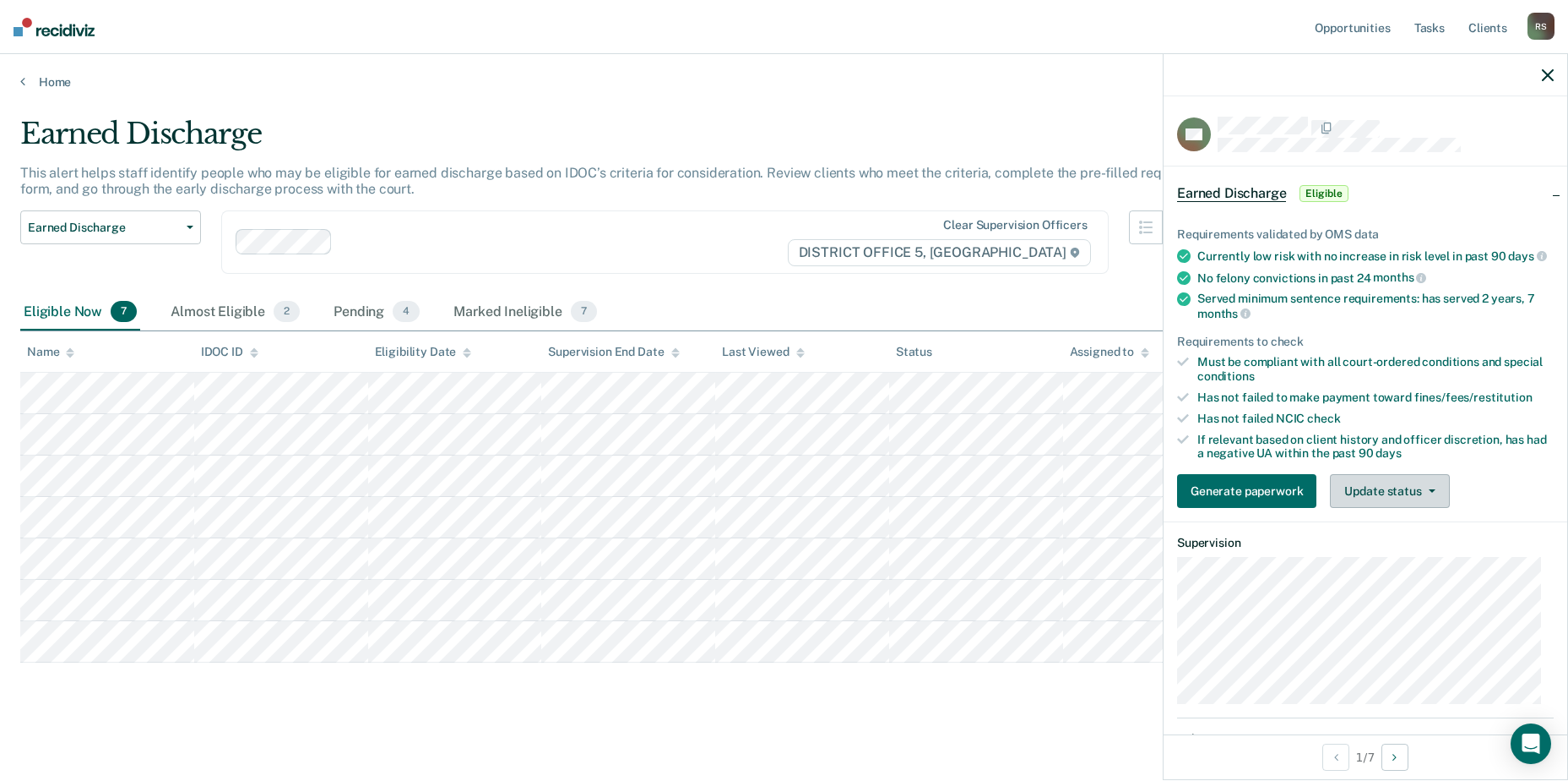
click at [1361, 508] on button "Update status" at bounding box center [1389, 491] width 119 height 34
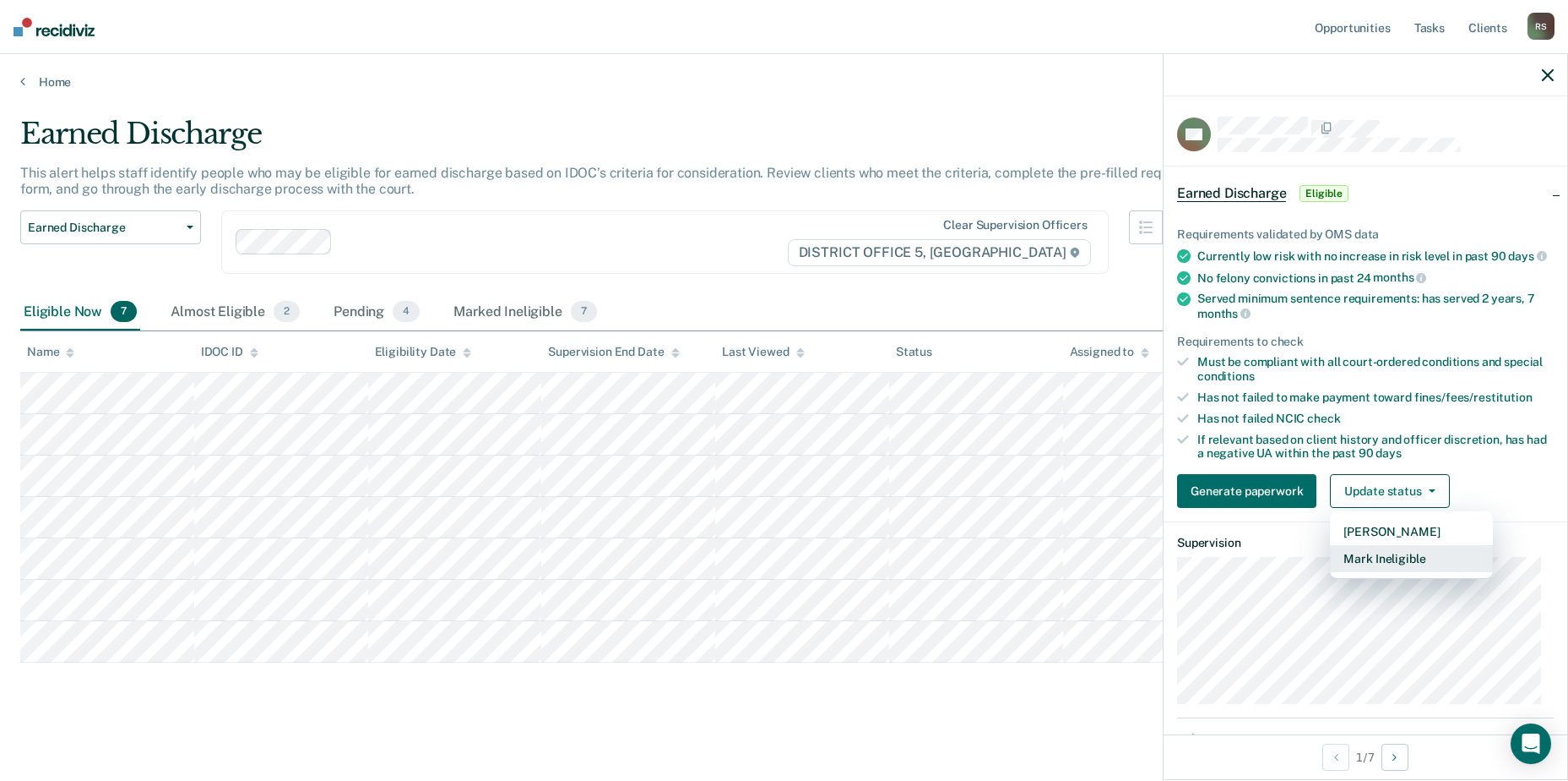
click at [1407, 572] on button "Mark Ineligible" at bounding box center [1411, 559] width 163 height 27
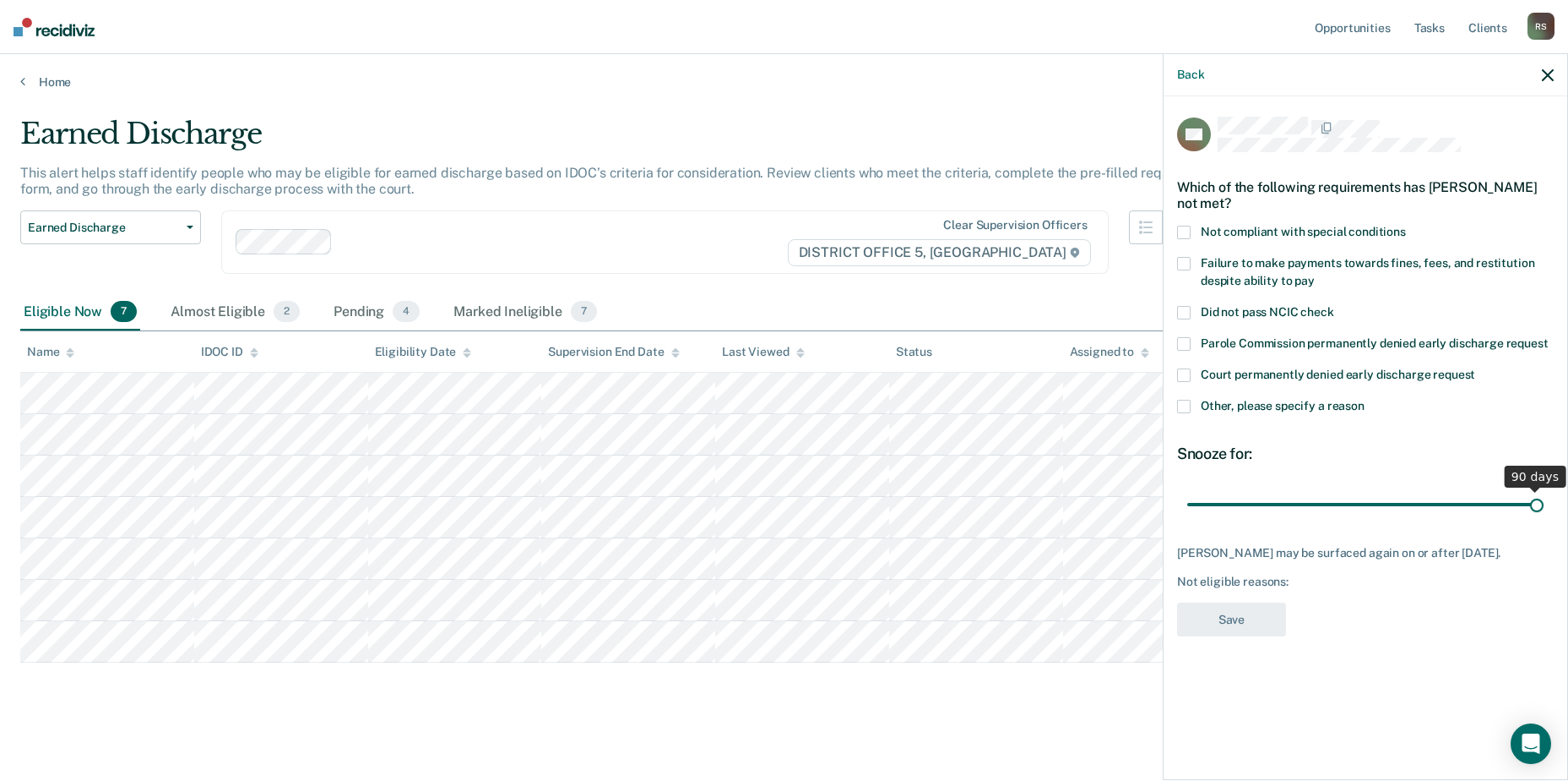
drag, startPoint x: 1308, startPoint y: 505, endPoint x: 1557, endPoint y: 525, distance: 249.8
type input "90"
click at [1543, 519] on input "range" at bounding box center [1365, 503] width 357 height 30
click at [1184, 407] on span at bounding box center [1184, 406] width 14 height 14
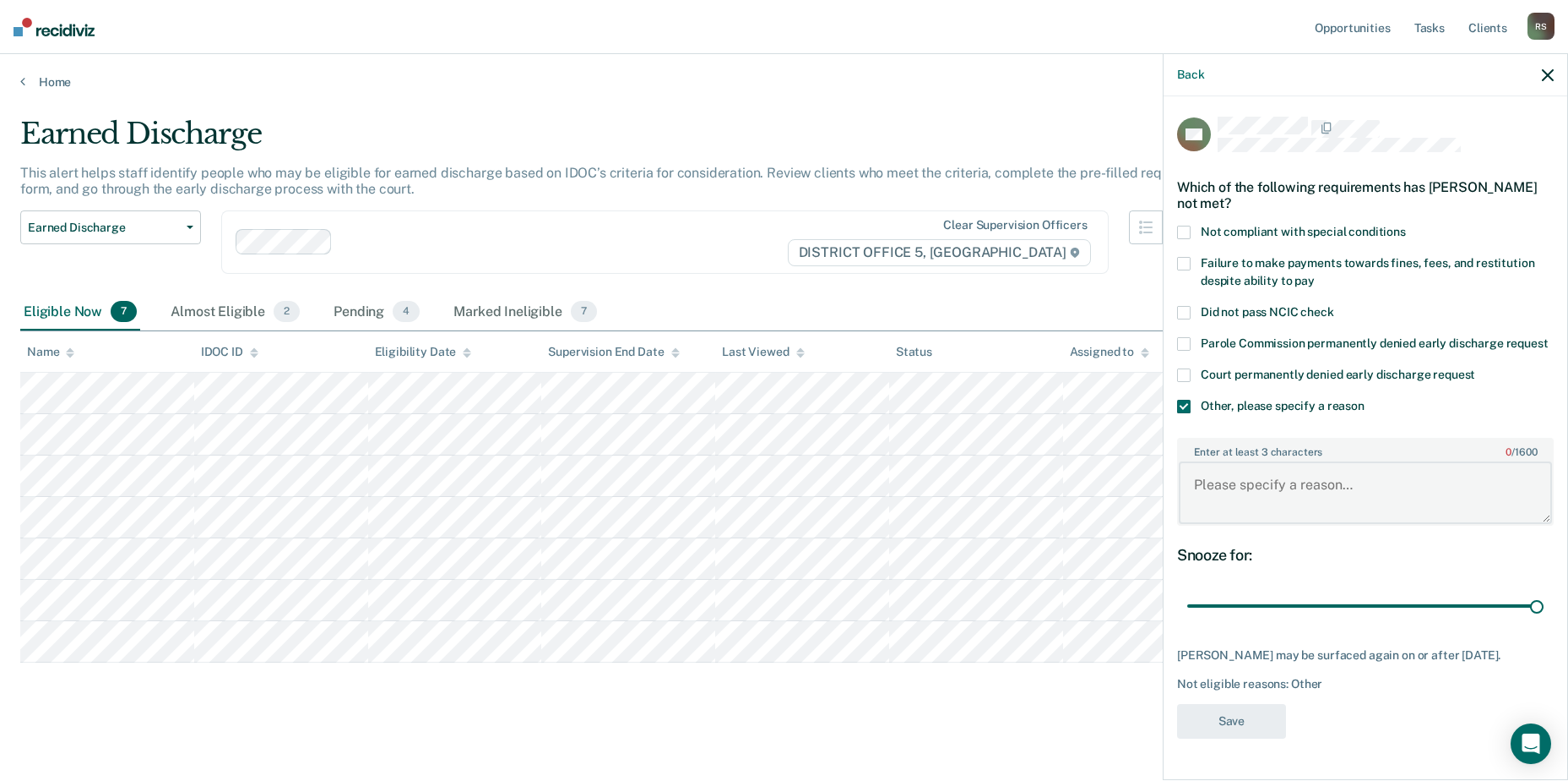
click at [1262, 491] on textarea "Enter at least 3 characters 0 / 1600" at bounding box center [1365, 492] width 373 height 62
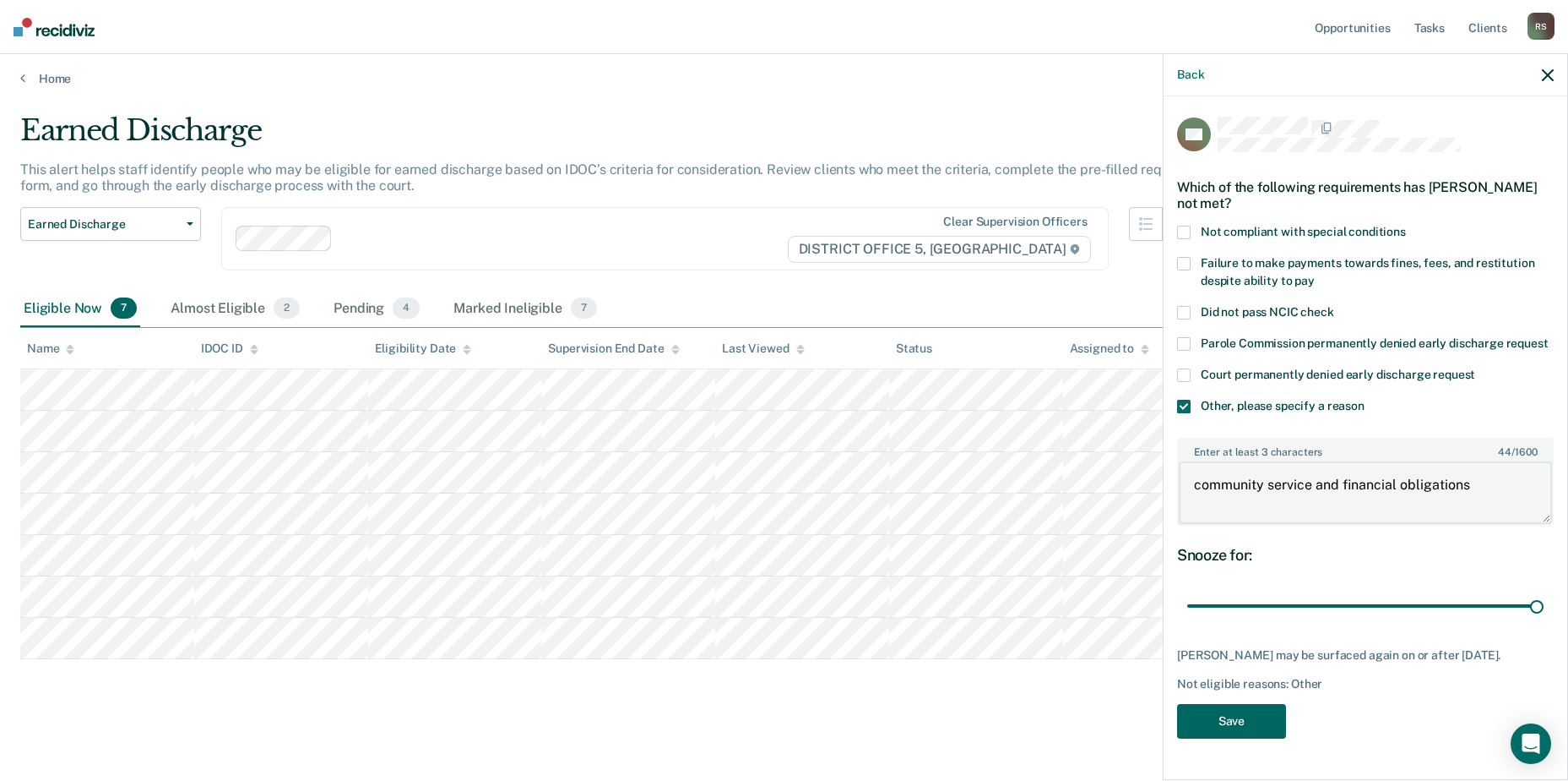
type textarea "community service and financial obligations"
click at [1218, 728] on button "Save" at bounding box center [1232, 721] width 109 height 35
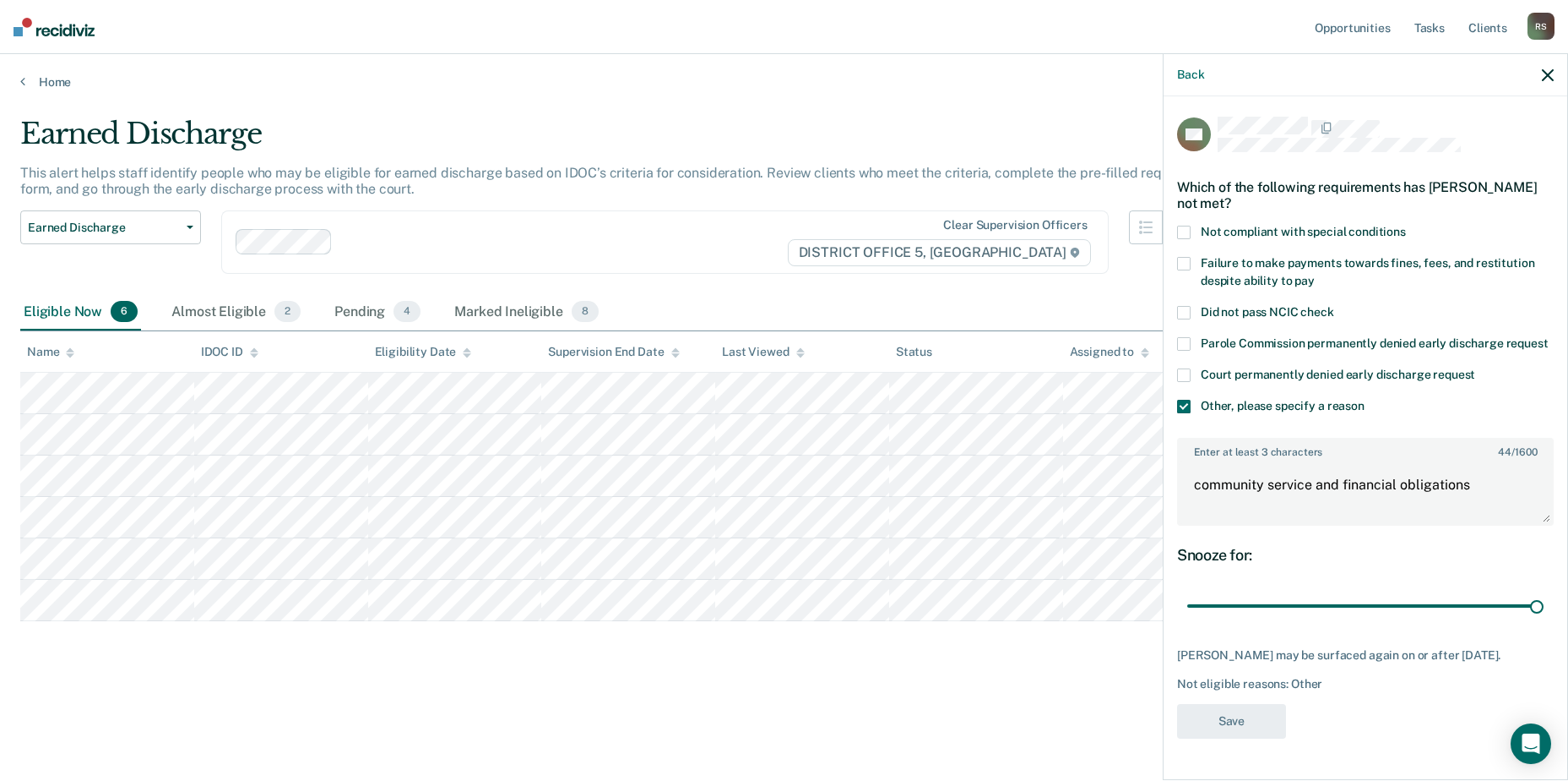
scroll to position [0, 0]
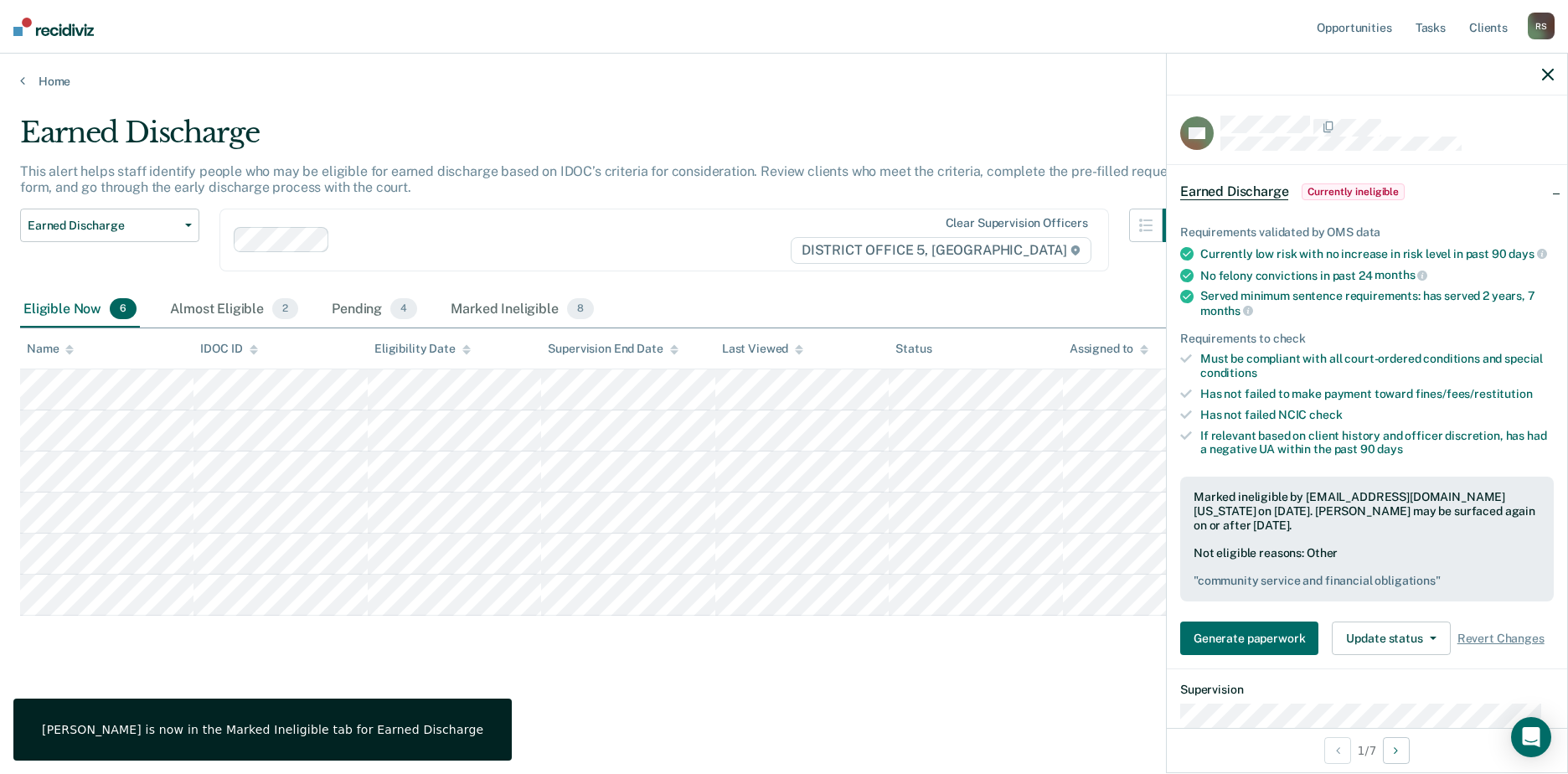
click at [1547, 72] on icon "button" at bounding box center [1548, 74] width 12 height 12
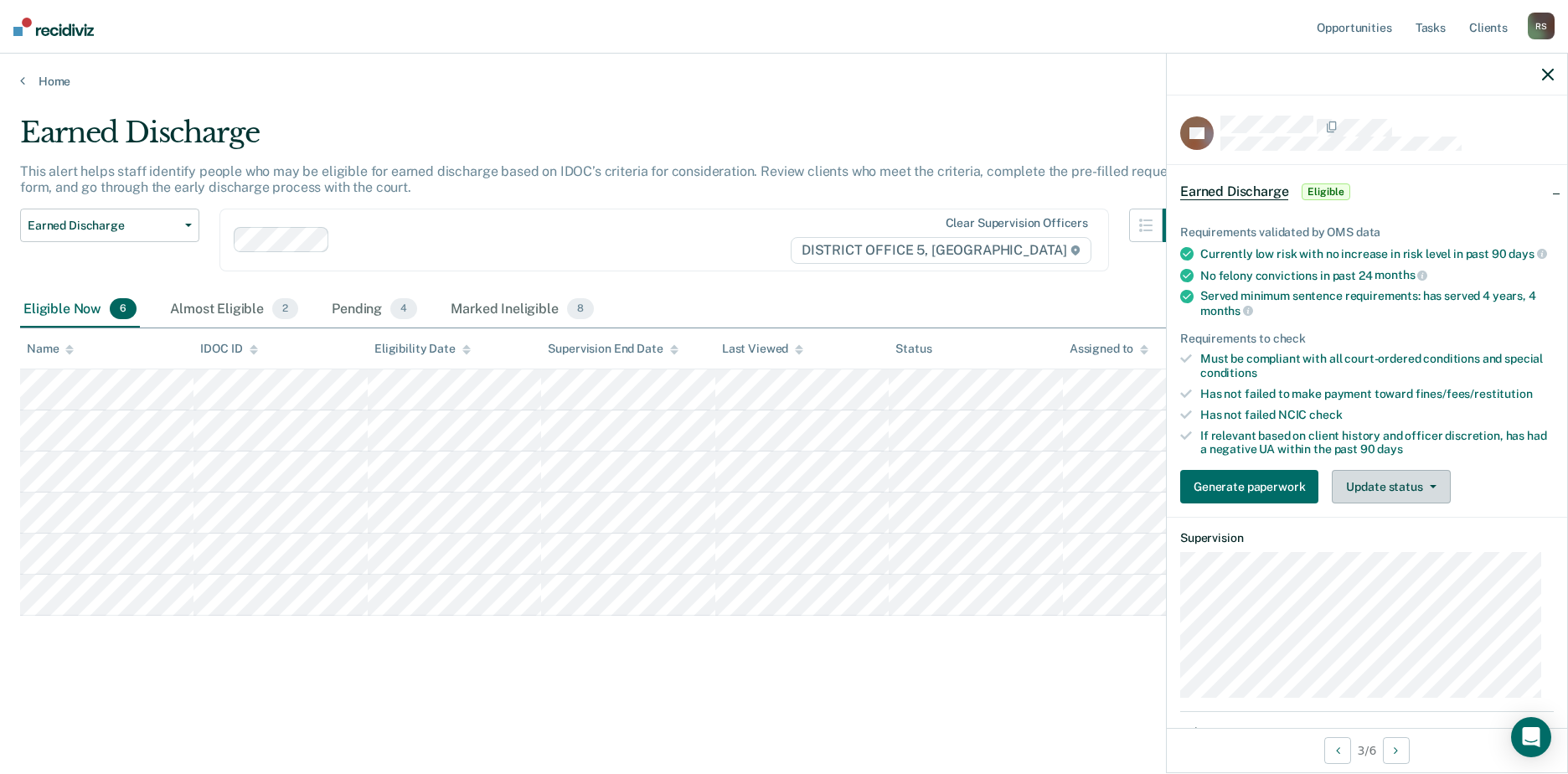
click at [1342, 503] on button "Update status" at bounding box center [1391, 486] width 118 height 34
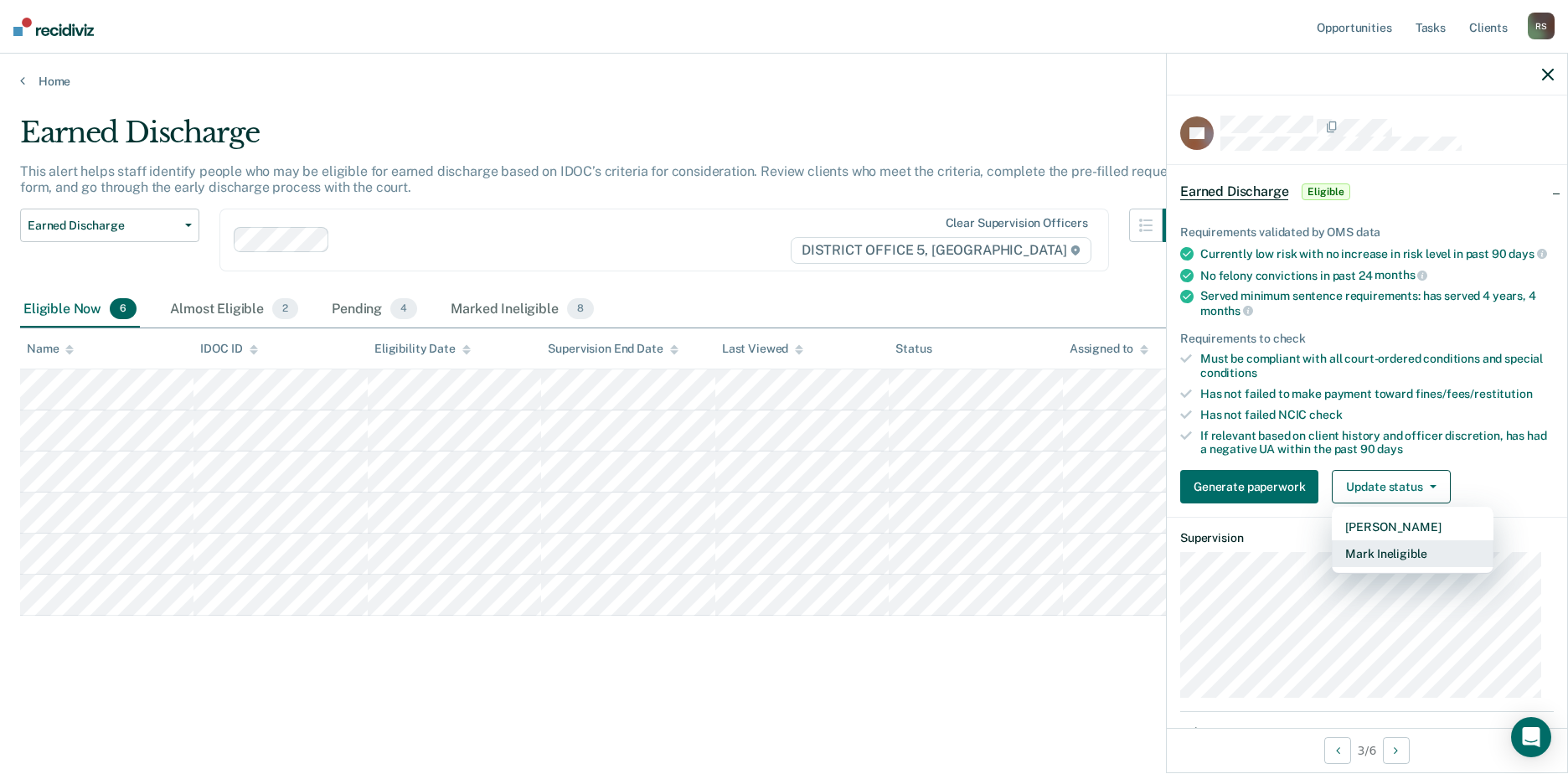
click at [1386, 567] on button "Mark Ineligible" at bounding box center [1412, 554] width 161 height 27
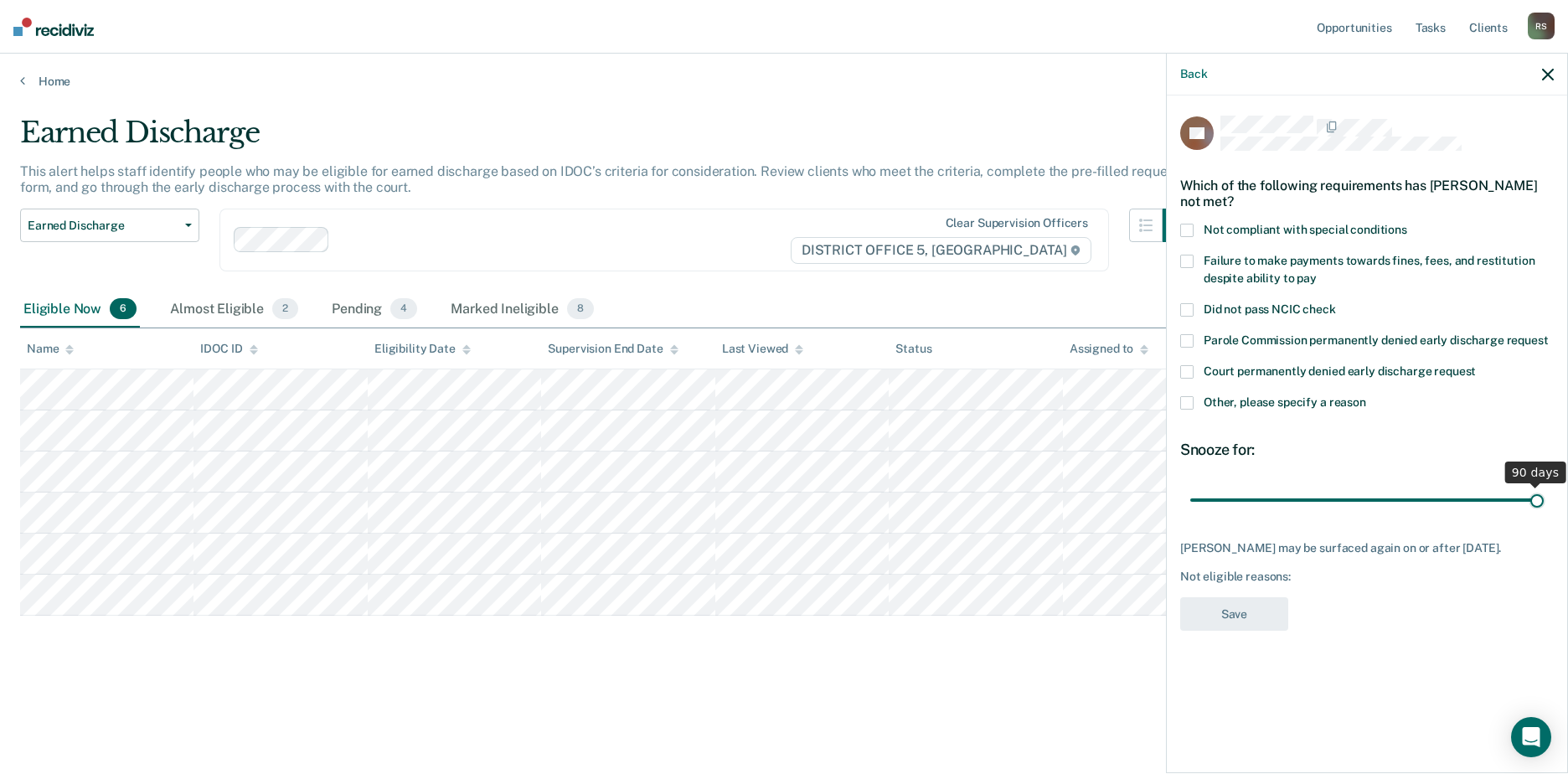
drag, startPoint x: 1310, startPoint y: 503, endPoint x: 1604, endPoint y: 554, distance: 298.4
type input "90"
click at [1544, 514] on input "range" at bounding box center [1367, 499] width 354 height 30
click at [1186, 397] on span at bounding box center [1187, 403] width 14 height 14
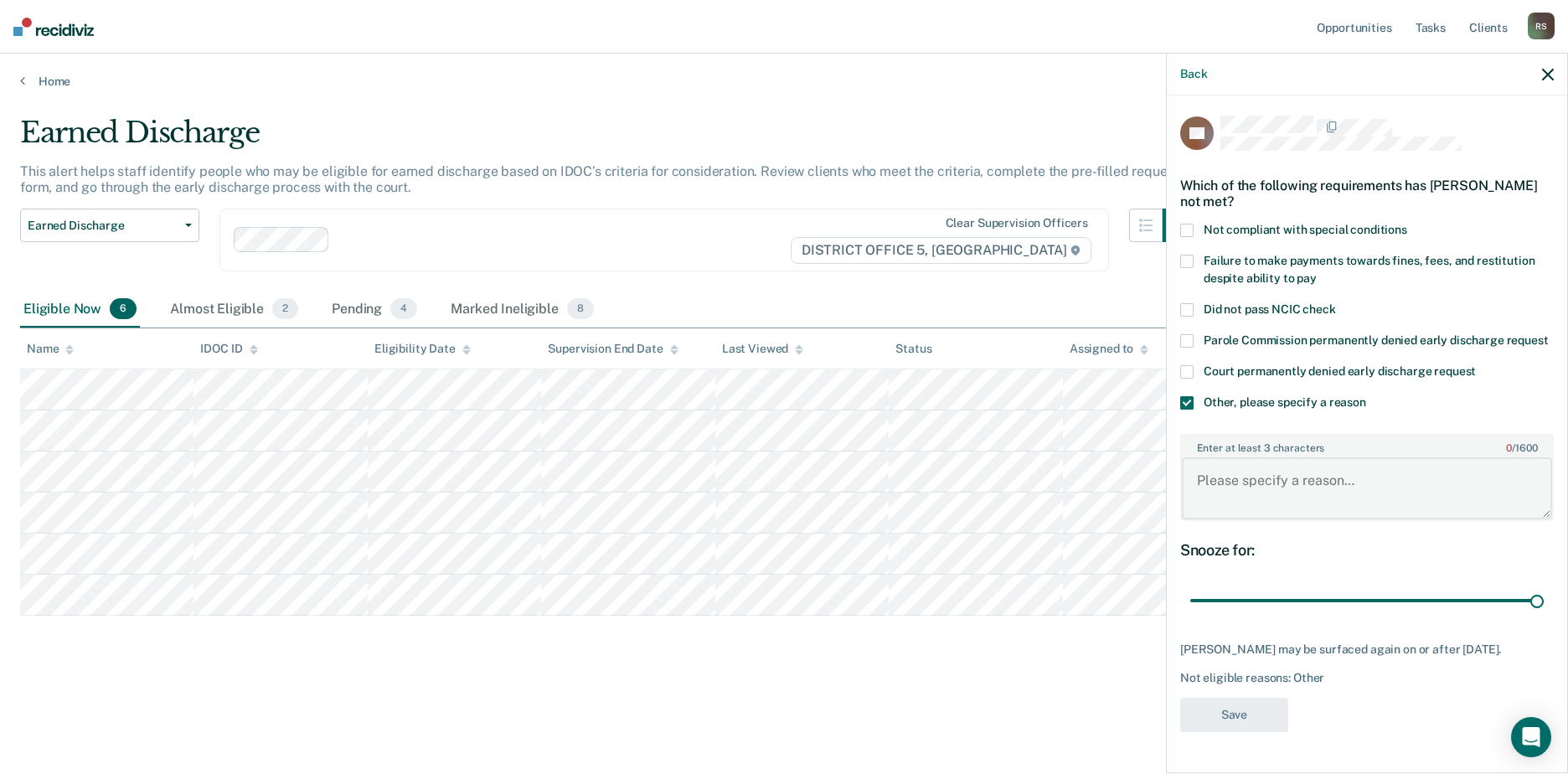
click at [1250, 486] on textarea "Enter at least 3 characters 0 / 1600" at bounding box center [1367, 488] width 370 height 62
drag, startPoint x: 1333, startPoint y: 485, endPoint x: 1251, endPoint y: 484, distance: 82.0
click at [1179, 505] on div "DC Which of the following requirements has Derek Cooper not met? Not compliant …" at bounding box center [1367, 432] width 400 height 674
drag, startPoint x: 1374, startPoint y: 471, endPoint x: 1378, endPoint y: 479, distance: 8.9
click at [1374, 474] on textarea "financial obligations" at bounding box center [1367, 488] width 370 height 62
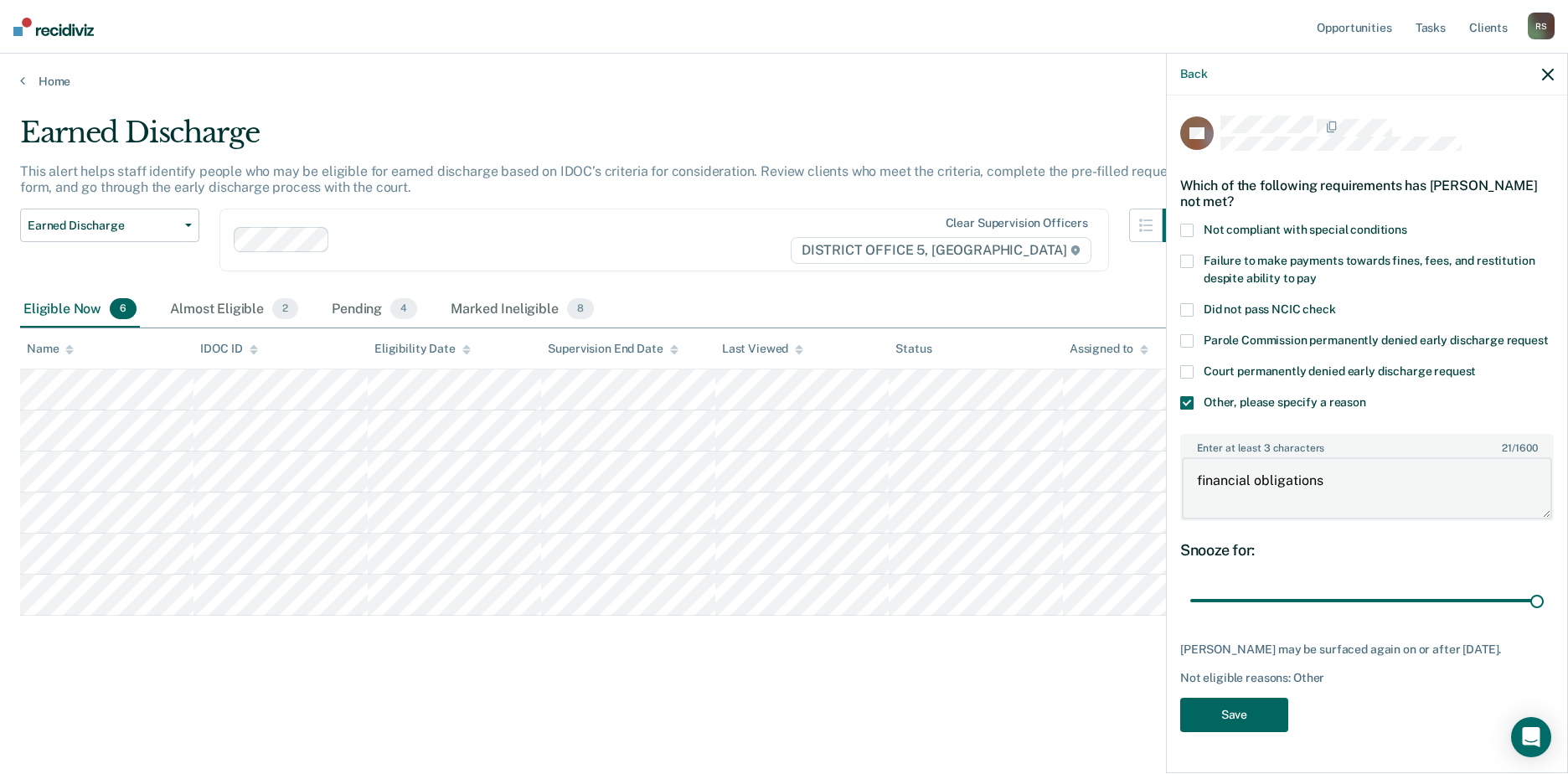
type textarea "financial obligations"
click at [1258, 721] on button "Save" at bounding box center [1234, 714] width 108 height 35
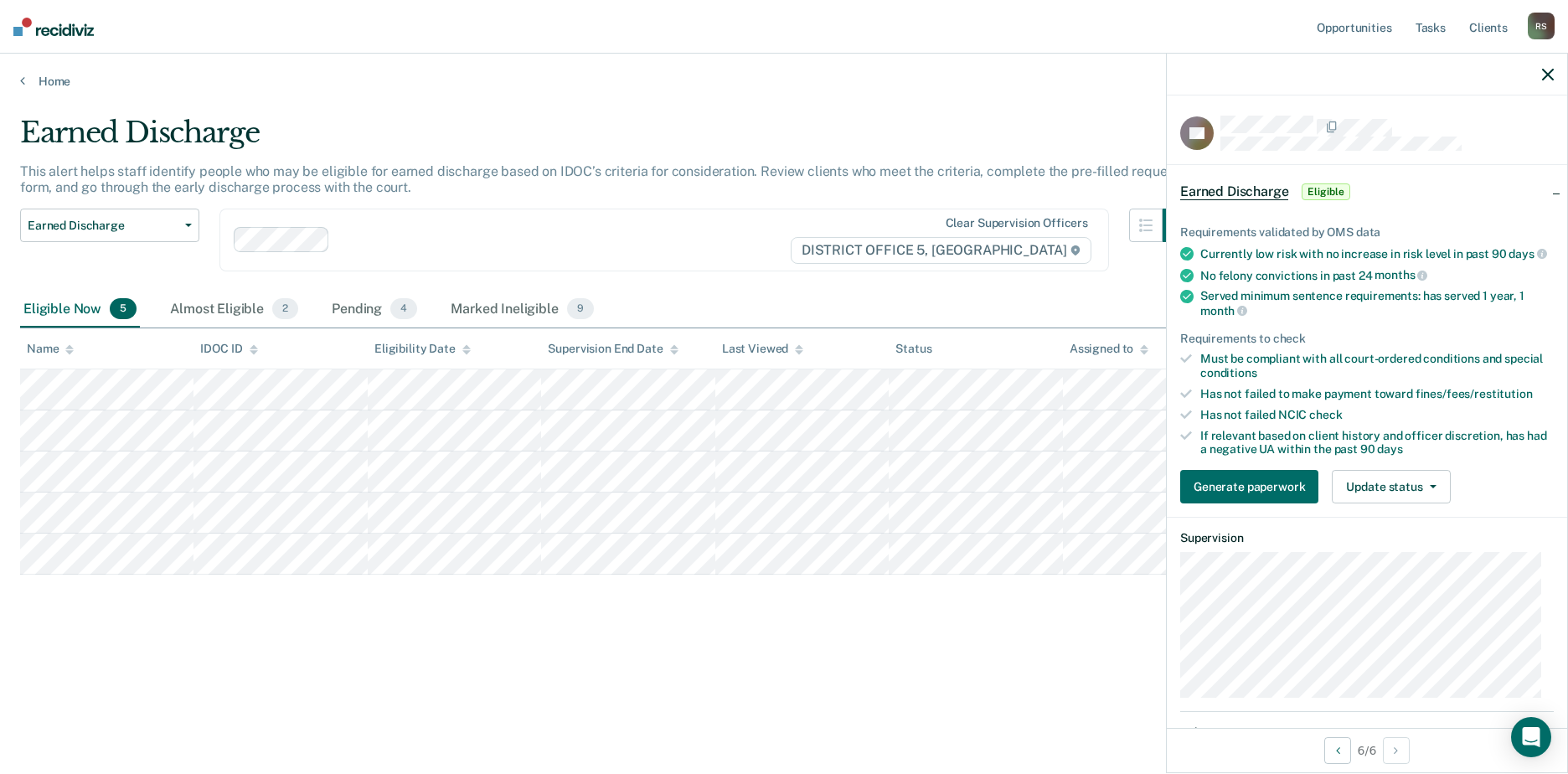
click at [51, 35] on img at bounding box center [53, 27] width 80 height 19
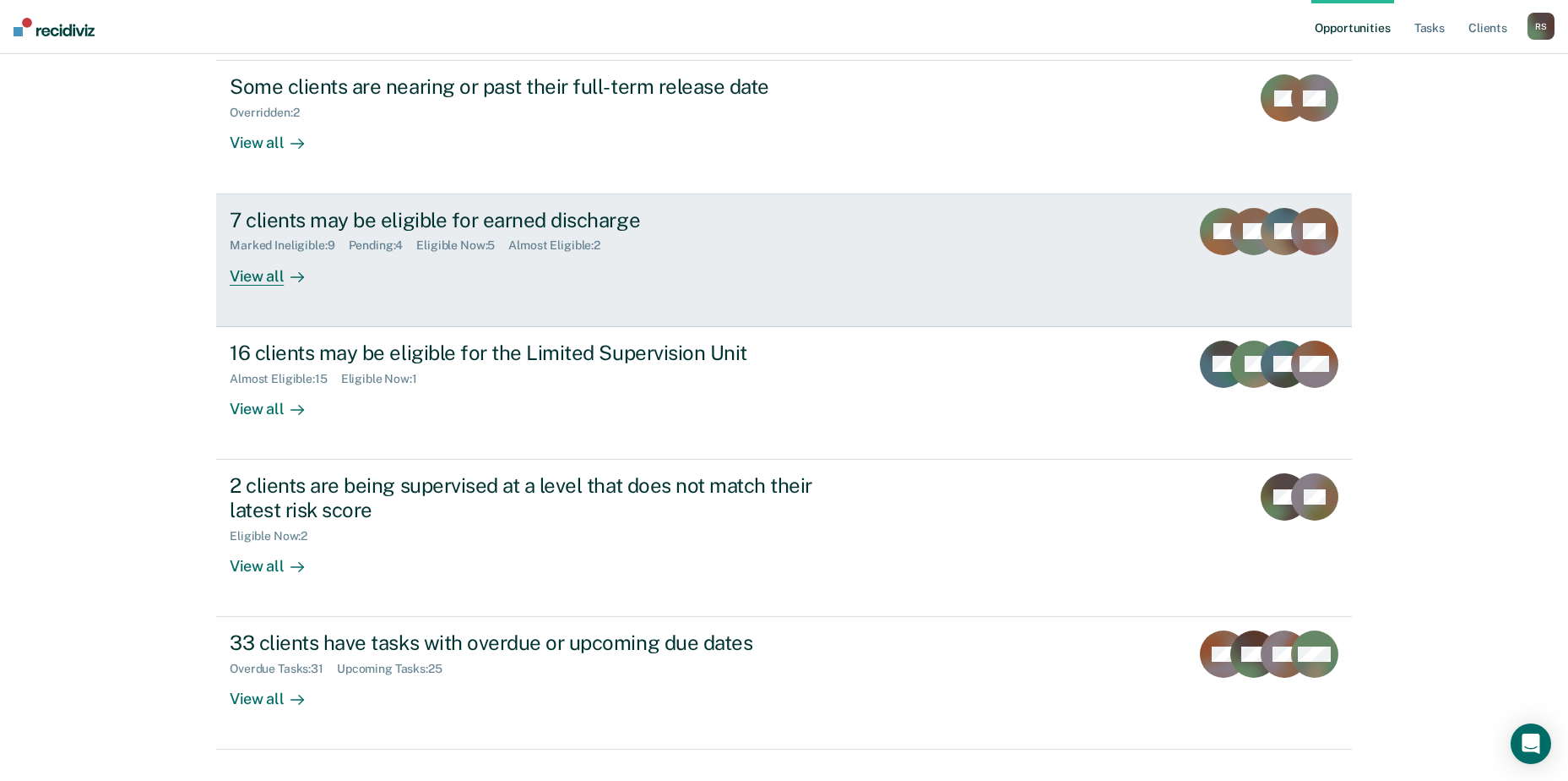
scroll to position [215, 0]
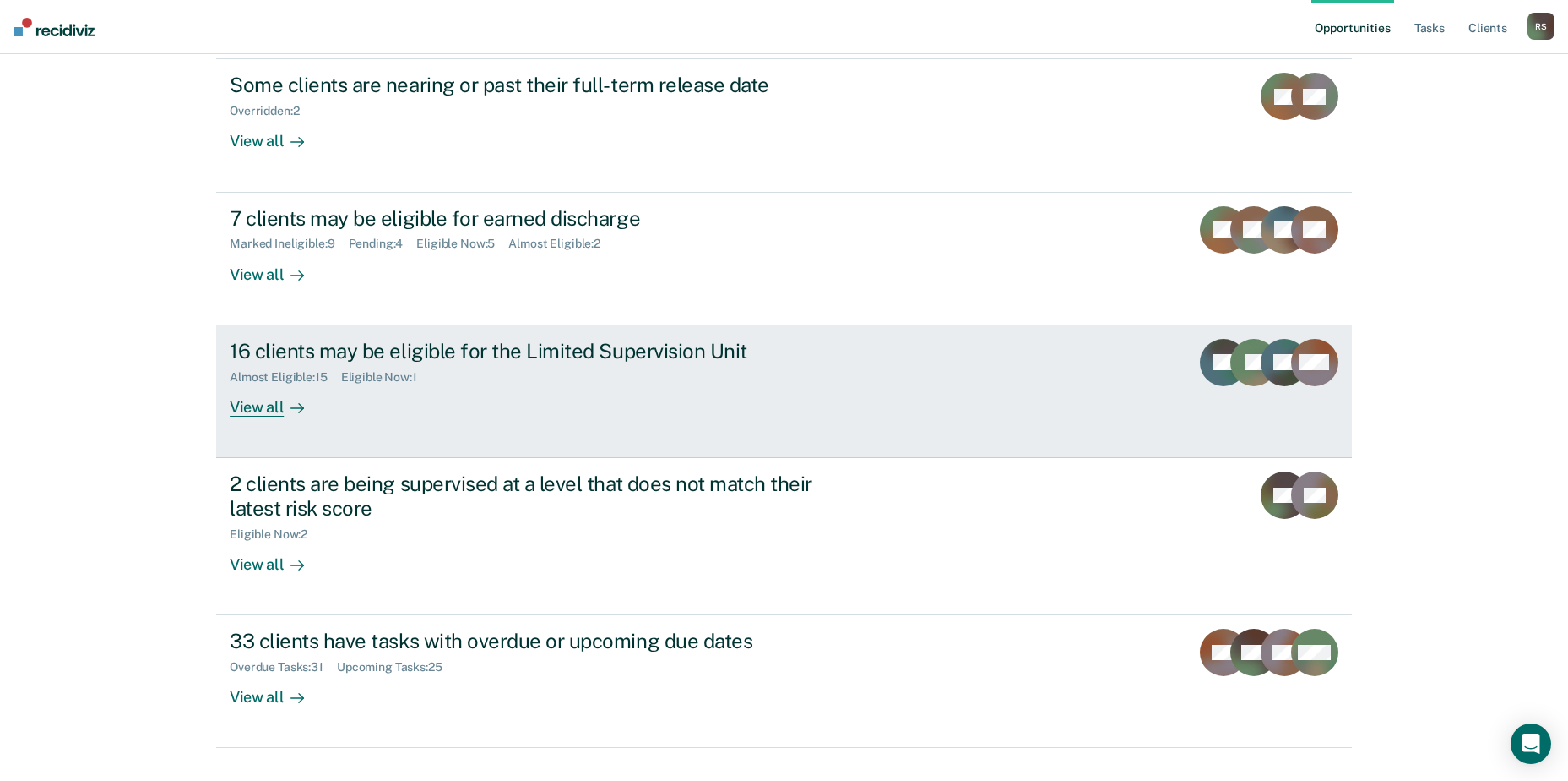
click at [272, 383] on div "View all" at bounding box center [277, 399] width 94 height 33
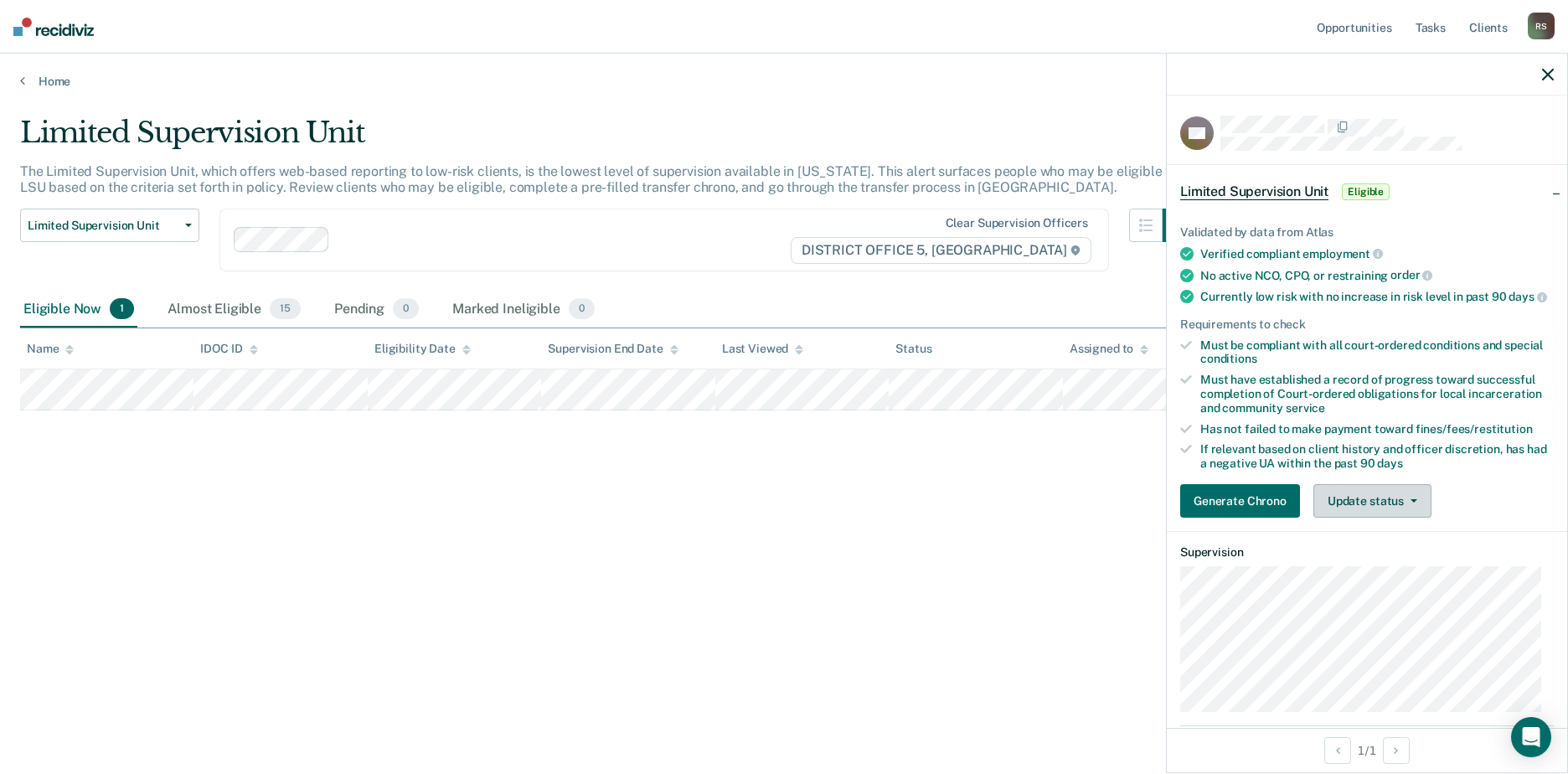
click at [1377, 516] on button "Update status" at bounding box center [1372, 501] width 118 height 34
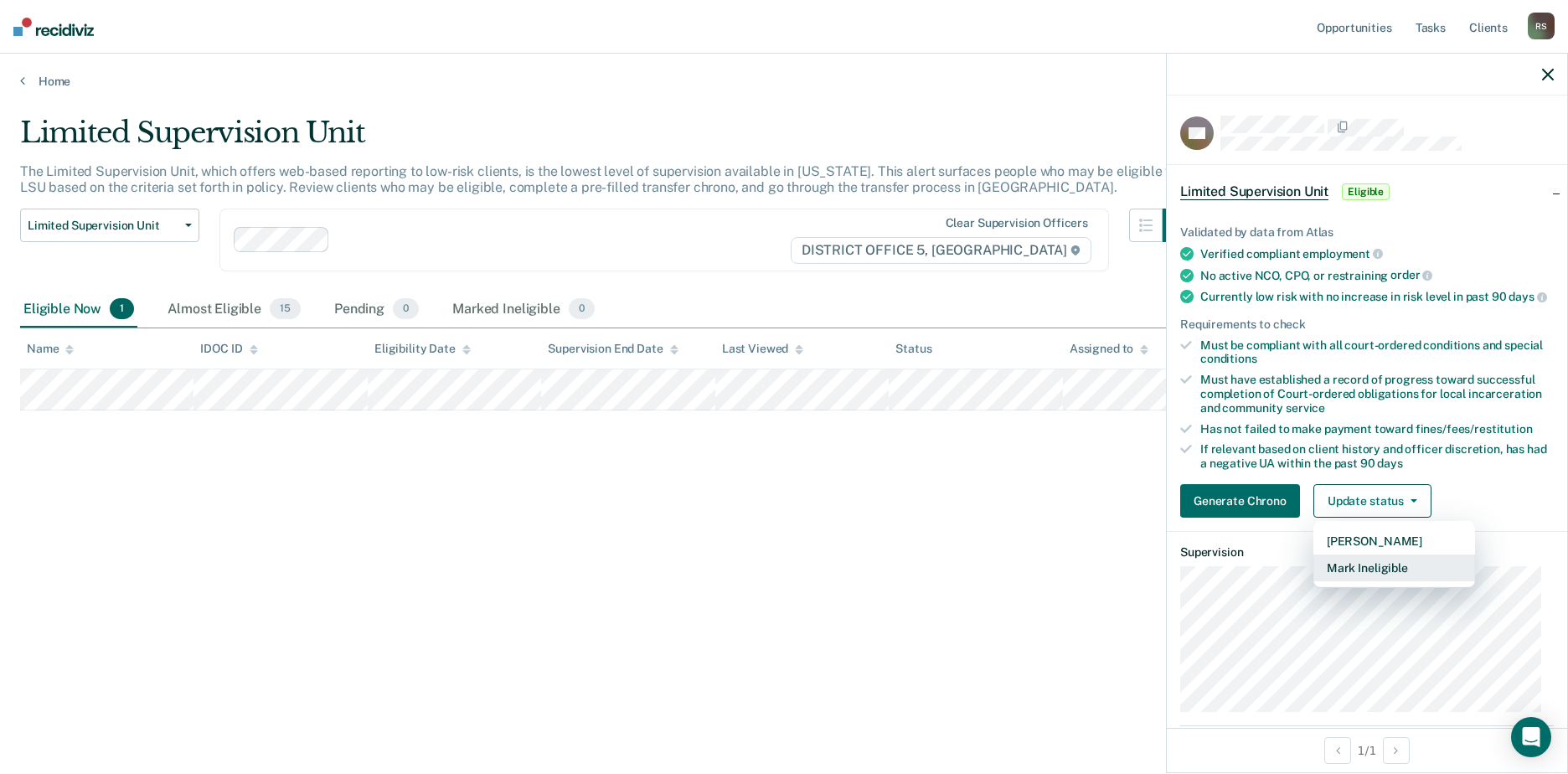
click at [1415, 580] on button "Mark Ineligible" at bounding box center [1393, 568] width 161 height 27
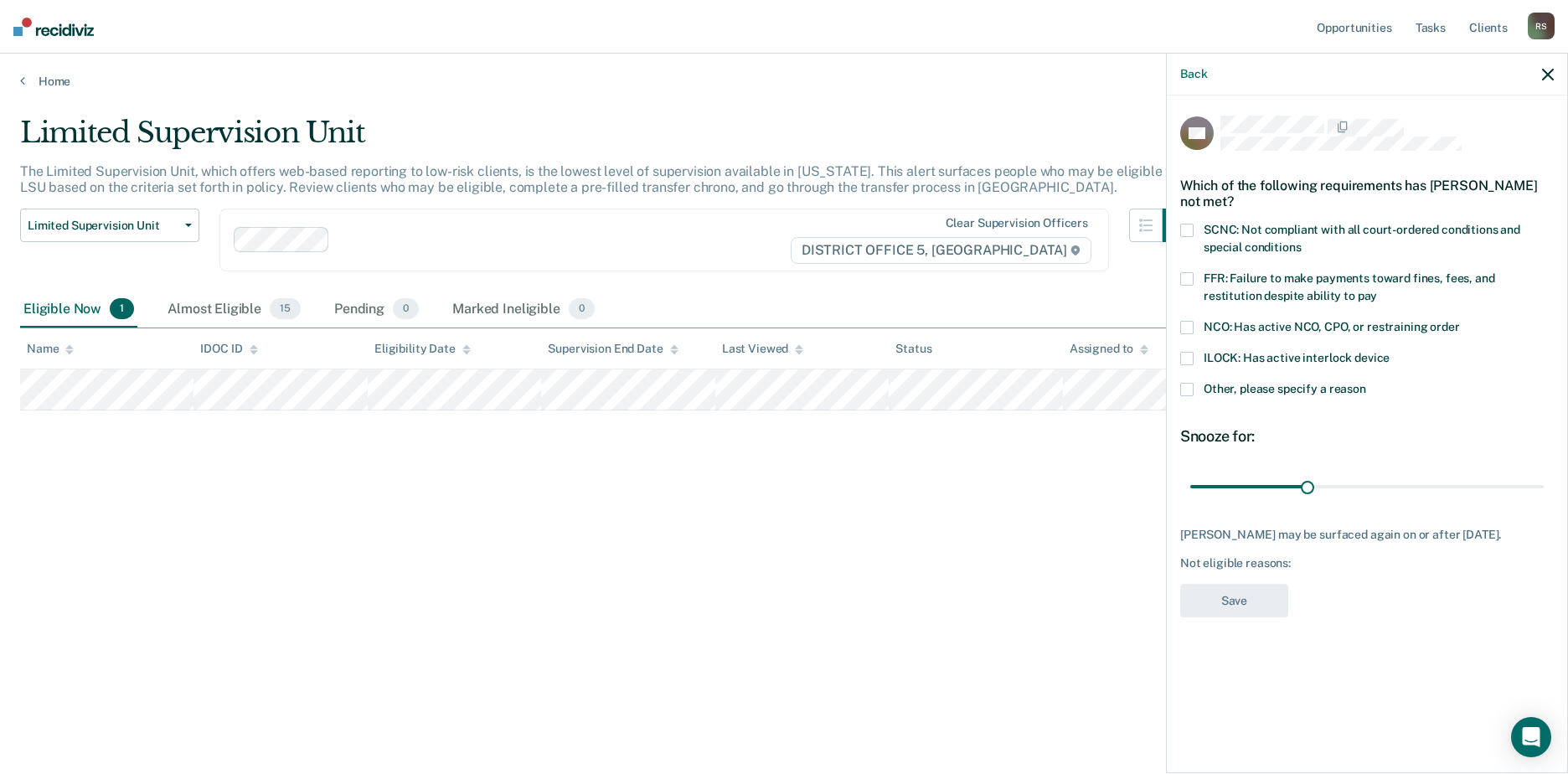
click at [1185, 226] on span at bounding box center [1187, 230] width 14 height 14
drag, startPoint x: 1305, startPoint y: 487, endPoint x: 1560, endPoint y: 501, distance: 255.4
type input "90"
click at [1544, 501] on input "range" at bounding box center [1367, 485] width 354 height 30
click at [1232, 618] on button "Save" at bounding box center [1234, 600] width 108 height 35
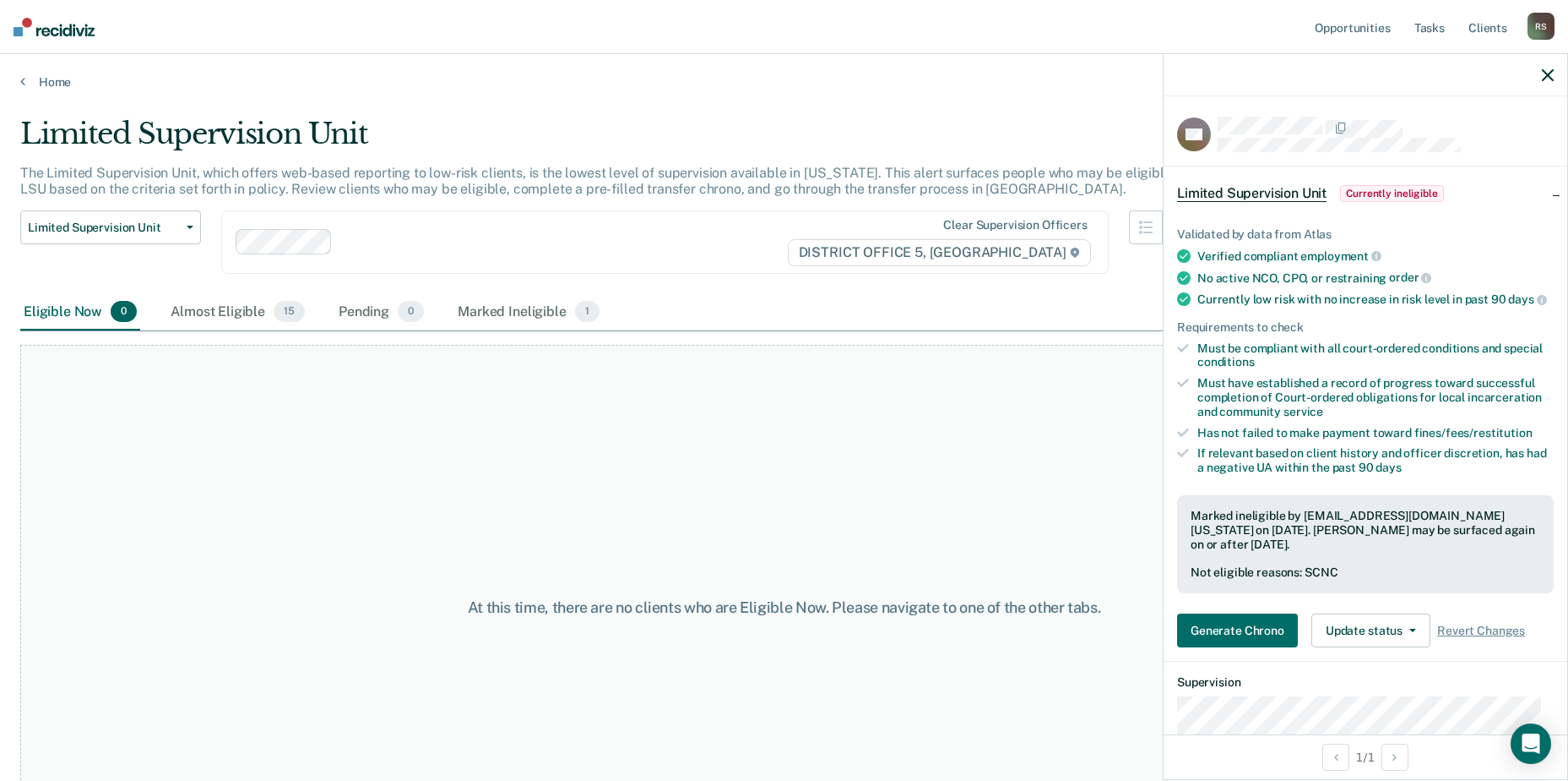
click at [1560, 71] on div at bounding box center [1365, 75] width 403 height 43
click at [1548, 72] on icon "button" at bounding box center [1548, 75] width 12 height 12
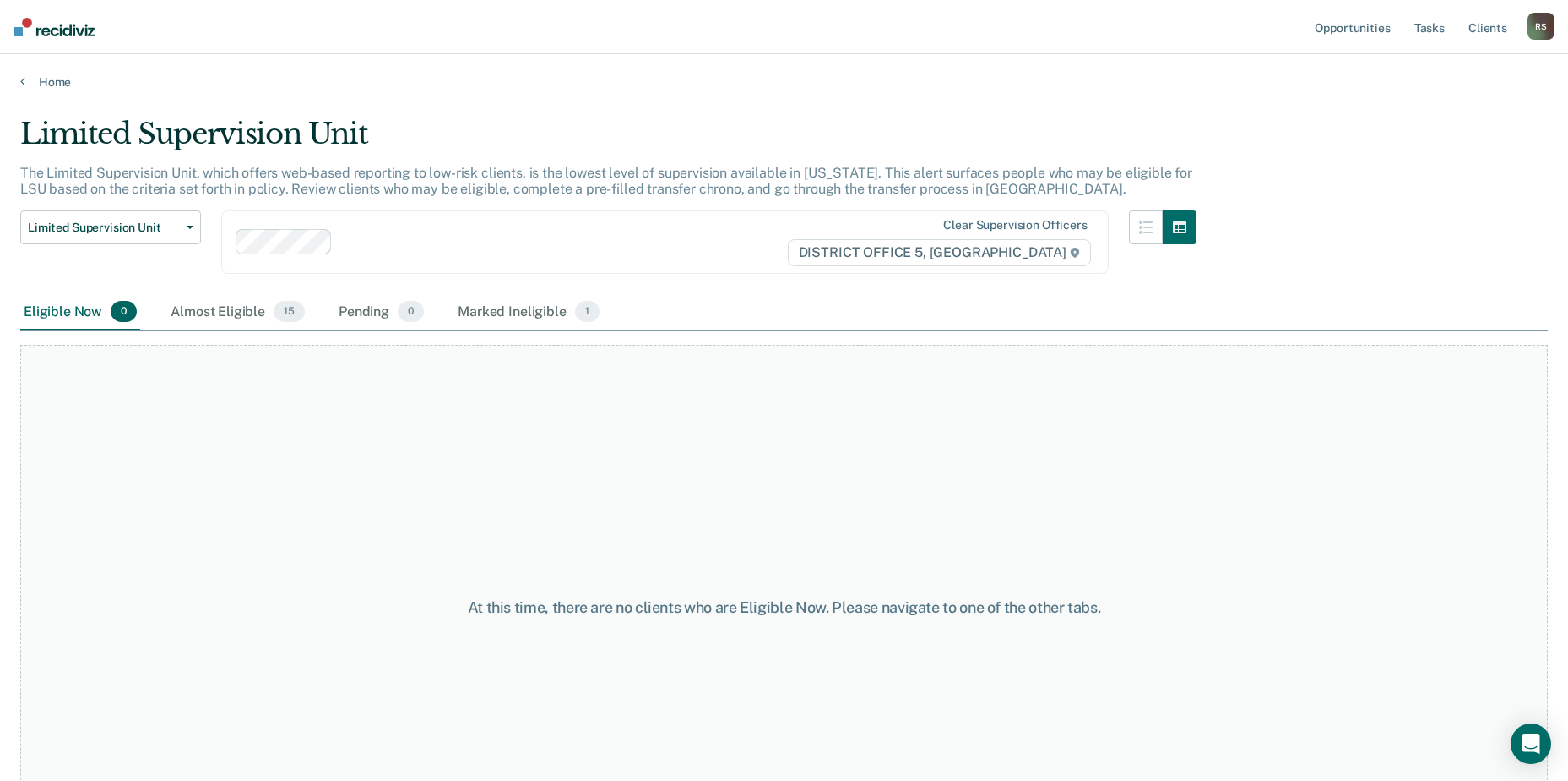
click at [61, 34] on img at bounding box center [54, 27] width 81 height 19
